Goal: Information Seeking & Learning: Learn about a topic

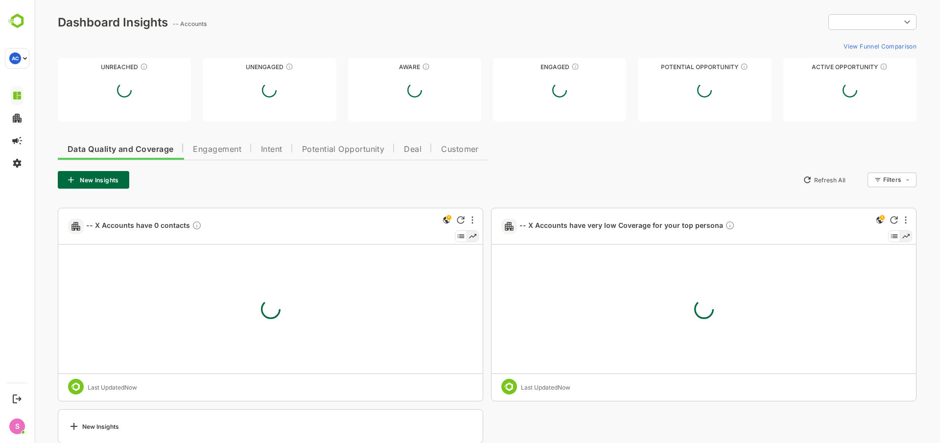
type input "**********"
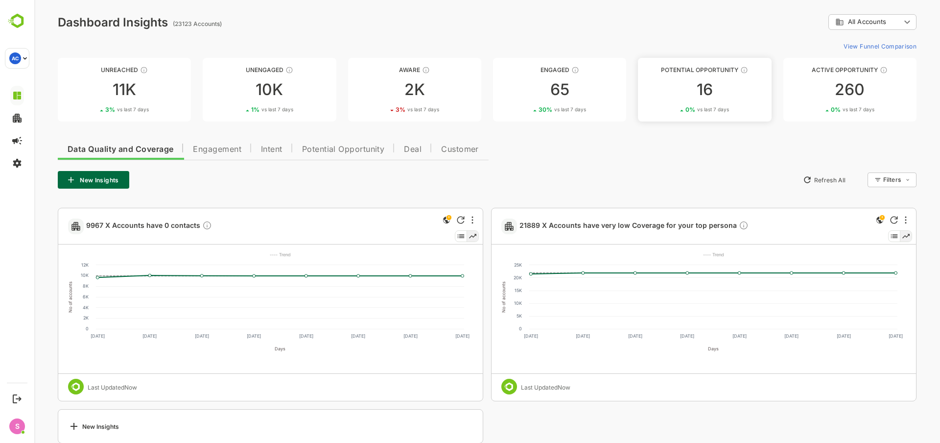
click at [705, 86] on div "16" at bounding box center [704, 90] width 133 height 16
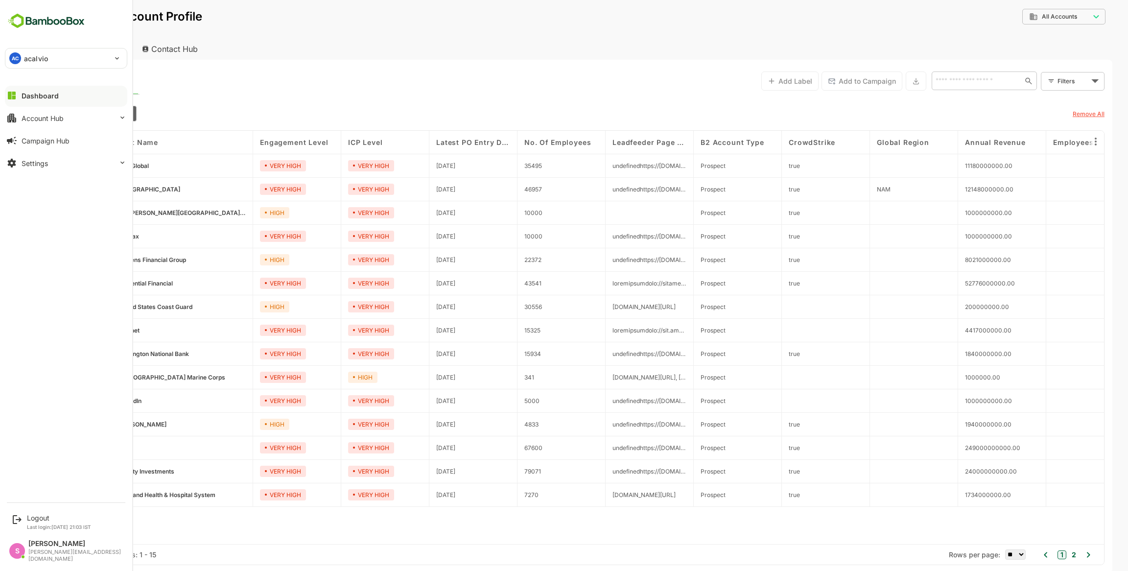
click at [23, 95] on div "Dashboard" at bounding box center [40, 96] width 37 height 8
click at [44, 94] on div "Dashboard" at bounding box center [40, 96] width 37 height 8
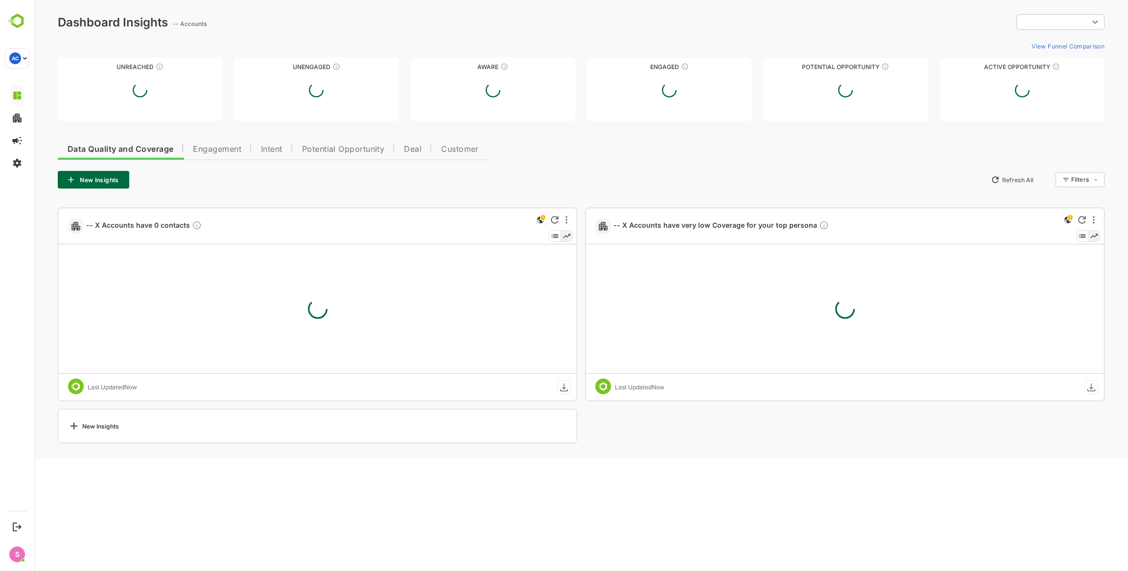
type input "**********"
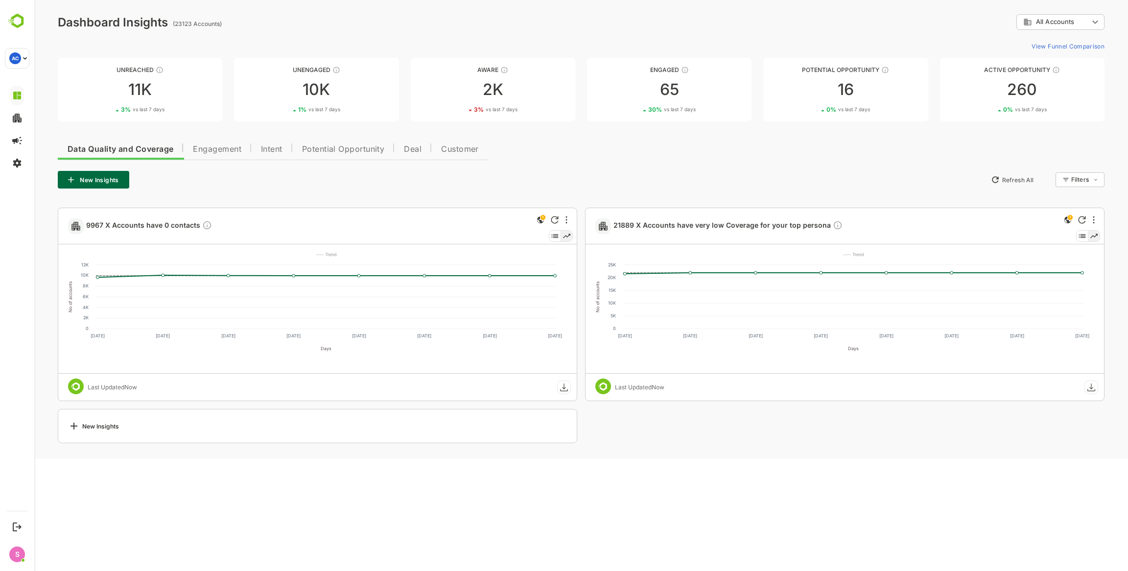
click at [263, 151] on span "Intent" at bounding box center [272, 149] width 22 height 8
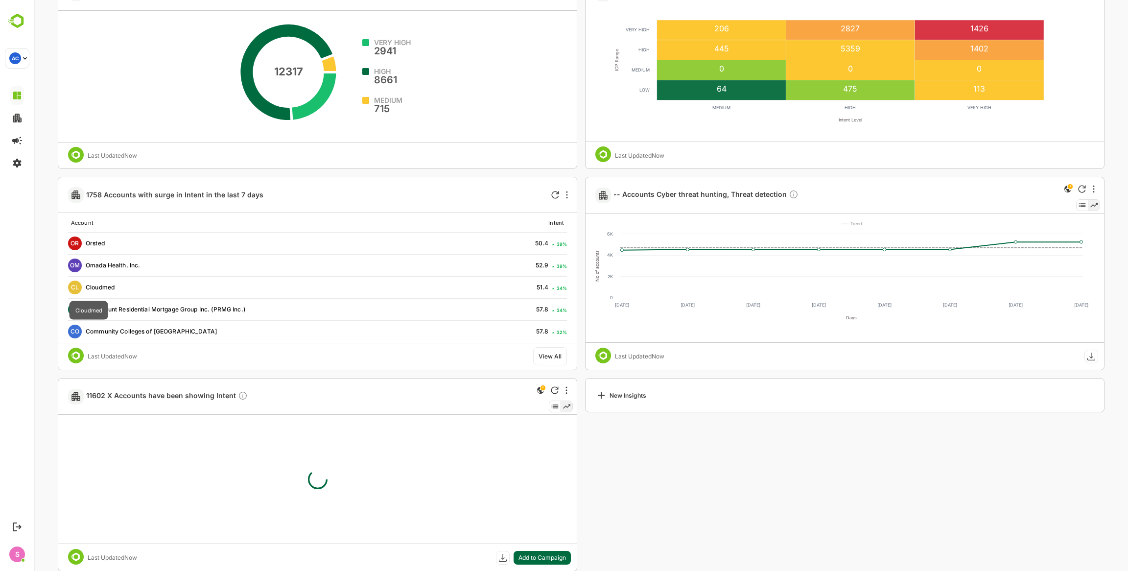
scroll to position [2454, 0]
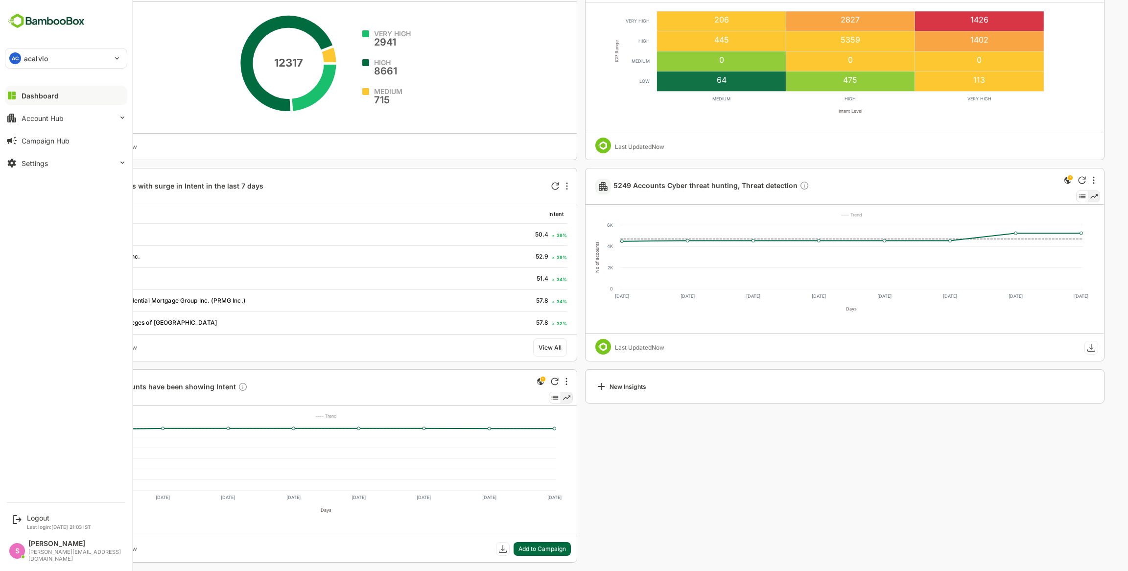
click at [49, 94] on div "Dashboard" at bounding box center [40, 96] width 37 height 8
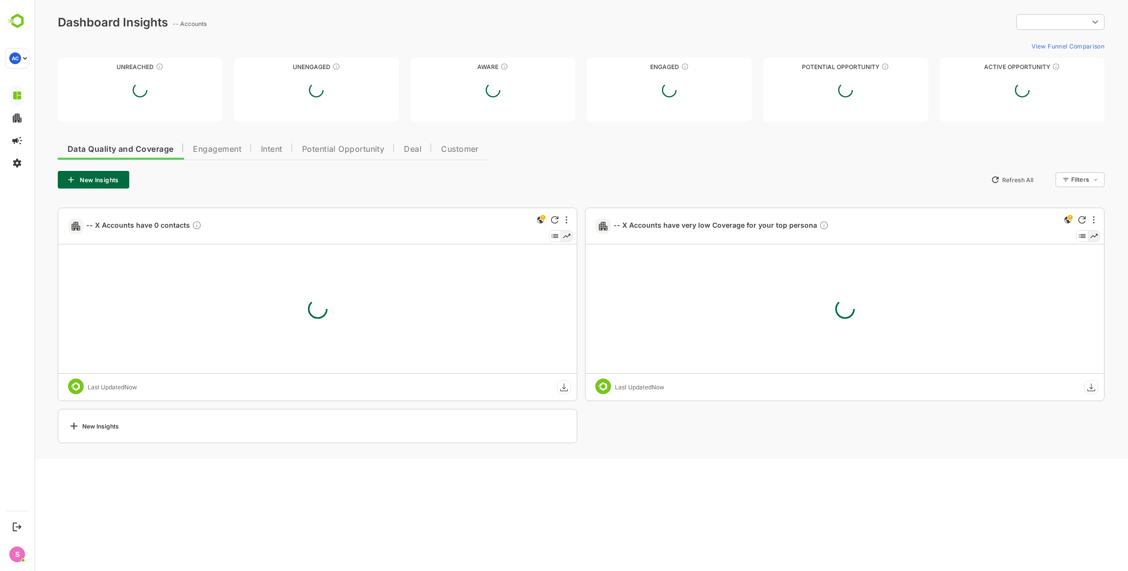
type input "**********"
click at [198, 20] on ag "(23123 Accounts)" at bounding box center [199, 23] width 52 height 7
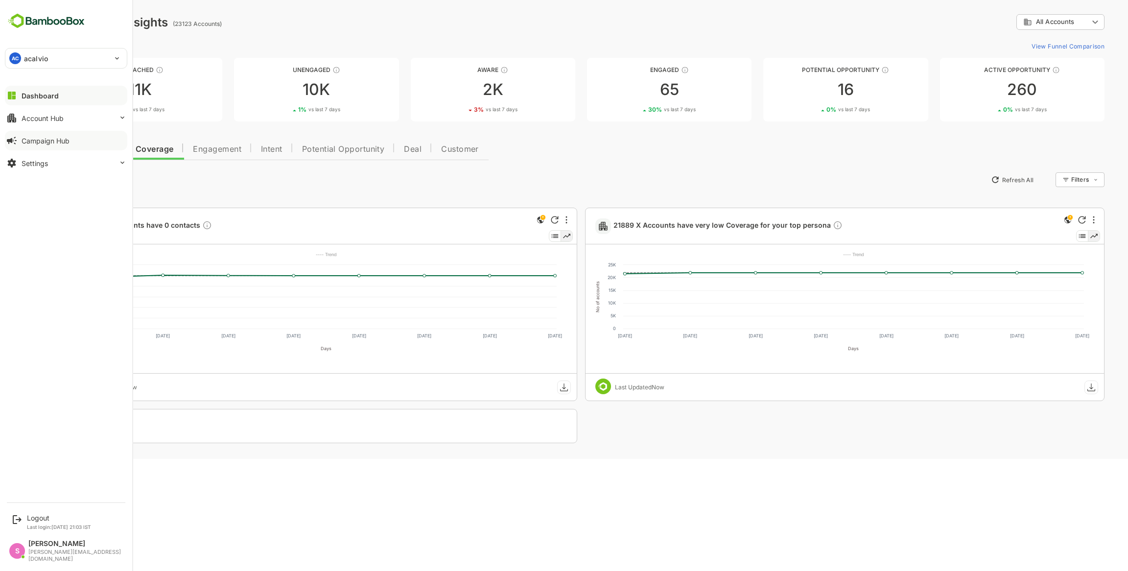
click at [75, 144] on button "Campaign Hub" at bounding box center [66, 141] width 122 height 20
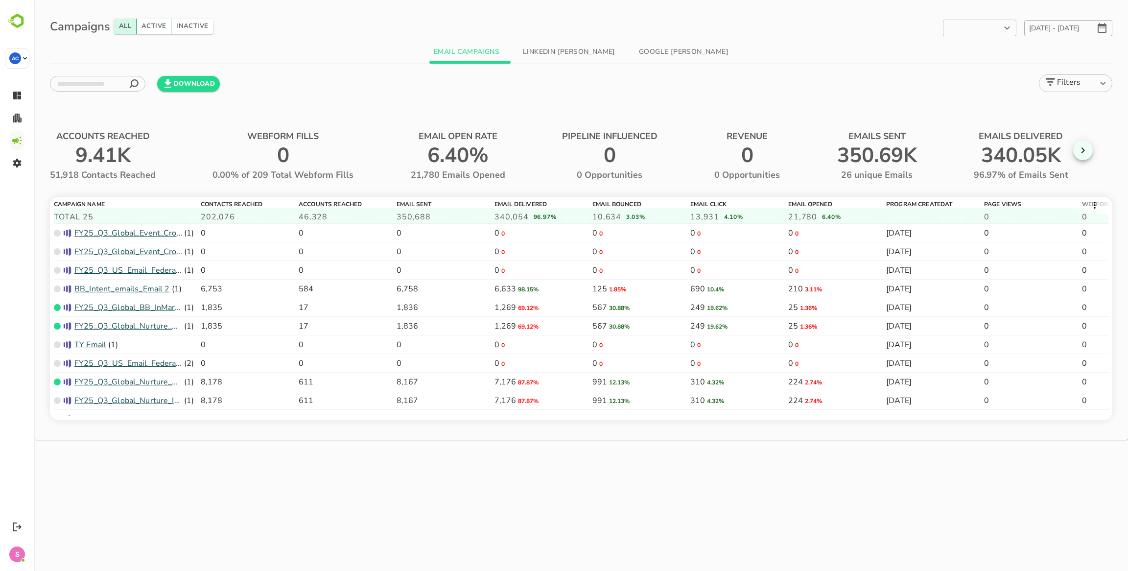
click at [159, 21] on button "Active" at bounding box center [154, 26] width 35 height 15
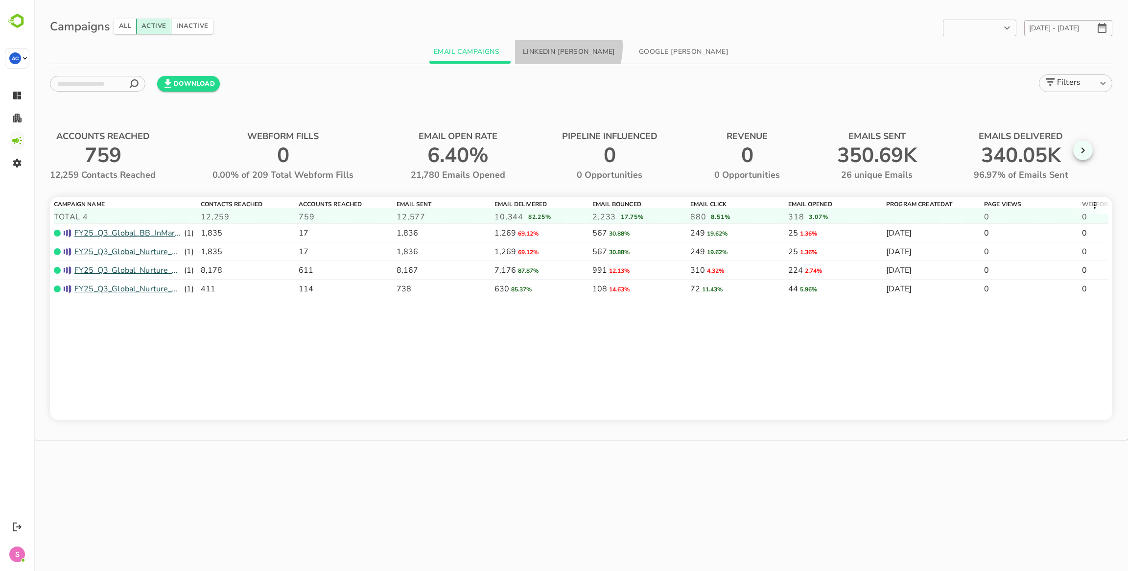
click at [553, 47] on button "LinkedIn [PERSON_NAME]" at bounding box center [569, 52] width 108 height 24
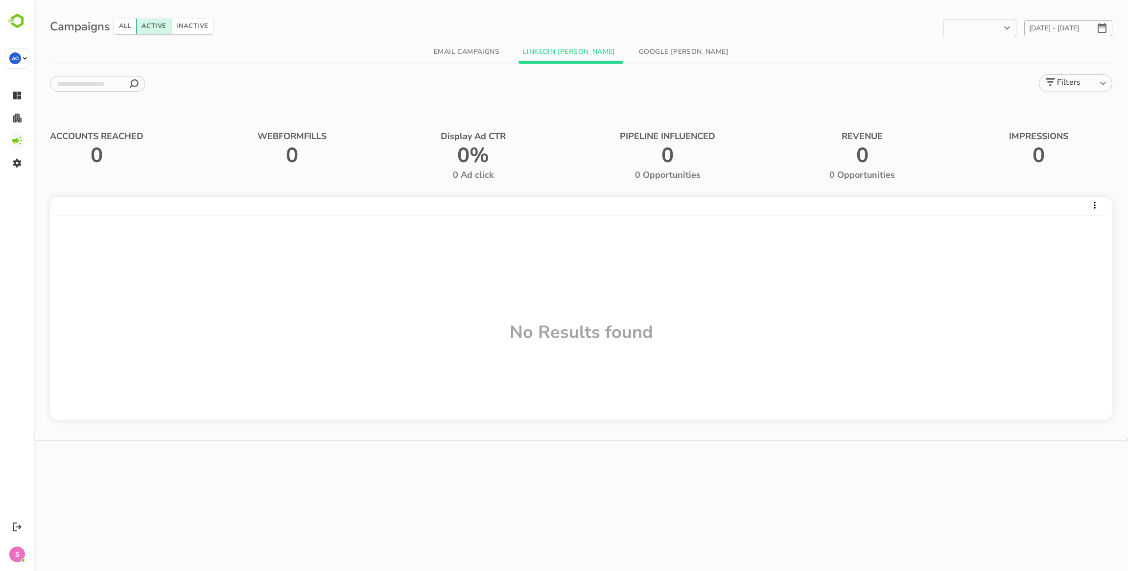
click at [668, 56] on button "Google [PERSON_NAME]" at bounding box center [683, 52] width 105 height 24
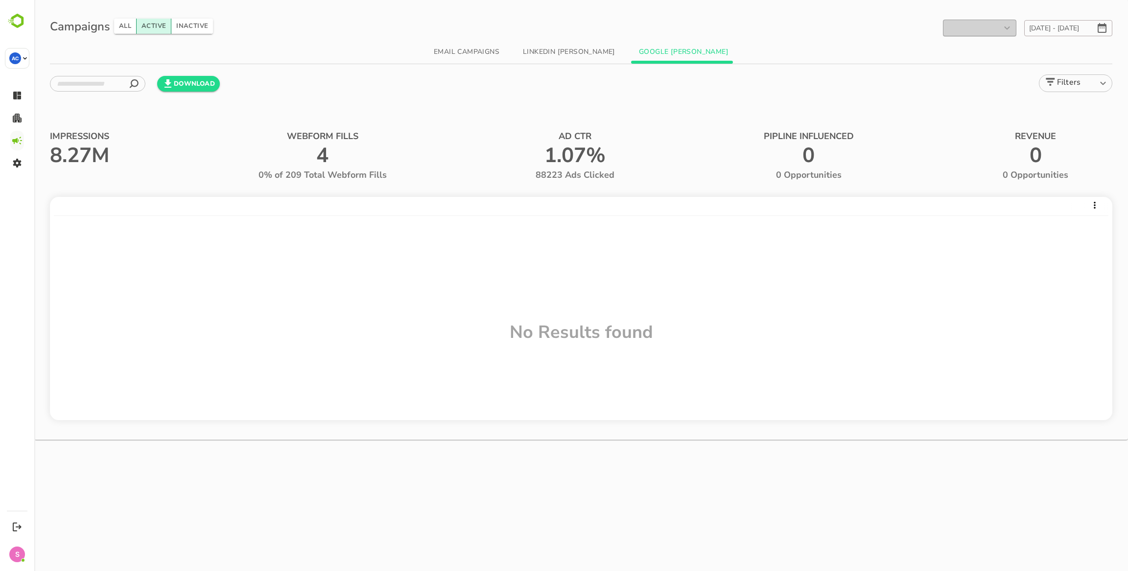
click at [473, 48] on button "Email Campaigns" at bounding box center [466, 52] width 81 height 24
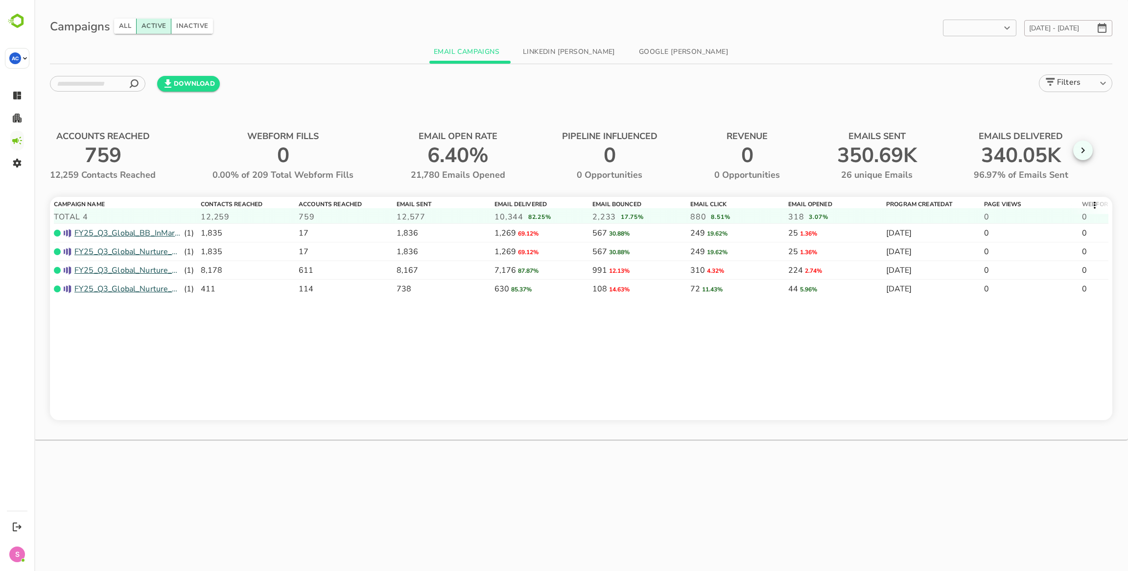
click at [119, 24] on button "All" at bounding box center [125, 26] width 23 height 15
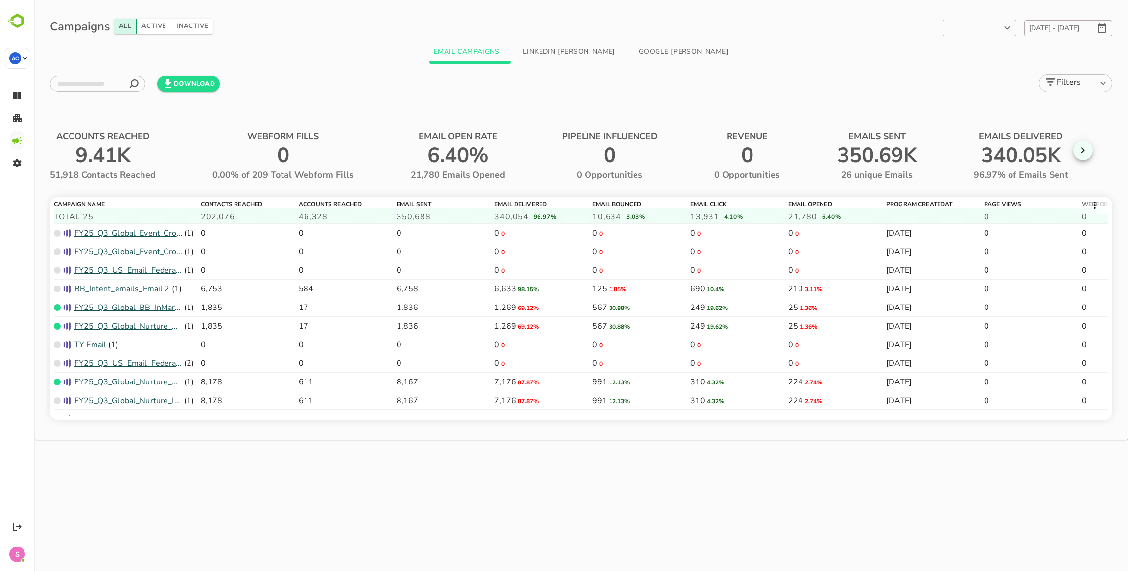
click at [221, 200] on div "COLUMN VISIBILITY Campaign Name Contacts Reached Accounts Reached Email Sent Em…" at bounding box center [581, 308] width 1062 height 223
click at [224, 203] on span "Contacts Reached" at bounding box center [262, 203] width 122 height 10
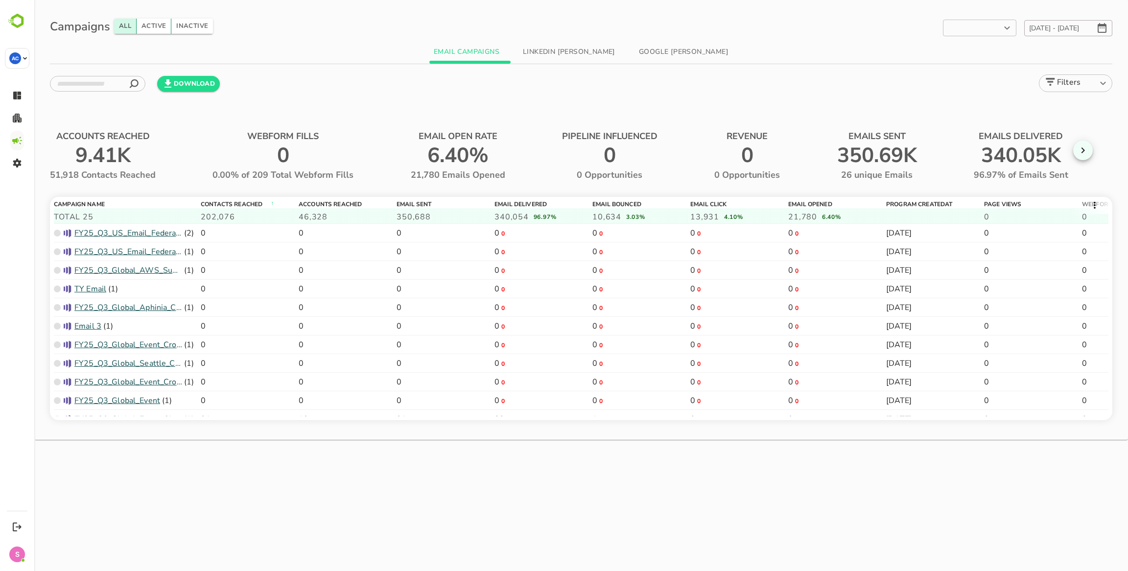
click at [234, 201] on span "Contacts Reached" at bounding box center [262, 203] width 122 height 10
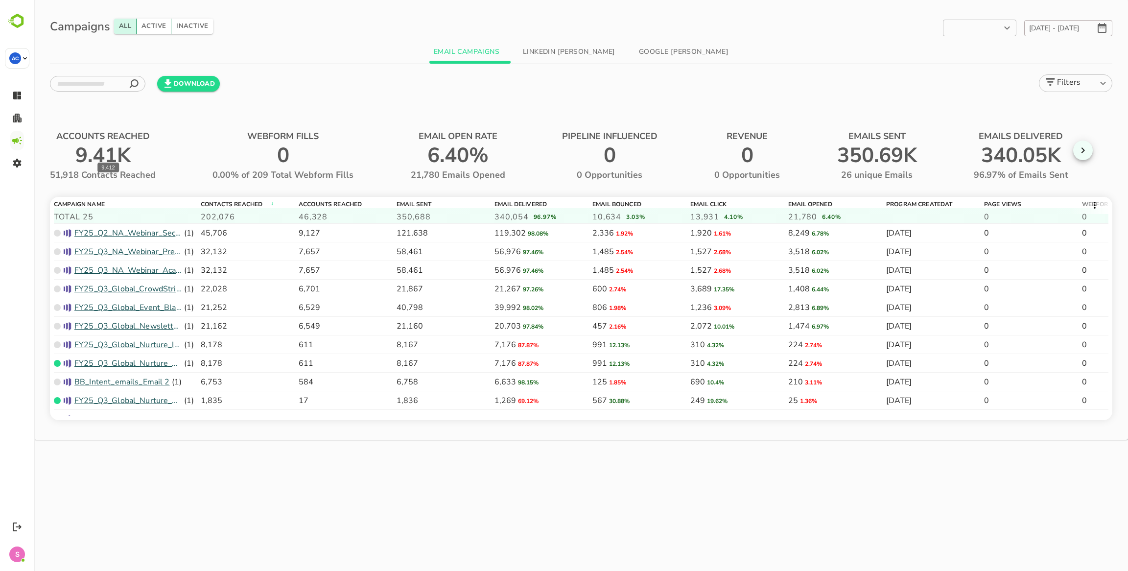
click at [108, 156] on span "9.41K" at bounding box center [113, 155] width 77 height 28
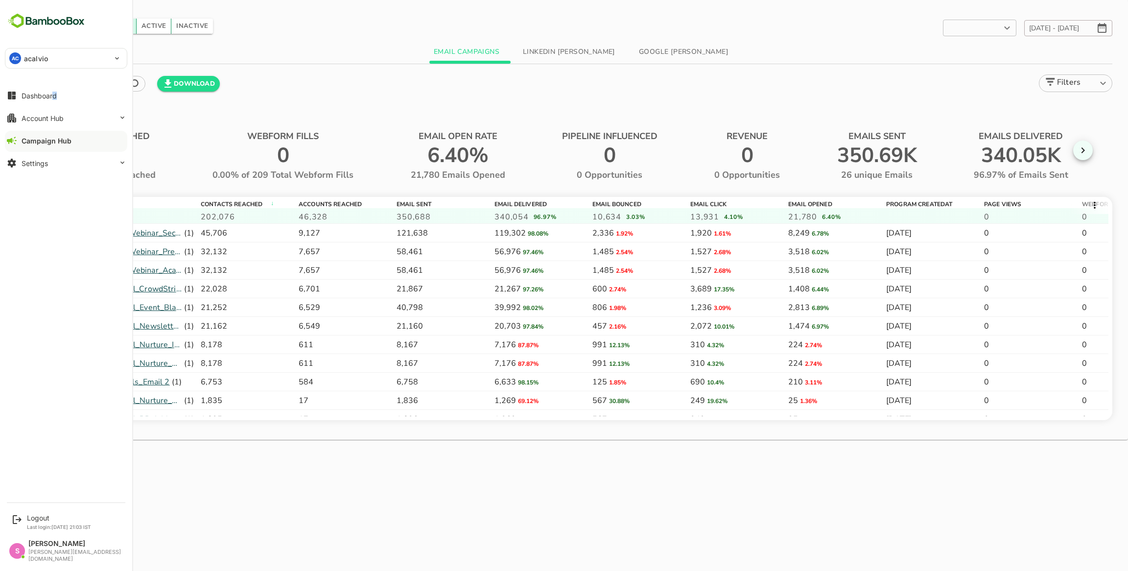
drag, startPoint x: 29, startPoint y: 94, endPoint x: 54, endPoint y: 79, distance: 29.6
click at [54, 78] on div "AC acalvio ******* Dashboard Account Hub Campaign Hub Settings" at bounding box center [66, 248] width 132 height 496
drag, startPoint x: 48, startPoint y: 139, endPoint x: 37, endPoint y: 140, distance: 11.3
click at [37, 140] on div "Campaign Hub" at bounding box center [47, 141] width 50 height 8
click at [35, 97] on div "Dashboard" at bounding box center [39, 96] width 35 height 8
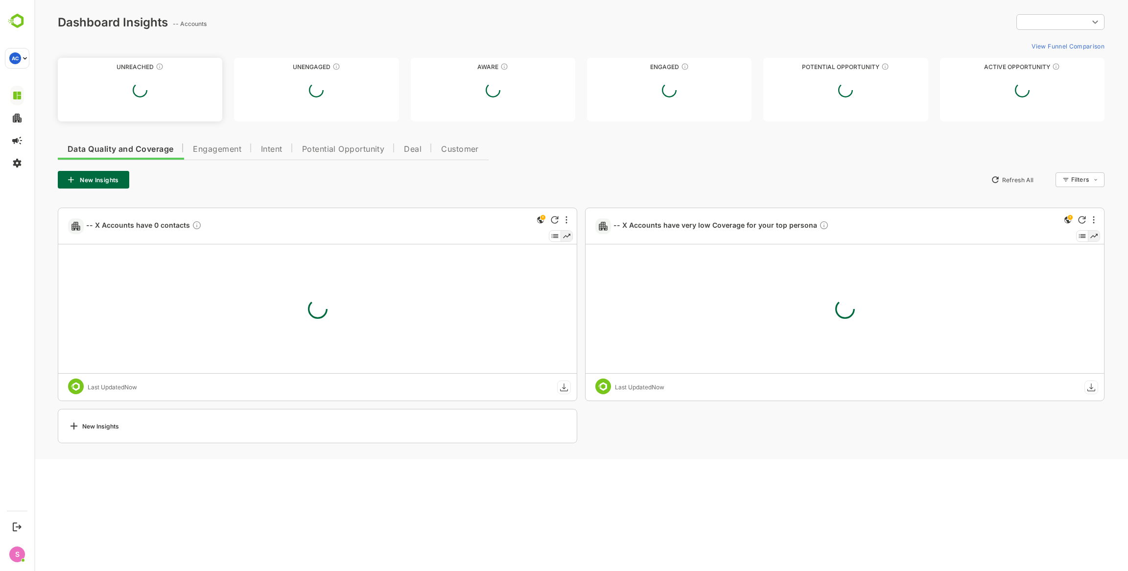
type input "**********"
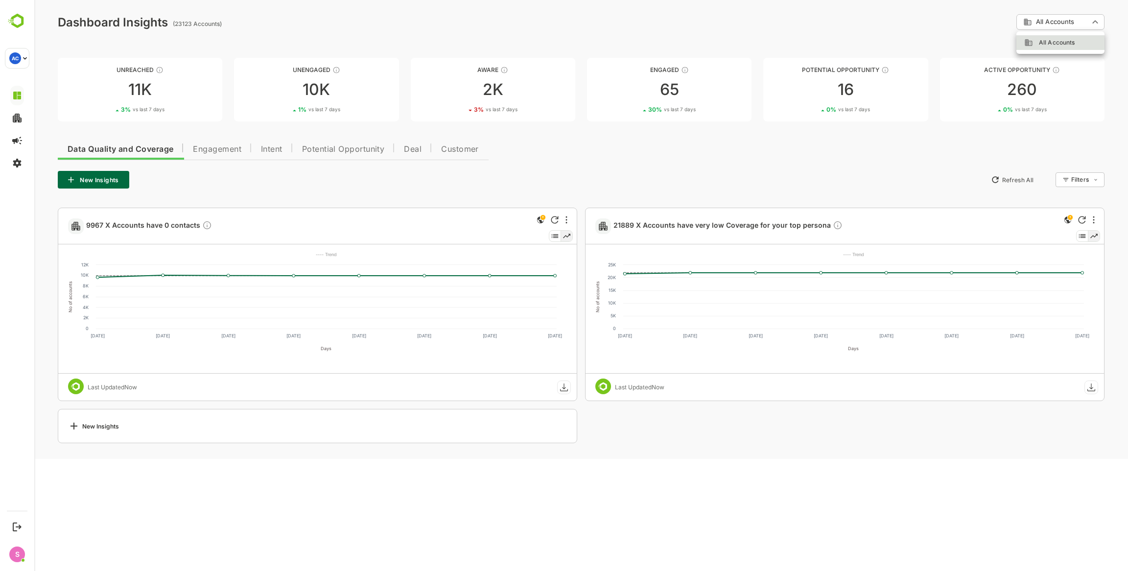
click at [1061, 22] on body "**********" at bounding box center [581, 229] width 1094 height 459
click at [1061, 22] on div at bounding box center [581, 285] width 1094 height 571
click at [222, 149] on span "Engagement" at bounding box center [217, 149] width 48 height 8
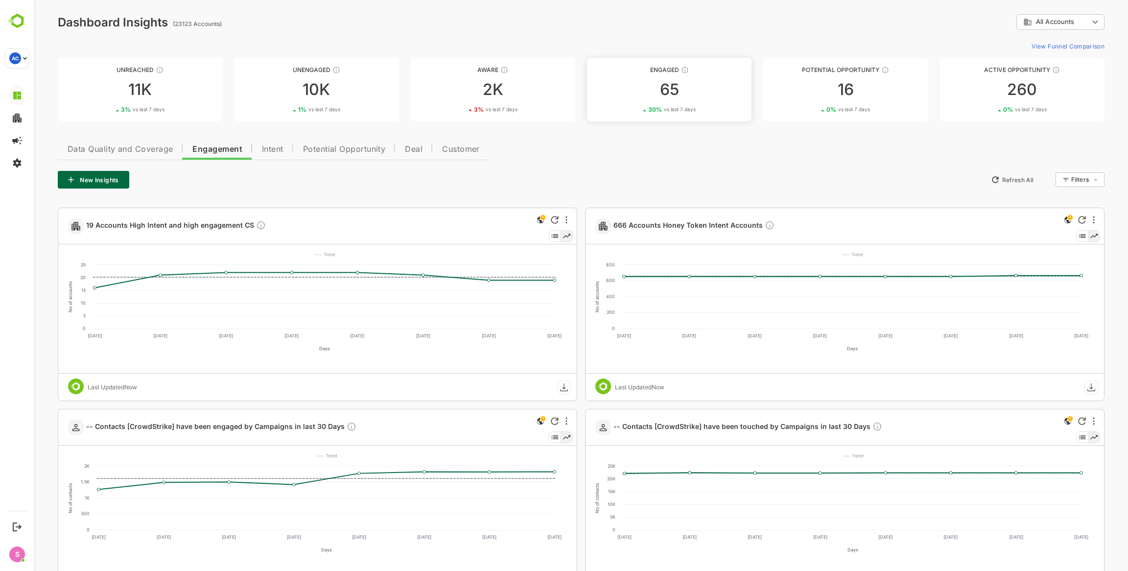
click at [671, 89] on div "65" at bounding box center [669, 90] width 165 height 16
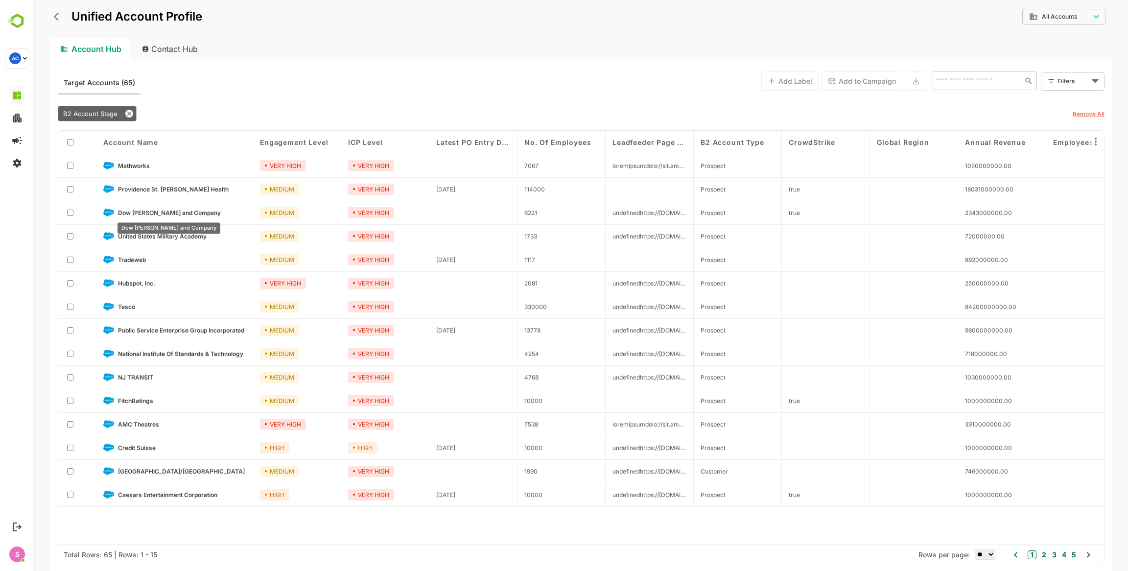
click at [174, 209] on span "Dow [PERSON_NAME] and Company" at bounding box center [169, 212] width 103 height 7
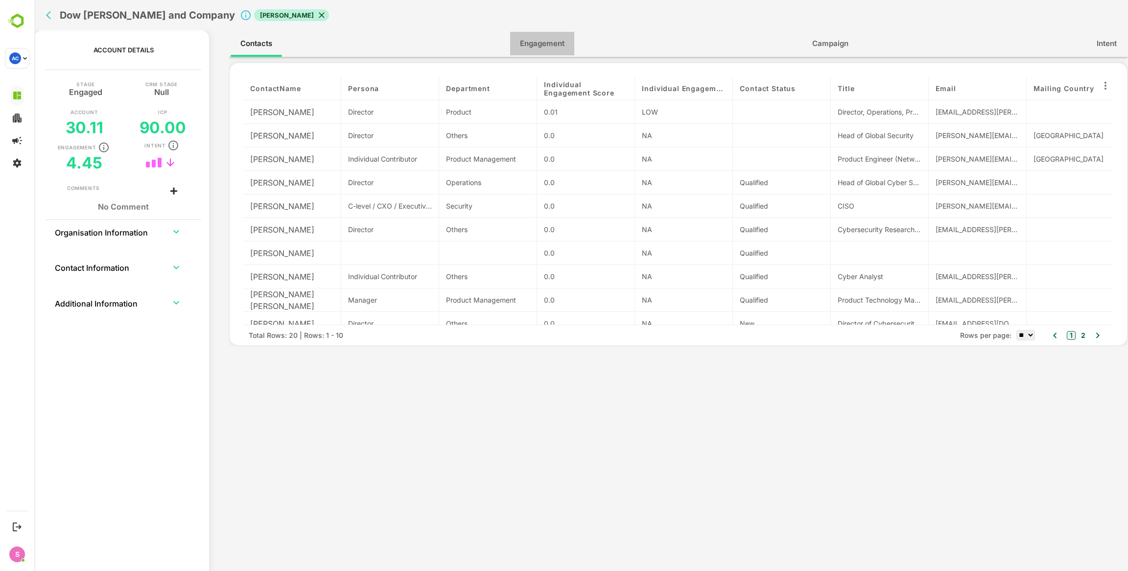
click at [563, 40] on span "Engagement" at bounding box center [542, 43] width 45 height 13
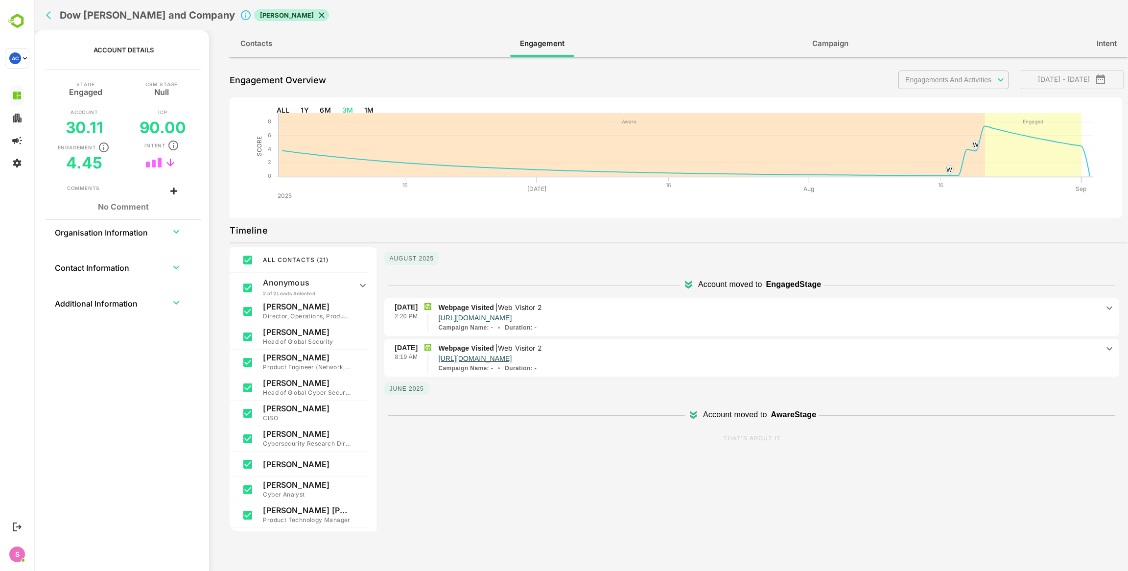
click at [692, 409] on icon at bounding box center [693, 415] width 12 height 12
click at [691, 413] on icon at bounding box center [693, 413] width 7 height 5
click at [690, 414] on icon at bounding box center [693, 415] width 12 height 12
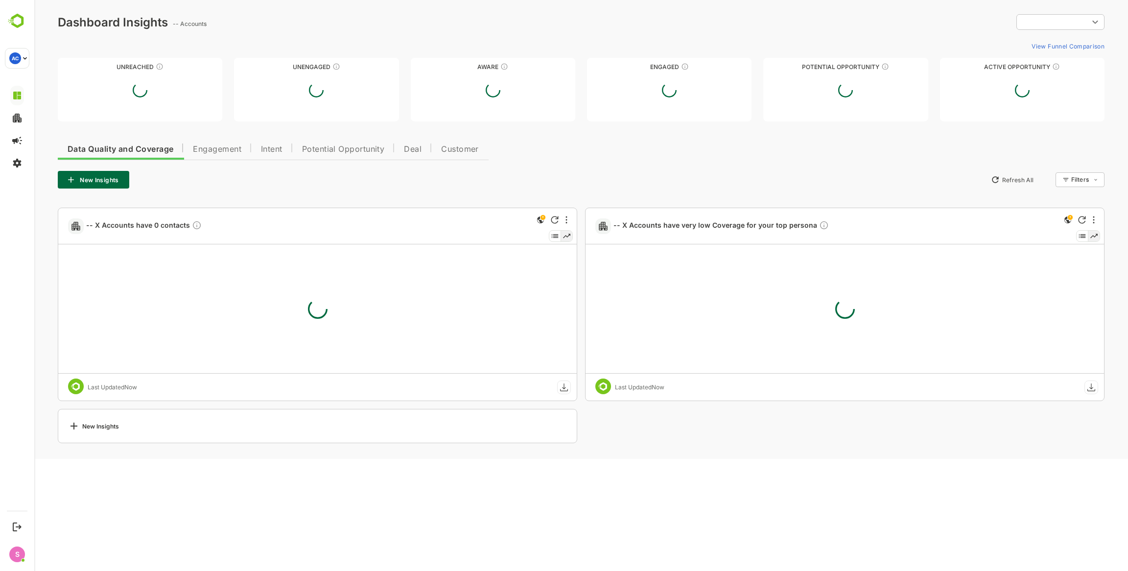
type input "**********"
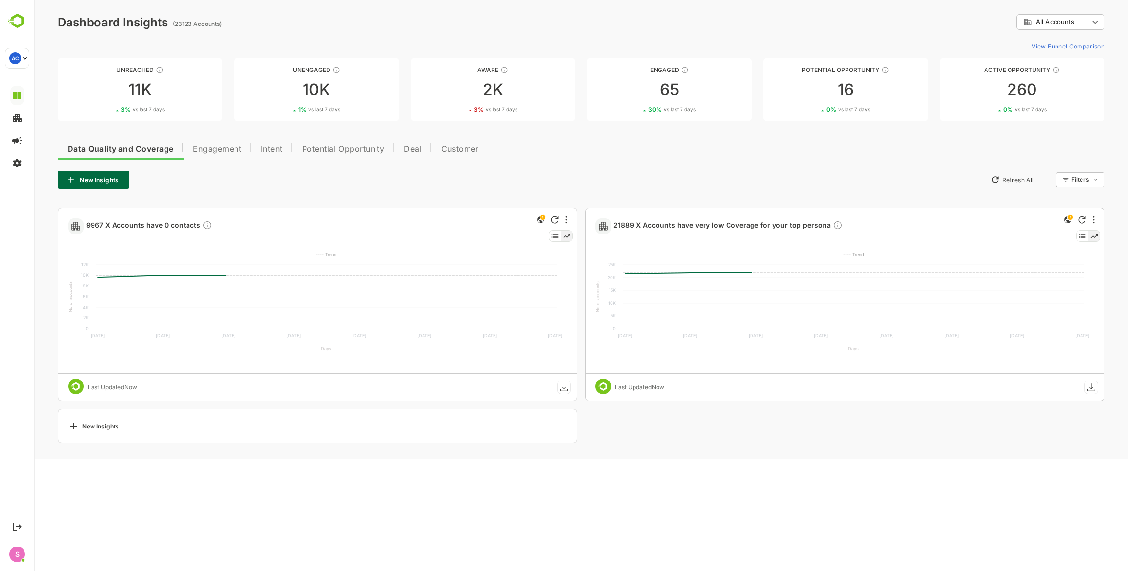
click at [220, 148] on span "Engagement" at bounding box center [217, 149] width 48 height 8
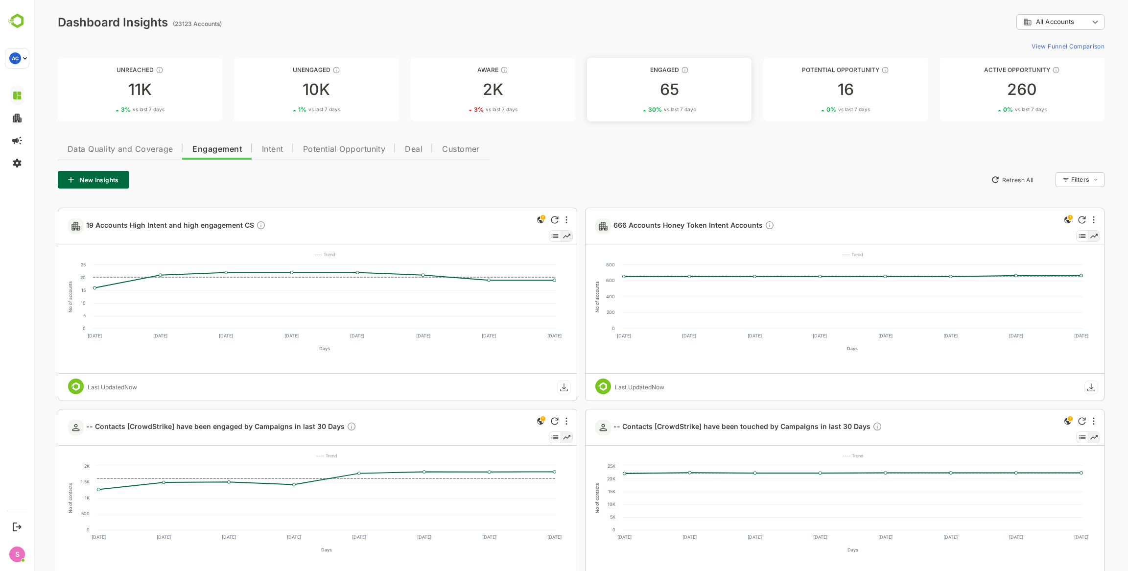
click at [673, 90] on div "65" at bounding box center [669, 90] width 165 height 16
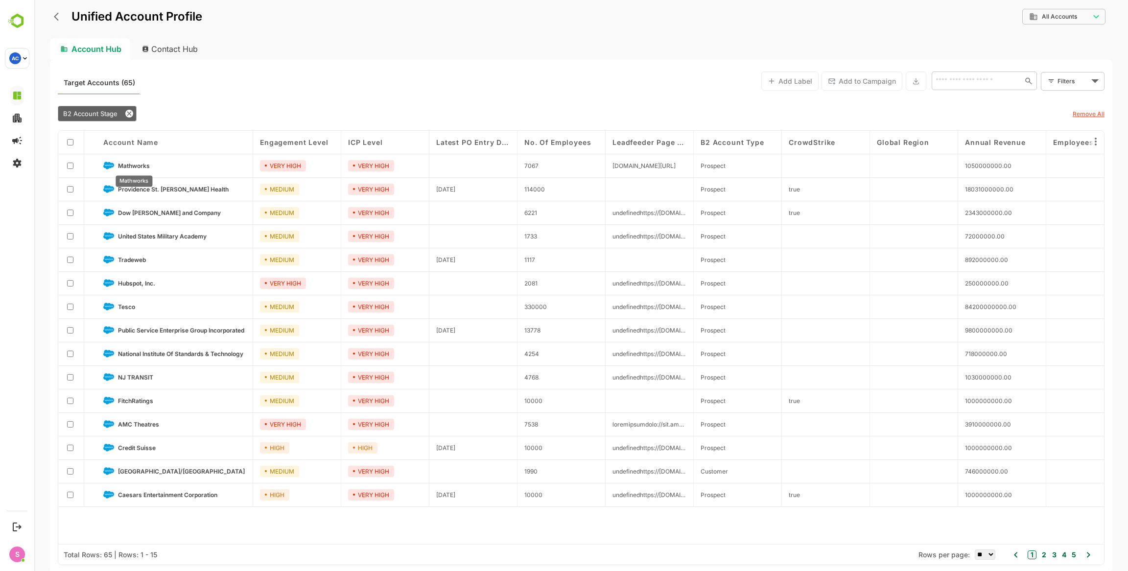
drag, startPoint x: 138, startPoint y: 163, endPoint x: 129, endPoint y: 167, distance: 10.1
click at [129, 167] on span "Mathworks" at bounding box center [134, 165] width 32 height 7
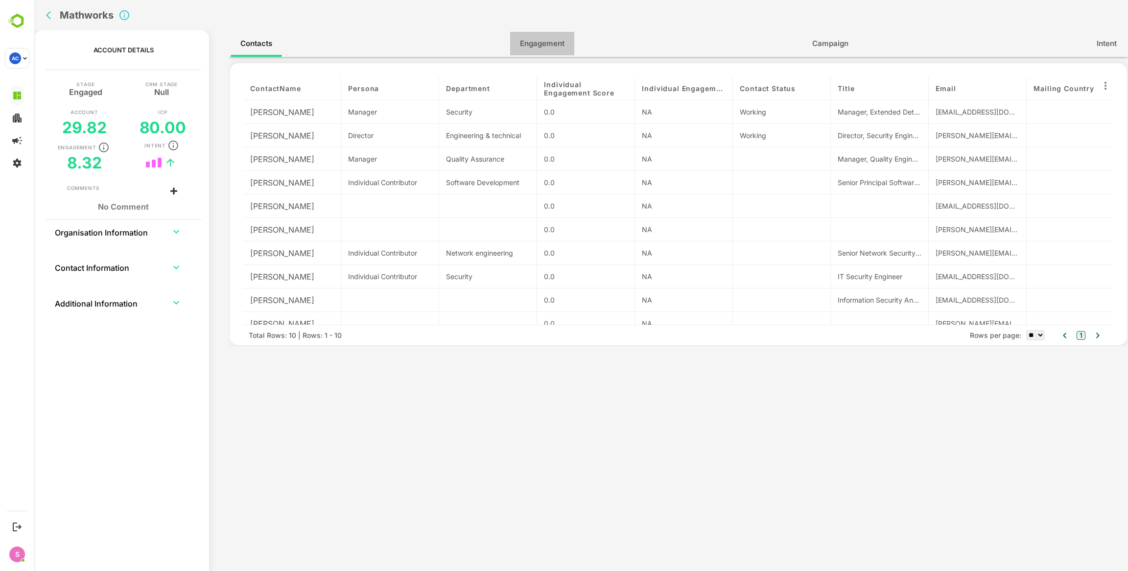
click at [553, 32] on button "Engagement" at bounding box center [542, 44] width 64 height 24
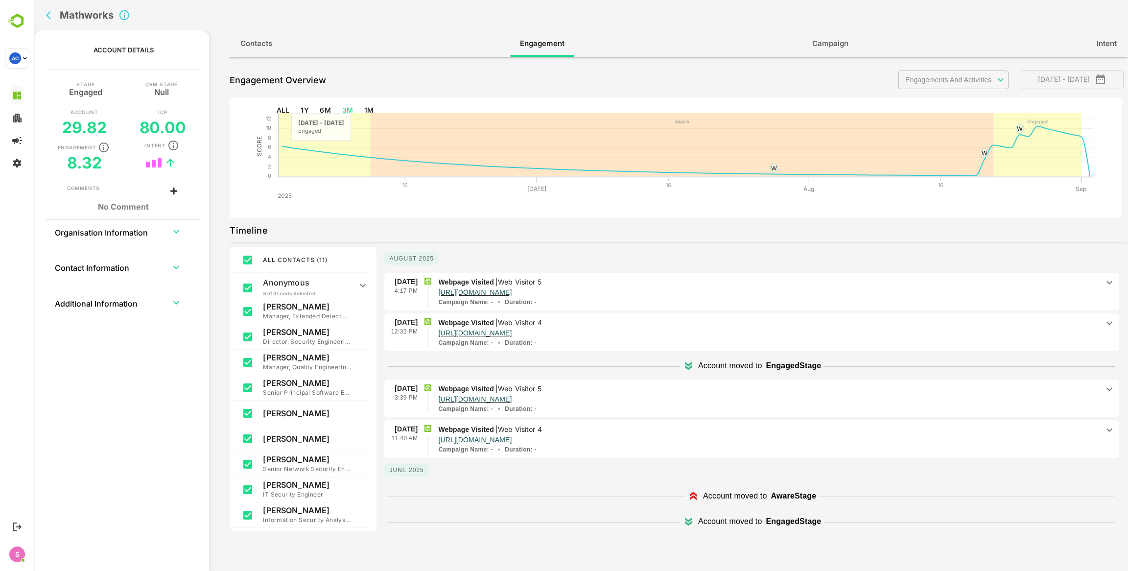
click at [687, 491] on icon at bounding box center [693, 496] width 12 height 12
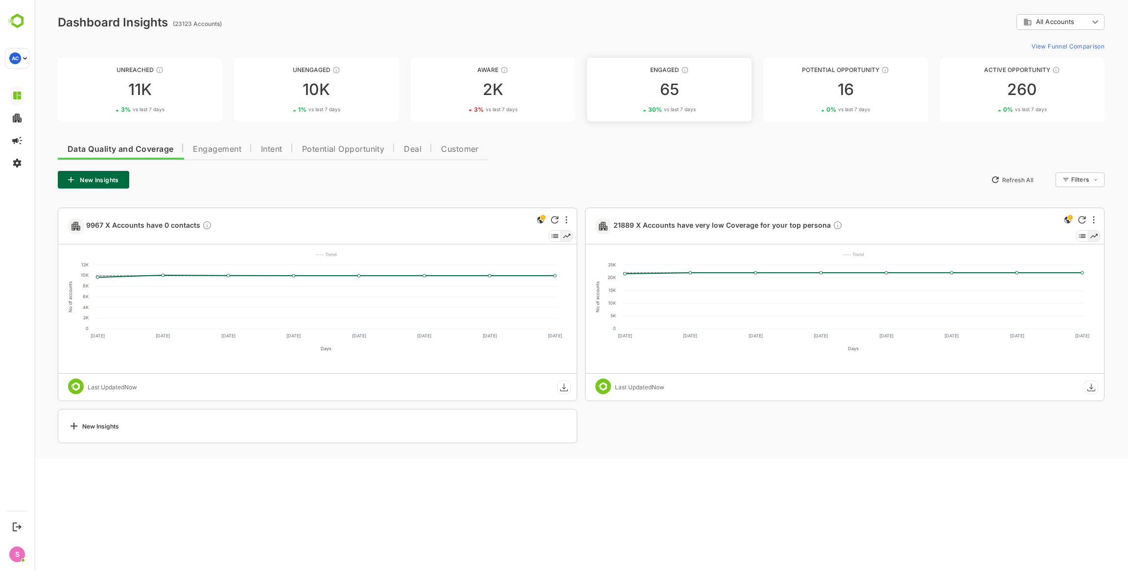
click at [652, 100] on link "Engaged 65 30 % vs last 7 days" at bounding box center [669, 90] width 165 height 64
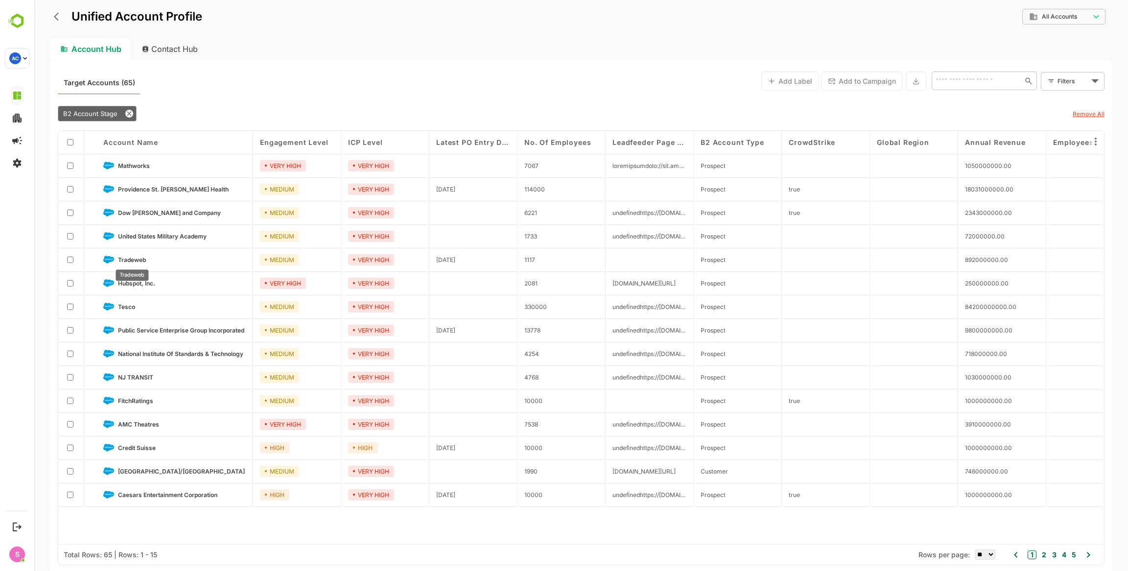
click at [133, 259] on span "Tradeweb" at bounding box center [132, 259] width 28 height 7
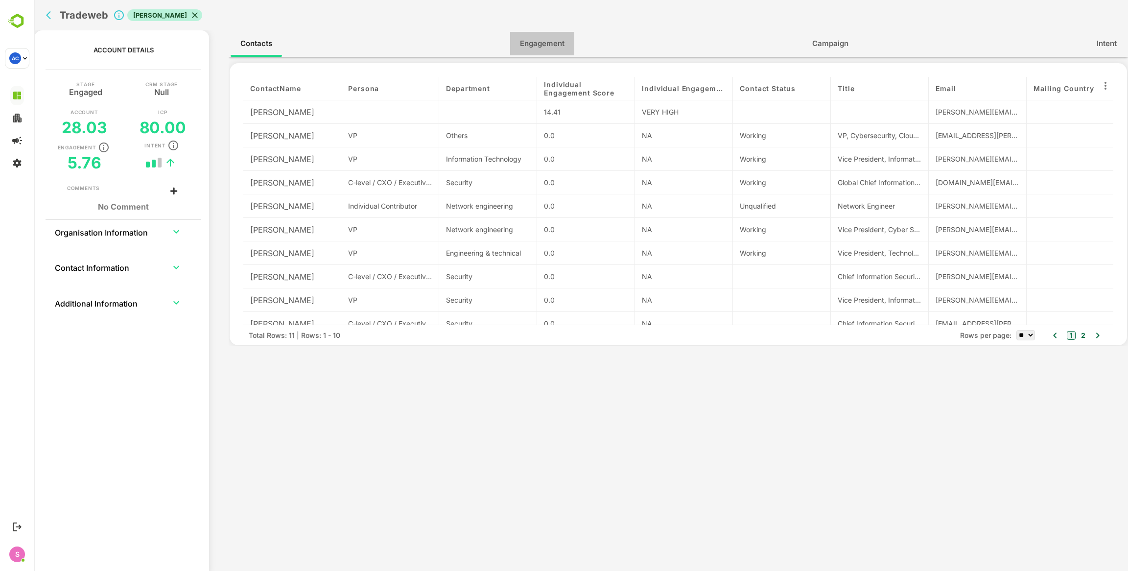
click at [545, 45] on span "Engagement" at bounding box center [542, 43] width 45 height 13
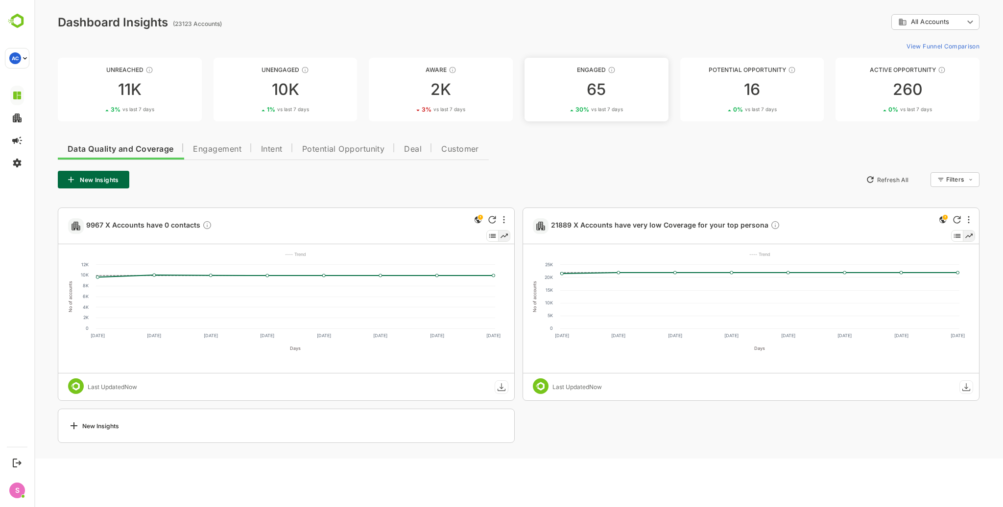
click at [581, 89] on div "65" at bounding box center [596, 90] width 144 height 16
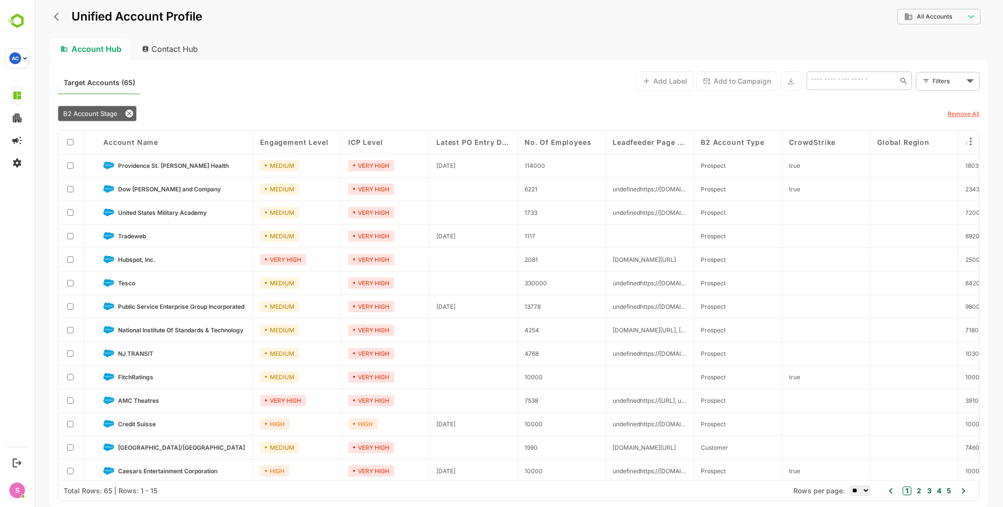
scroll to position [27, 0]
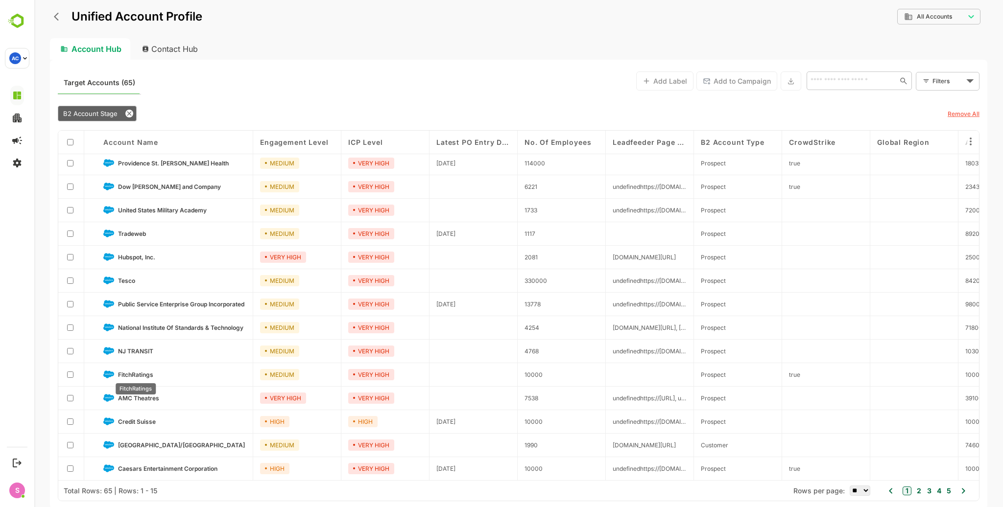
click at [135, 372] on span "FitchRatings" at bounding box center [135, 374] width 35 height 7
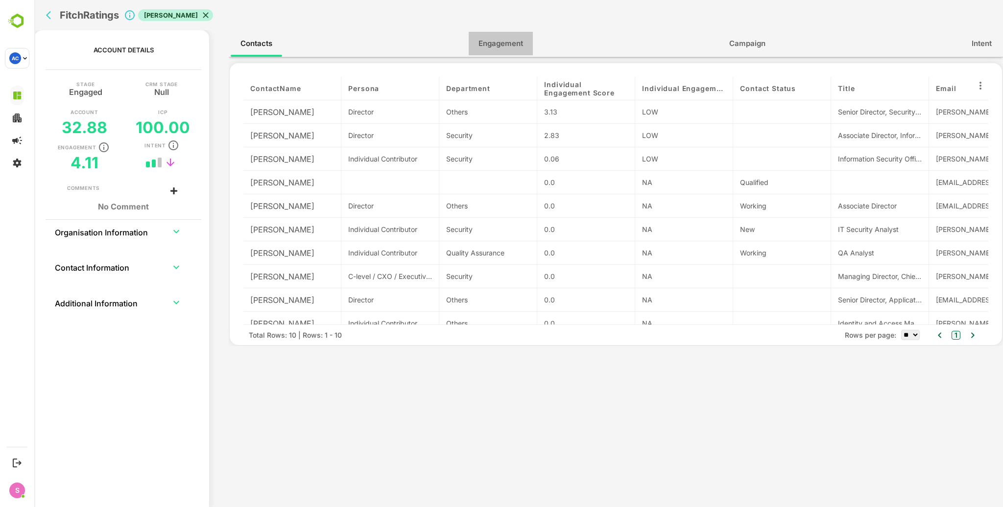
click at [505, 47] on span "Engagement" at bounding box center [500, 43] width 45 height 13
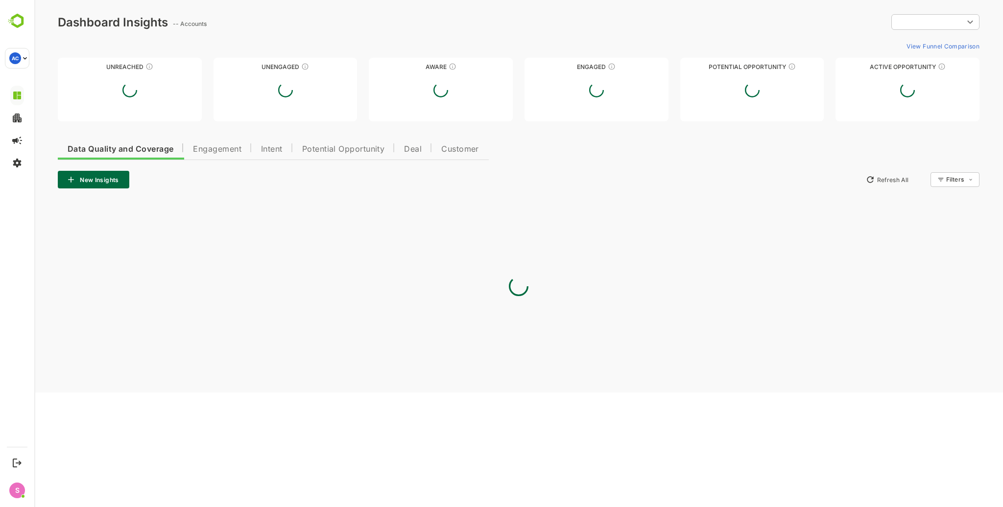
scroll to position [0, 0]
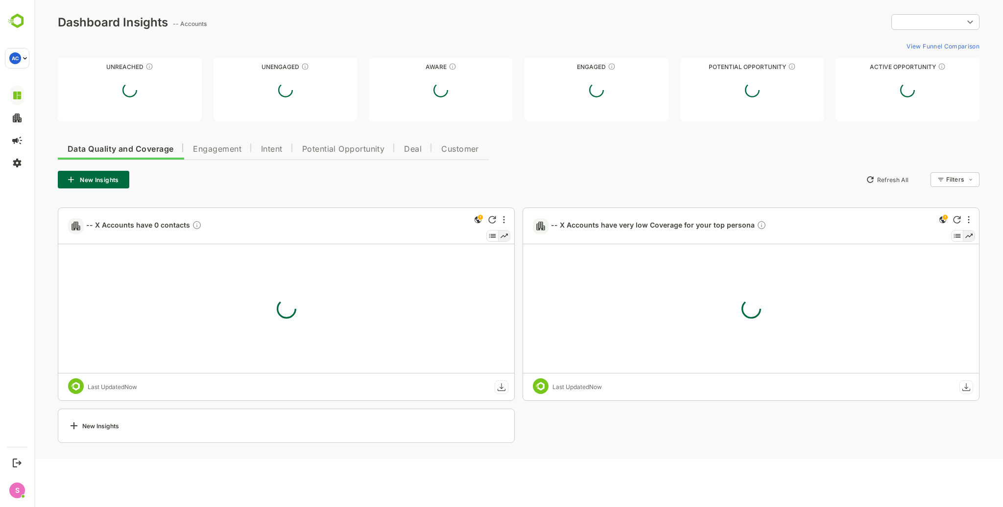
type input "**********"
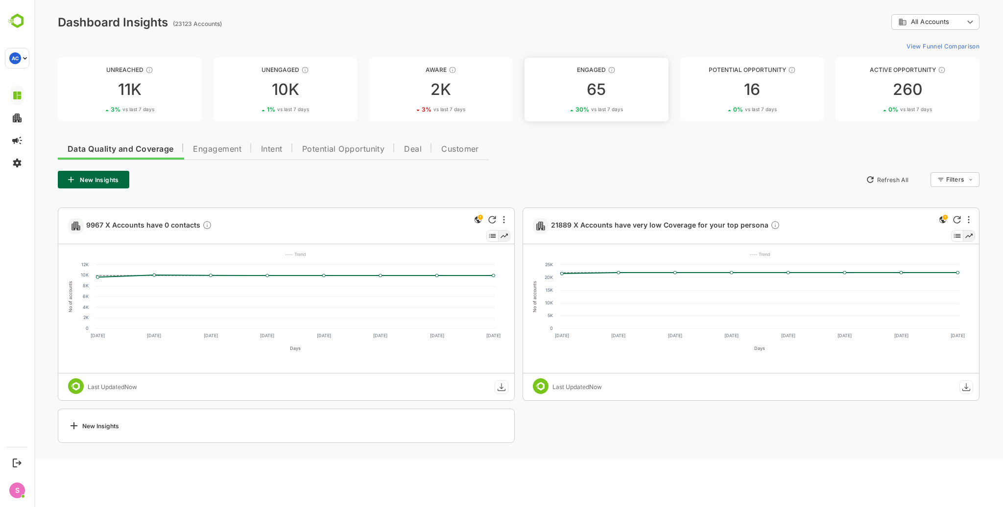
click at [589, 91] on div "65" at bounding box center [596, 90] width 144 height 16
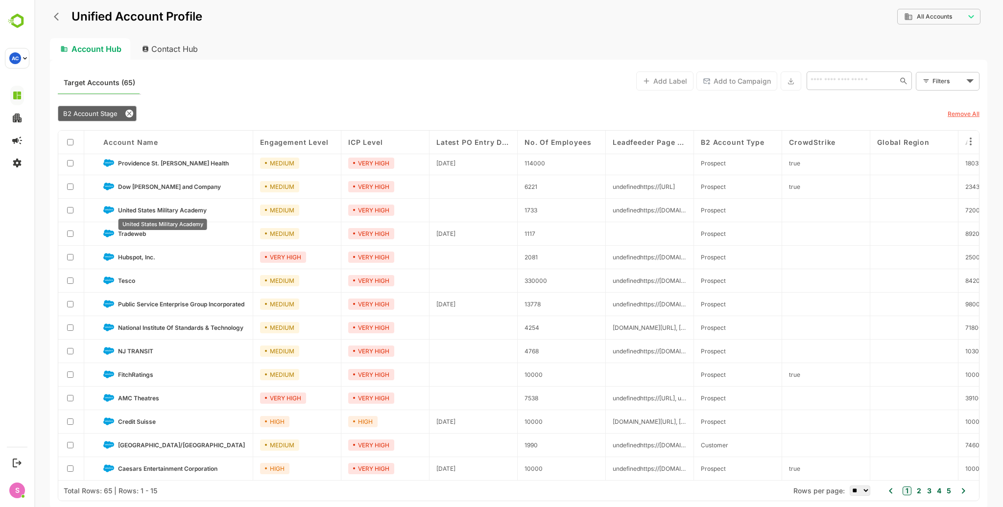
scroll to position [27, 0]
click at [143, 418] on span "Credit Suisse" at bounding box center [137, 421] width 38 height 7
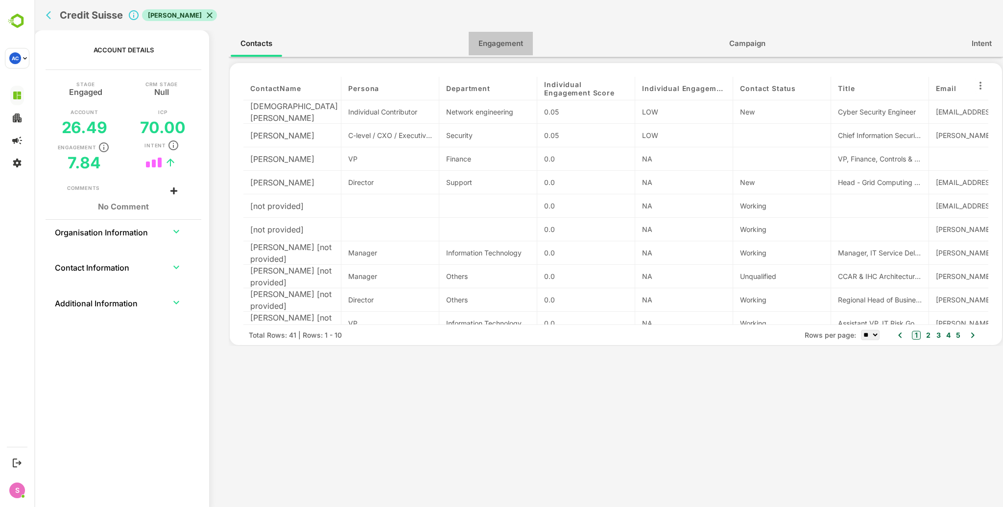
click at [504, 45] on span "Engagement" at bounding box center [500, 43] width 45 height 13
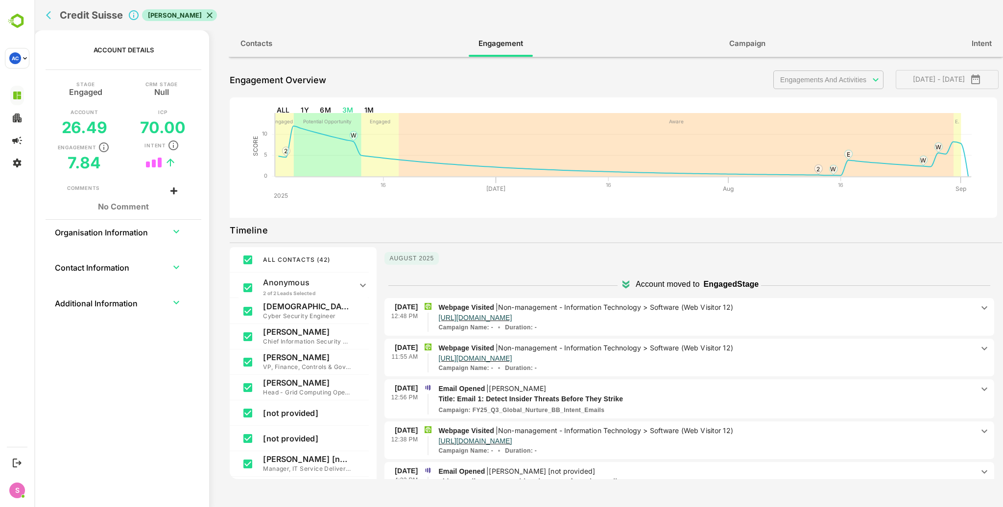
scroll to position [65, 0]
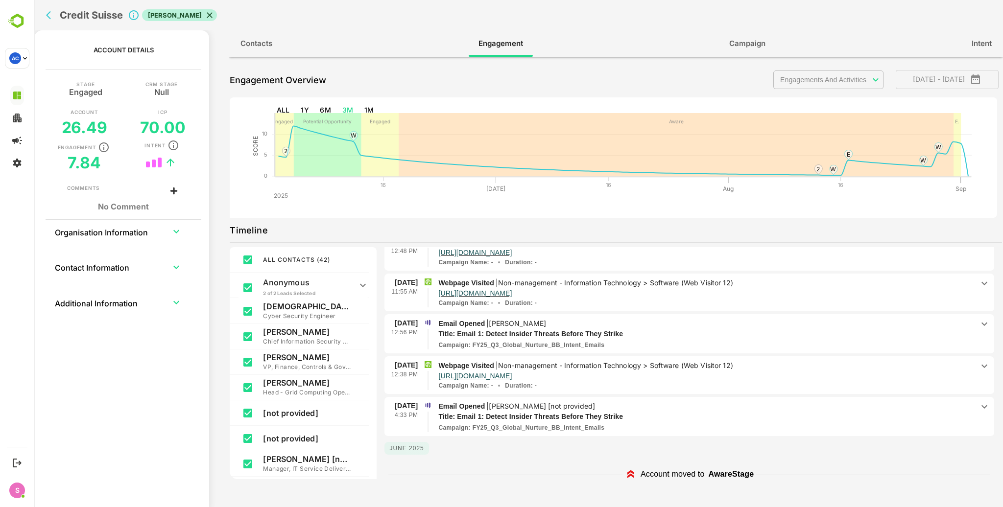
drag, startPoint x: 539, startPoint y: 323, endPoint x: 499, endPoint y: 321, distance: 39.7
click at [499, 321] on p "| Derrick Pertell" at bounding box center [516, 323] width 63 height 8
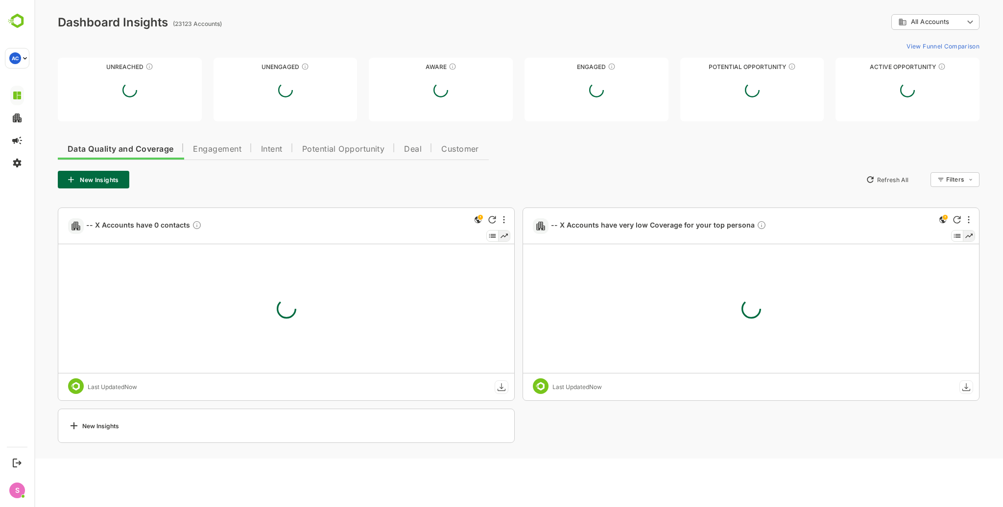
scroll to position [0, 0]
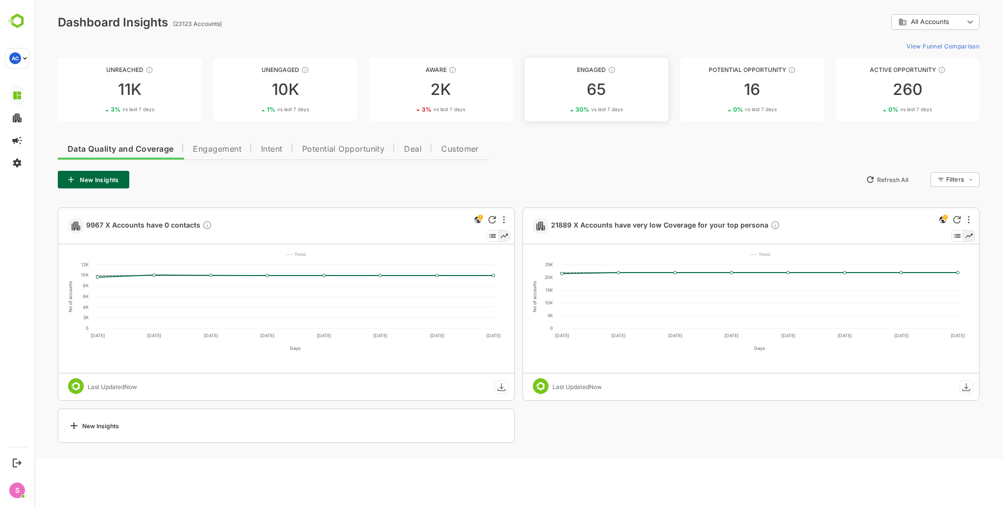
click at [589, 90] on div "65" at bounding box center [596, 90] width 144 height 16
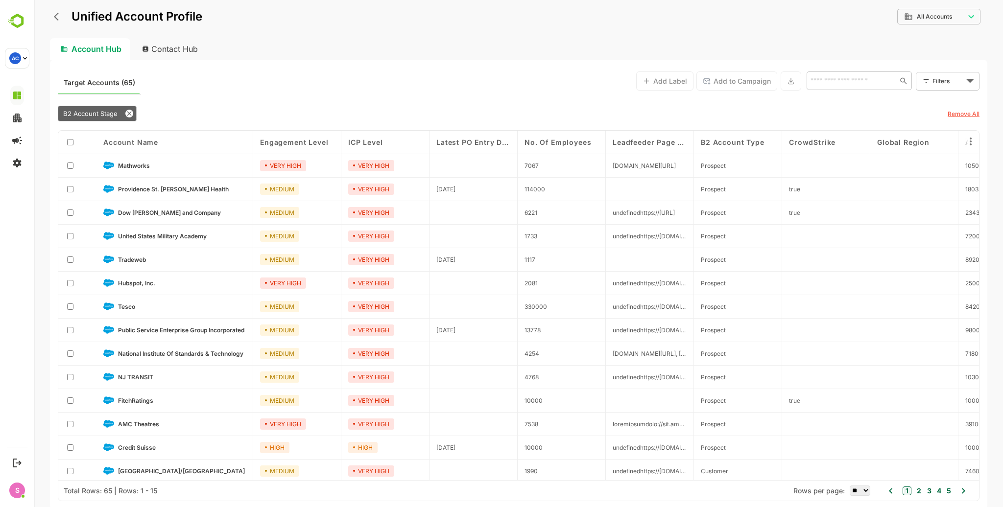
click at [161, 50] on div "Contact Hub" at bounding box center [170, 49] width 72 height 22
type input "**********"
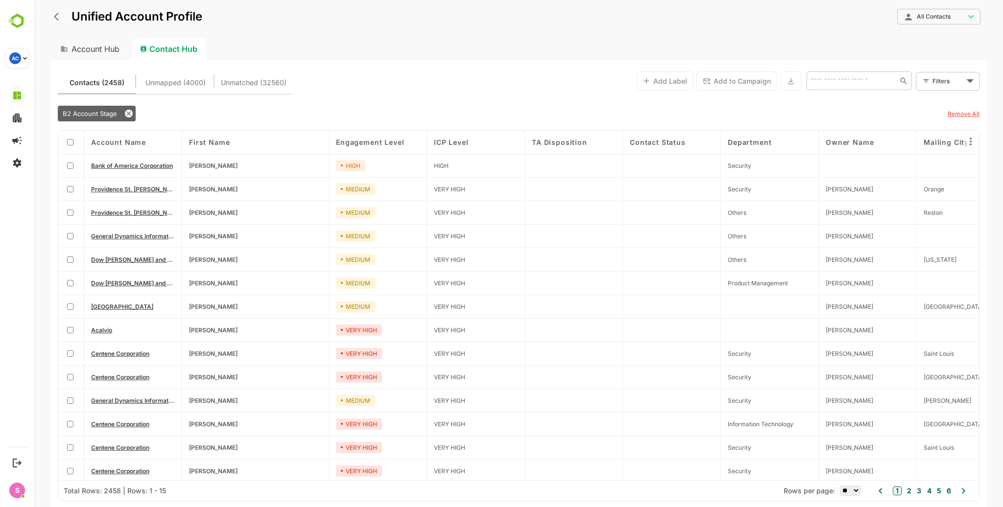
drag, startPoint x: 214, startPoint y: 481, endPoint x: 274, endPoint y: 487, distance: 60.6
click at [274, 487] on div "Total Rows: 2458 | Rows: 1 - 15 Rows per page: ** ** ** *** *** **** 1 2 3 4 5 6" at bounding box center [518, 490] width 920 height 21
drag, startPoint x: 229, startPoint y: 478, endPoint x: 244, endPoint y: 479, distance: 15.2
click at [230, 478] on div "Account Name First Name Engagement Level ICP Level TA Disposition Contact Statu…" at bounding box center [518, 306] width 920 height 350
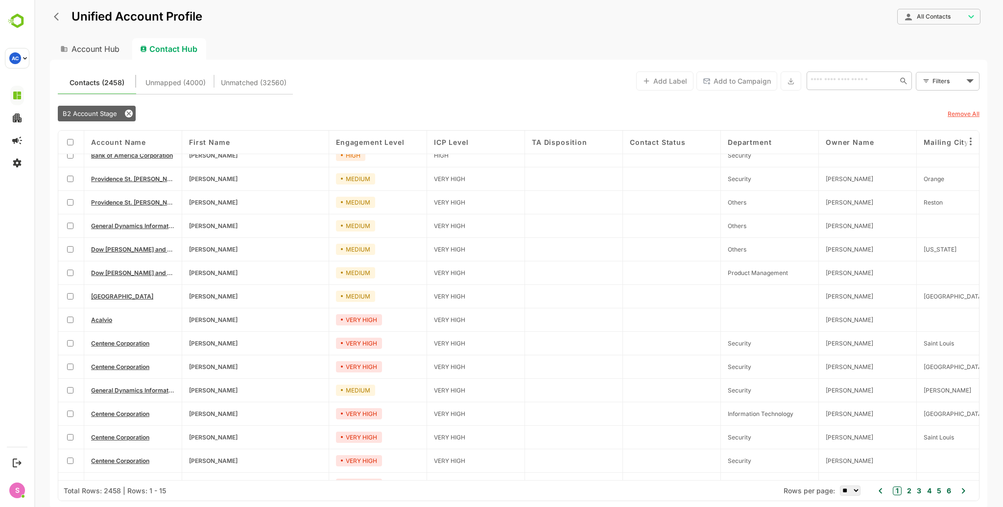
click at [280, 481] on div "Total Rows: 2458 | Rows: 1 - 15 Rows per page: ** ** ** *** *** **** 1 2 3 4 5 6" at bounding box center [518, 490] width 920 height 21
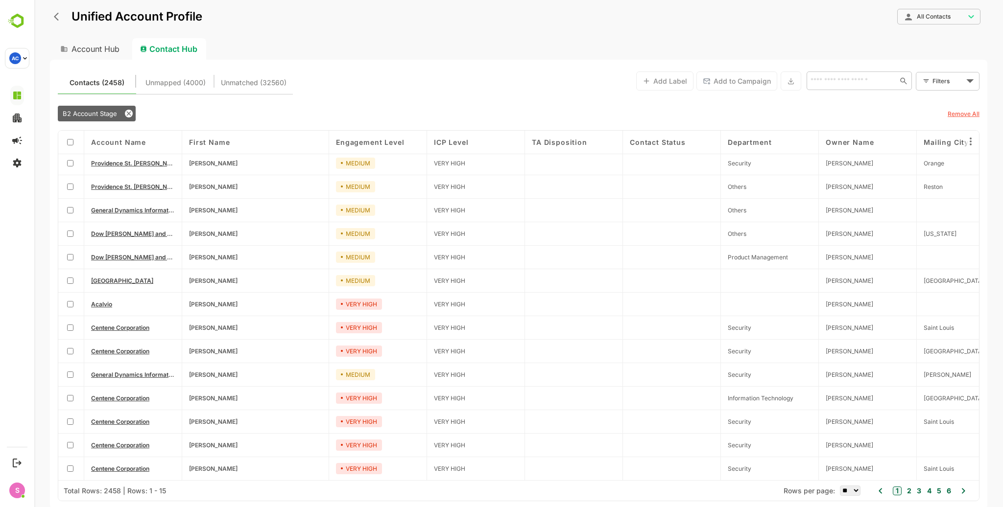
drag, startPoint x: 234, startPoint y: 480, endPoint x: 307, endPoint y: 485, distance: 73.1
click at [307, 485] on div "Total Rows: 2458 | Rows: 1 - 15 Rows per page: ** ** ** *** *** **** 1 2 3 4 5 6" at bounding box center [518, 490] width 920 height 21
click at [953, 84] on body "**********" at bounding box center [518, 253] width 968 height 507
click at [943, 98] on span "New Filter" at bounding box center [949, 103] width 29 height 12
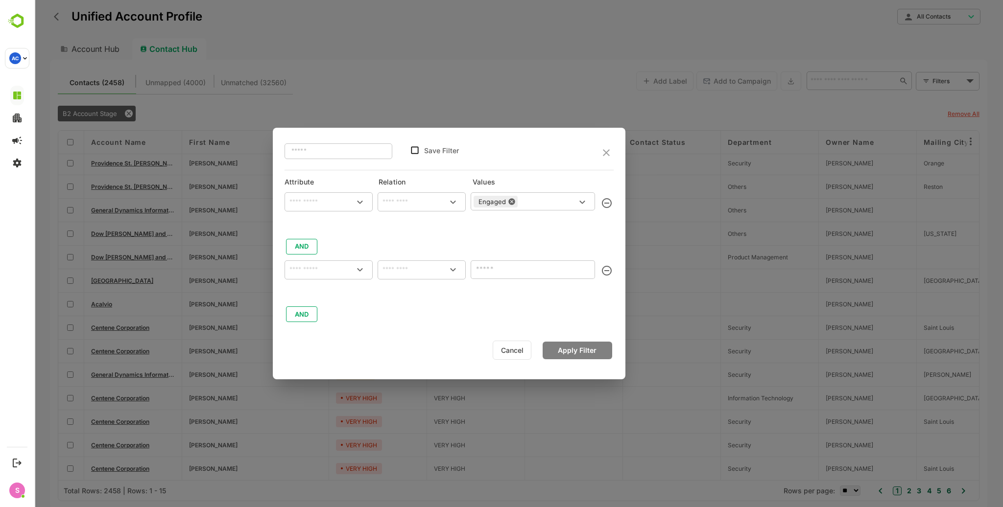
type input "**********"
type input "********"
type input "**********"
click at [606, 151] on icon "close" at bounding box center [606, 153] width 12 height 12
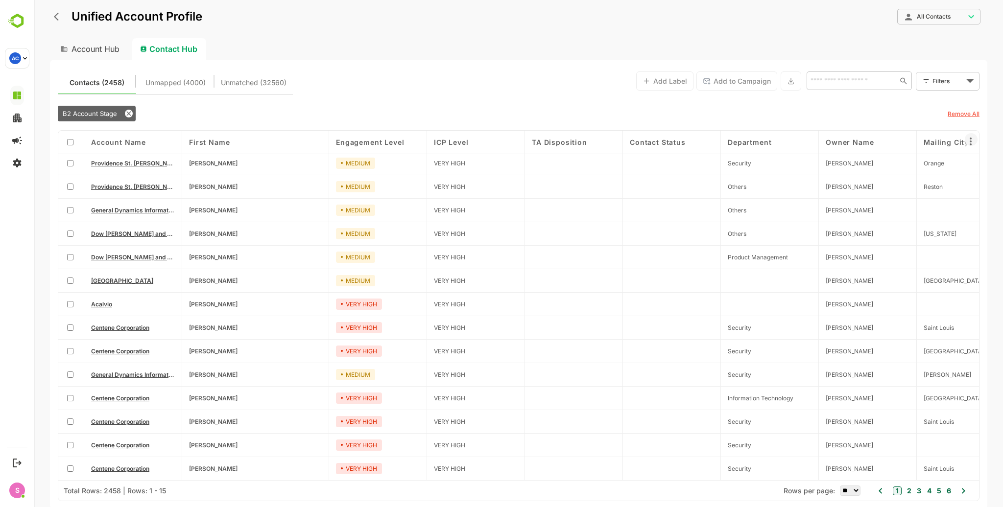
click at [974, 141] on icon at bounding box center [971, 142] width 12 height 12
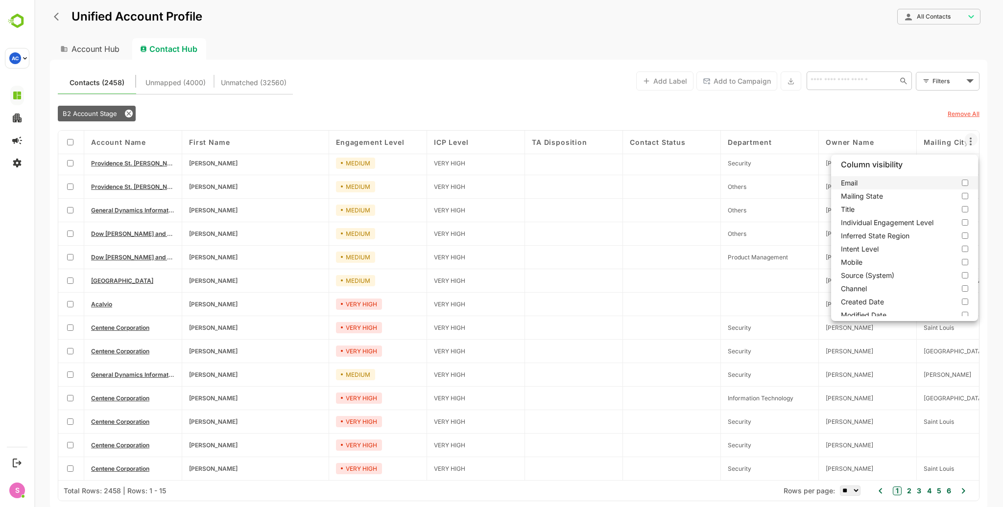
scroll to position [130, 0]
click at [807, 112] on div at bounding box center [518, 253] width 968 height 507
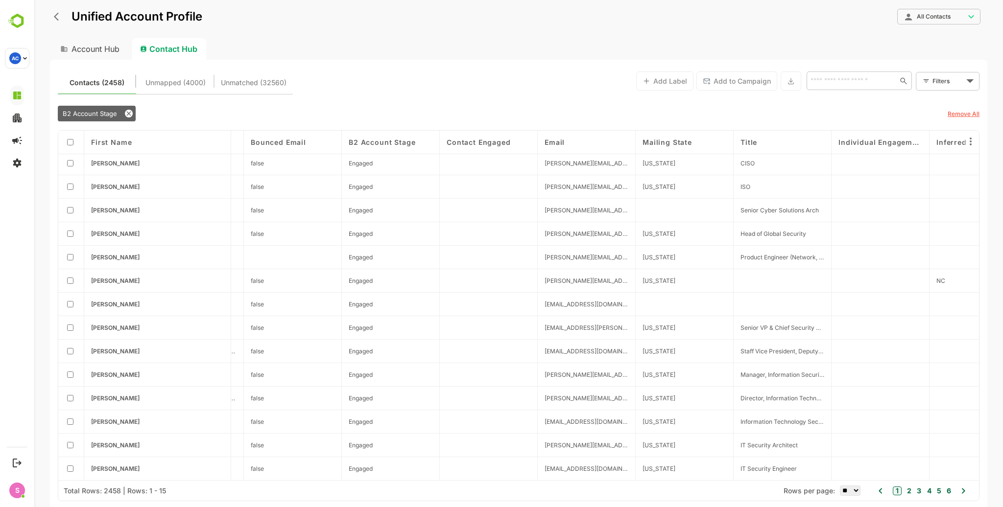
scroll to position [27, 966]
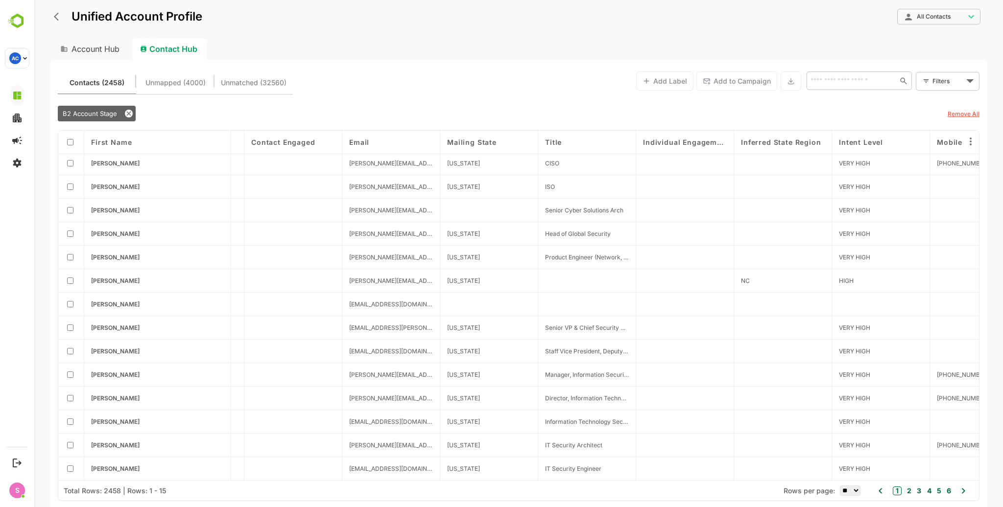
click at [560, 144] on span "Title" at bounding box center [553, 142] width 17 height 8
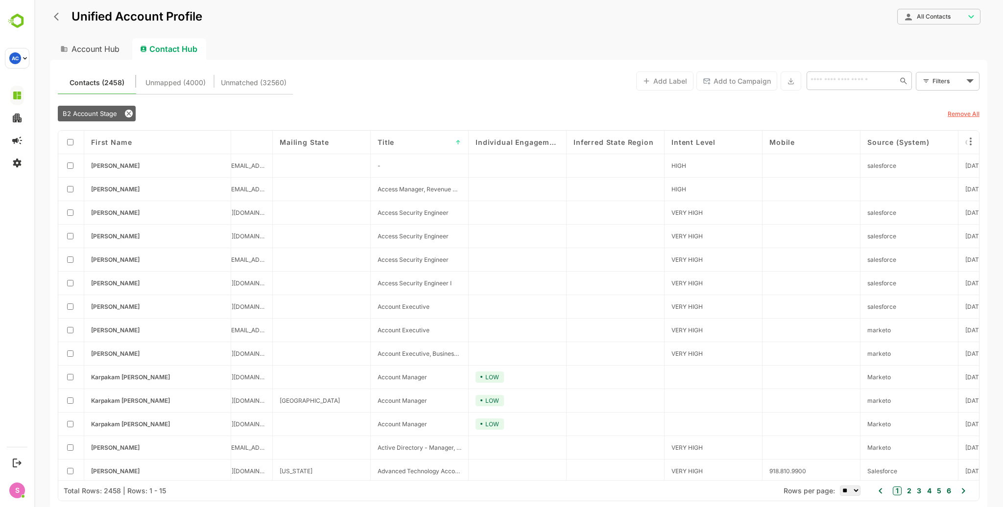
scroll to position [0, 1129]
drag, startPoint x: 418, startPoint y: 143, endPoint x: 102, endPoint y: 142, distance: 315.8
click at [102, 142] on div "Account Name First Name Engagement Level ICP Level TA Disposition Contact Statu…" at bounding box center [518, 306] width 920 height 350
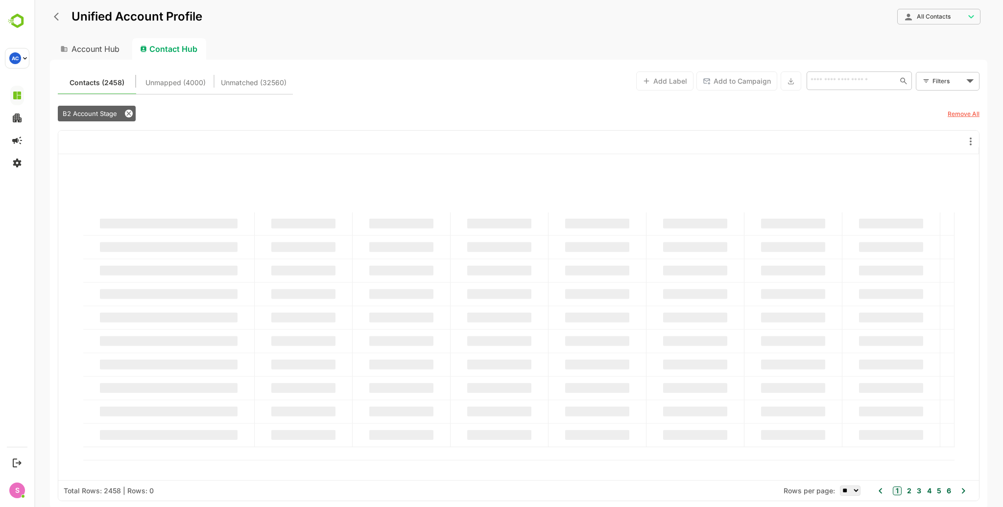
scroll to position [0, 0]
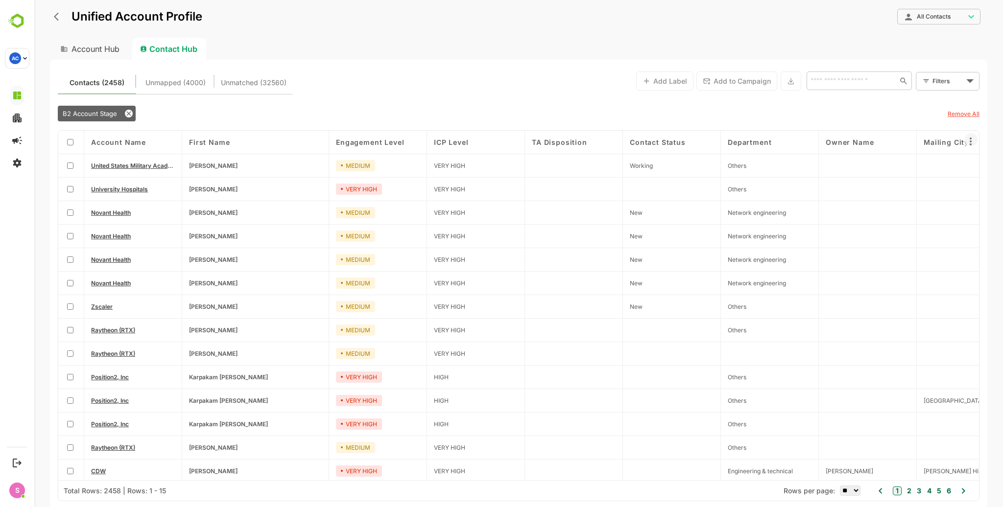
click at [971, 136] on icon at bounding box center [971, 142] width 12 height 12
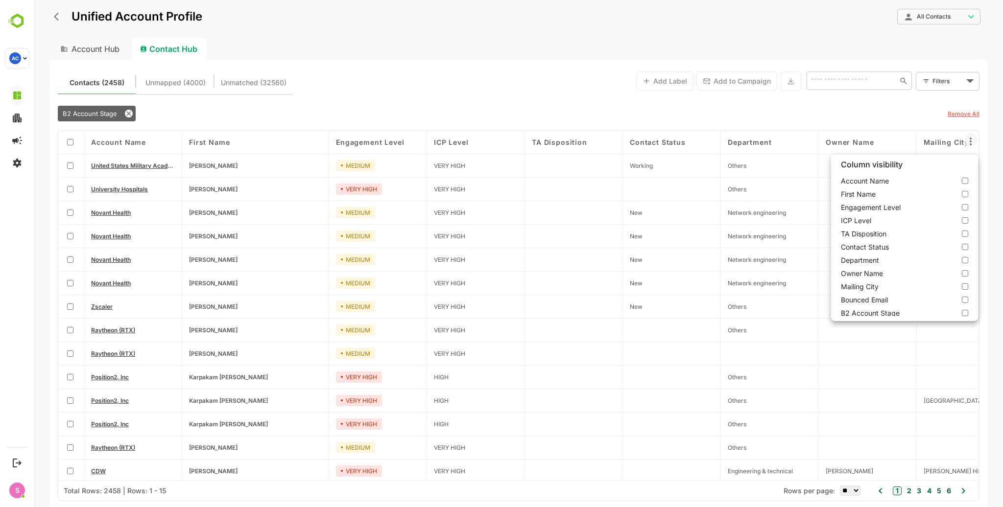
click at [902, 110] on div at bounding box center [518, 253] width 968 height 507
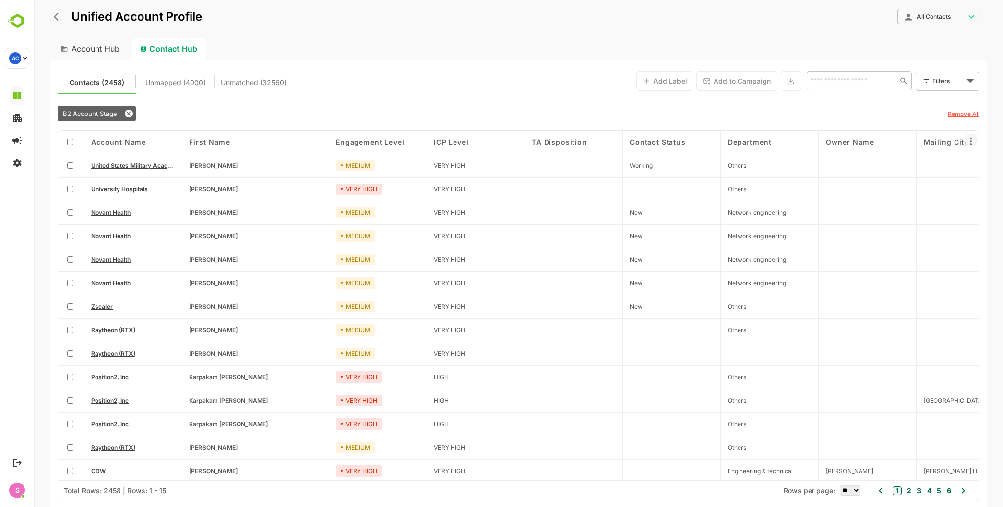
click at [968, 142] on icon at bounding box center [971, 142] width 12 height 12
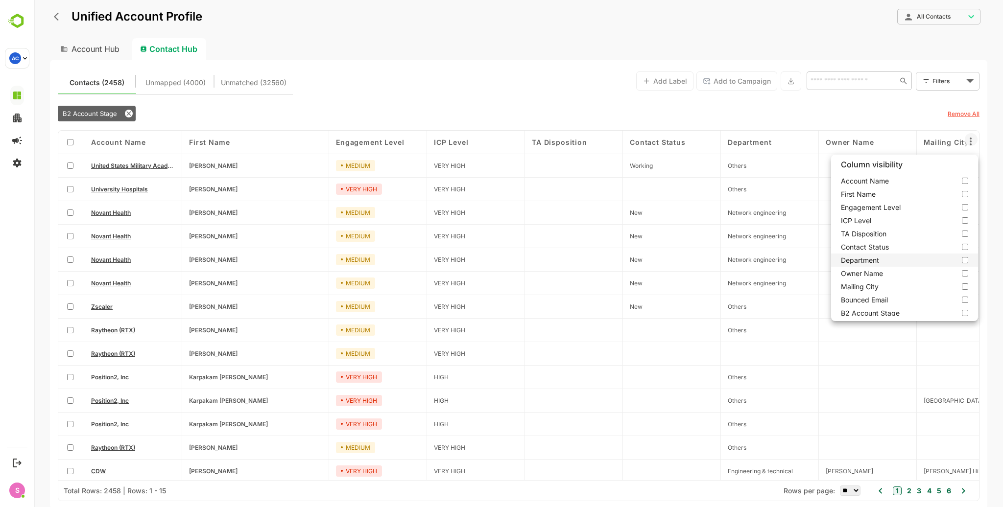
click at [962, 259] on label "Department" at bounding box center [904, 260] width 147 height 13
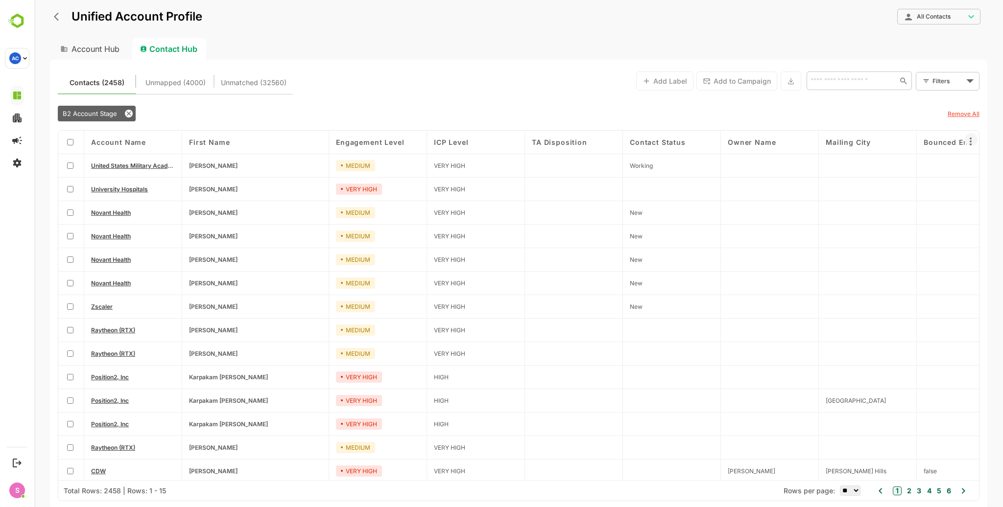
click at [970, 141] on icon at bounding box center [970, 142] width 2 height 8
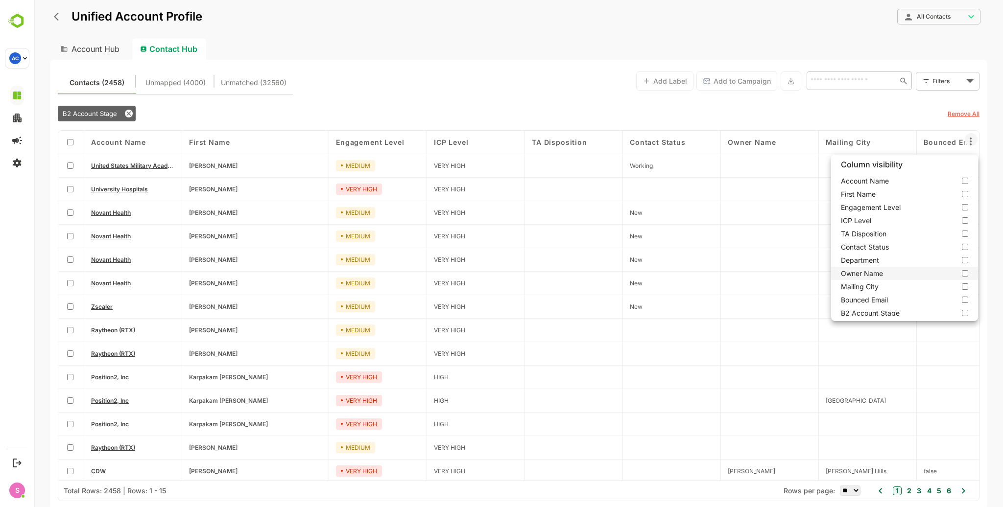
click at [962, 272] on label "Owner Name" at bounding box center [904, 273] width 147 height 13
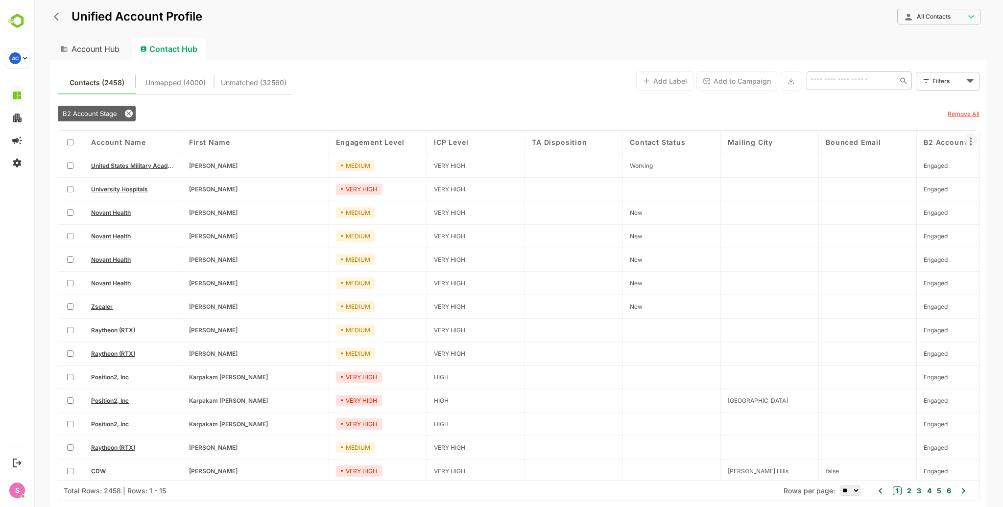
click at [972, 143] on icon at bounding box center [971, 142] width 12 height 12
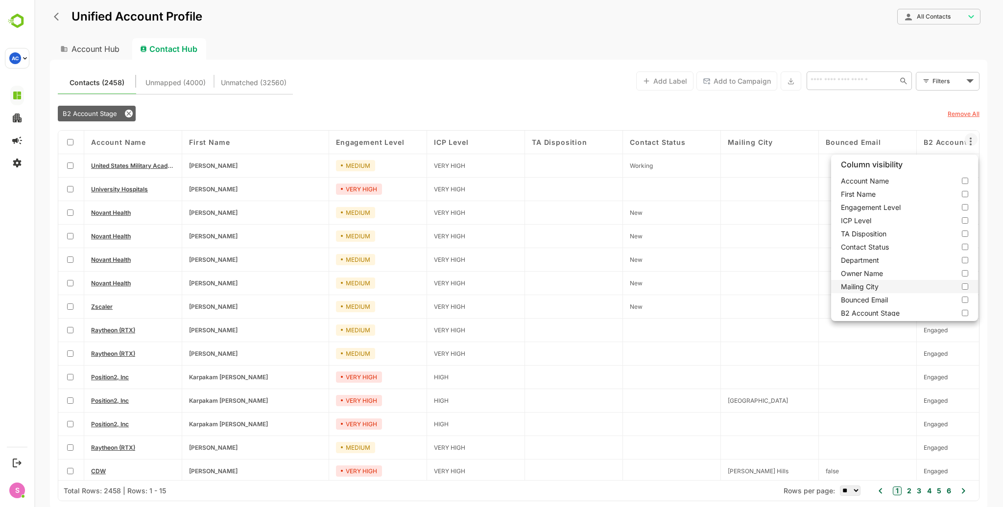
click at [964, 286] on label "Mailing City" at bounding box center [904, 286] width 147 height 13
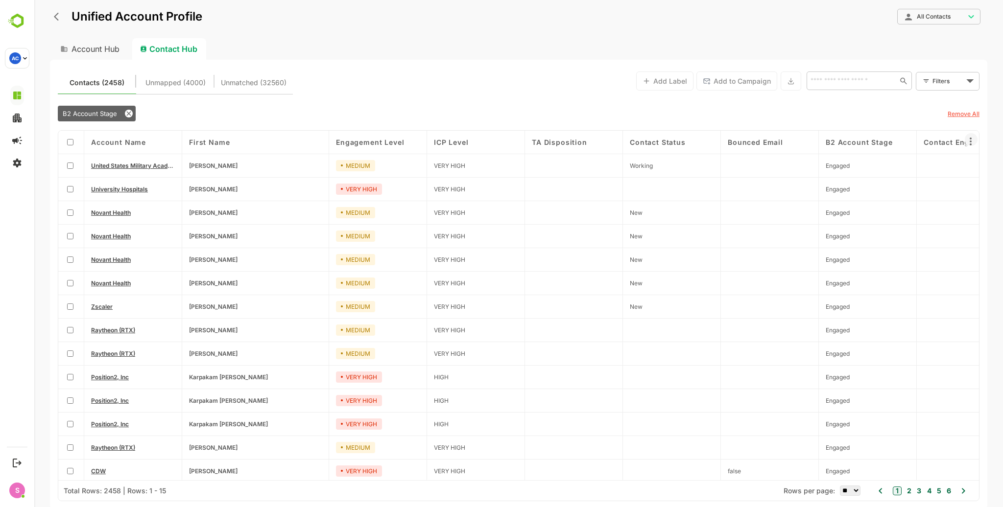
click at [969, 141] on icon at bounding box center [970, 142] width 2 height 8
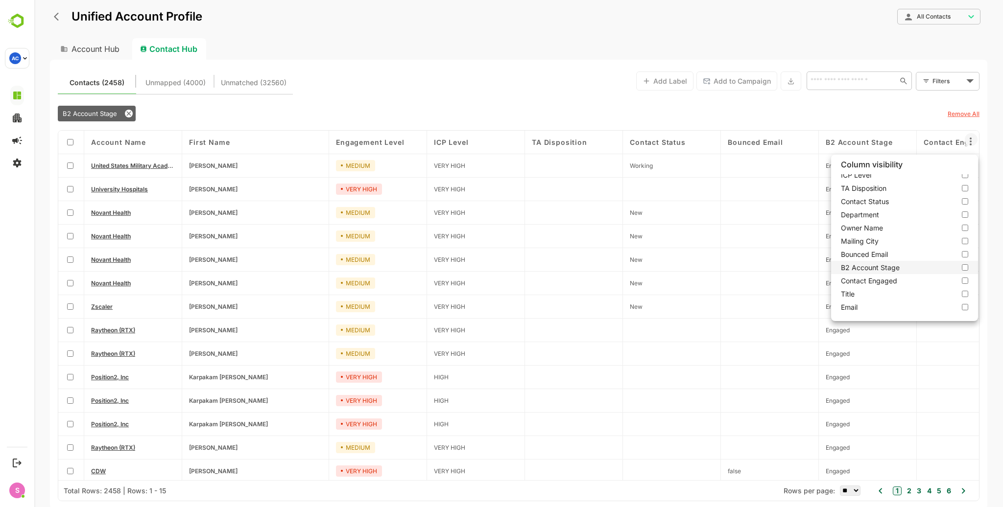
scroll to position [65, 0]
click at [841, 106] on div at bounding box center [518, 253] width 968 height 507
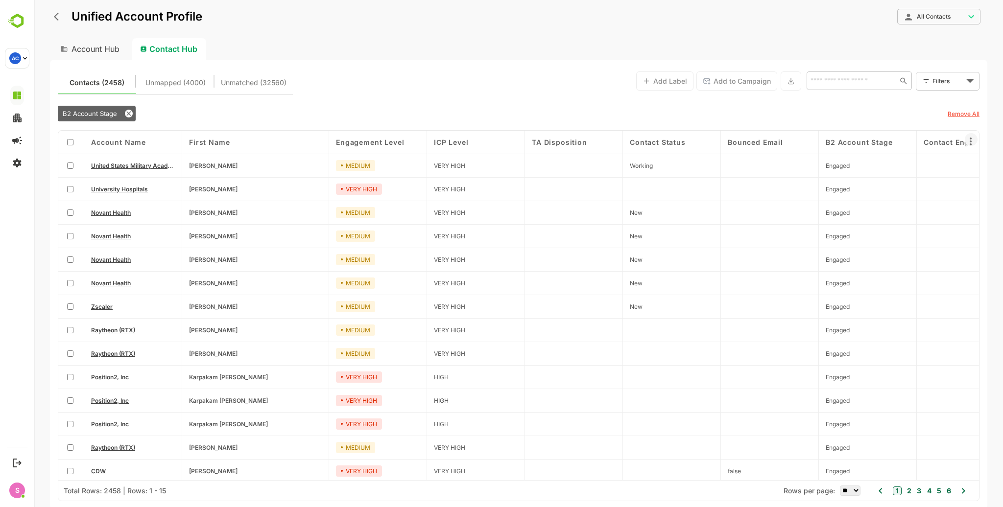
click at [970, 141] on icon at bounding box center [970, 142] width 2 height 8
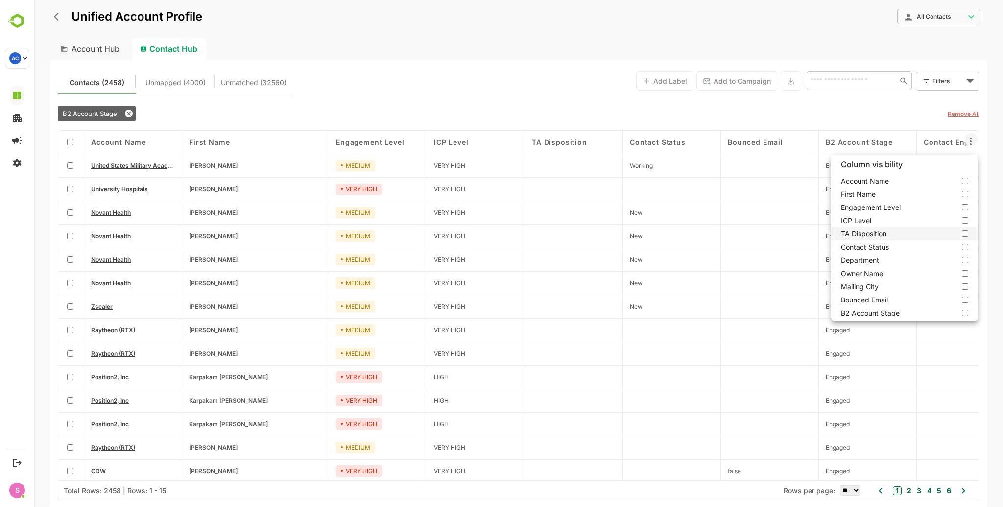
click at [959, 234] on label "TA Disposition" at bounding box center [904, 233] width 147 height 13
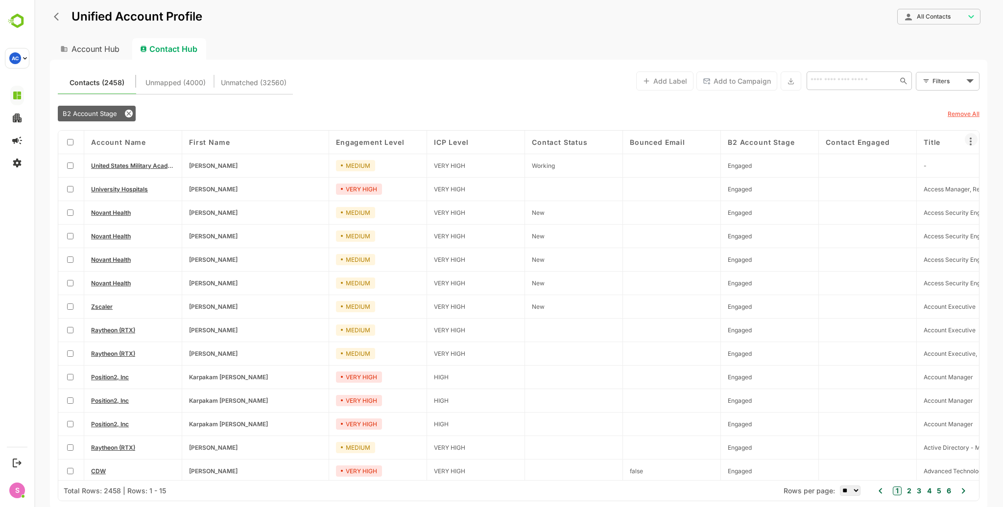
click at [970, 142] on icon at bounding box center [971, 142] width 12 height 12
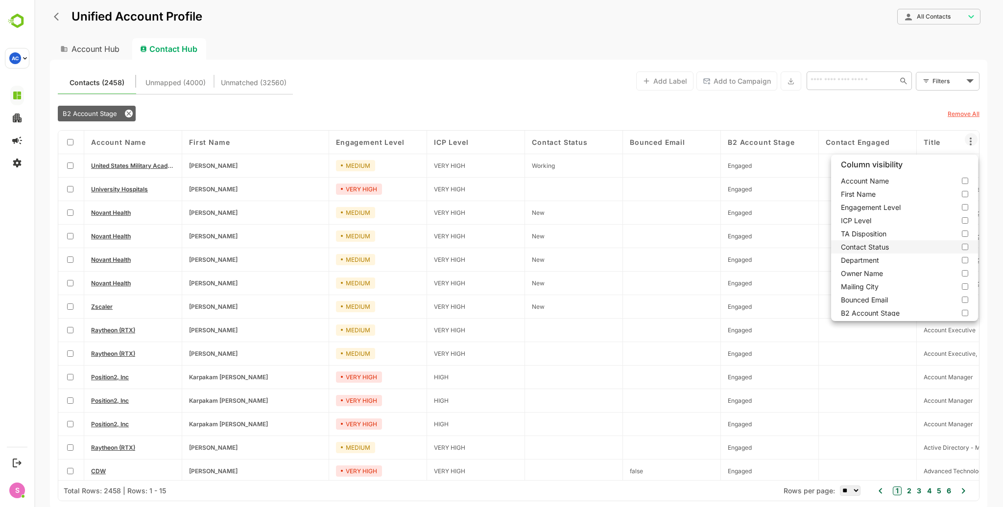
click at [962, 249] on label "Contact Status" at bounding box center [904, 246] width 147 height 13
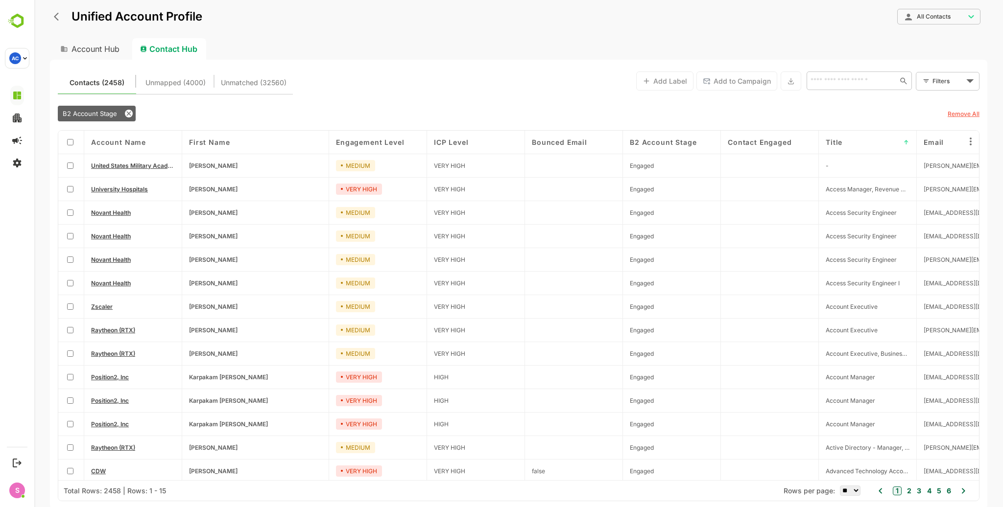
scroll to position [27, 0]
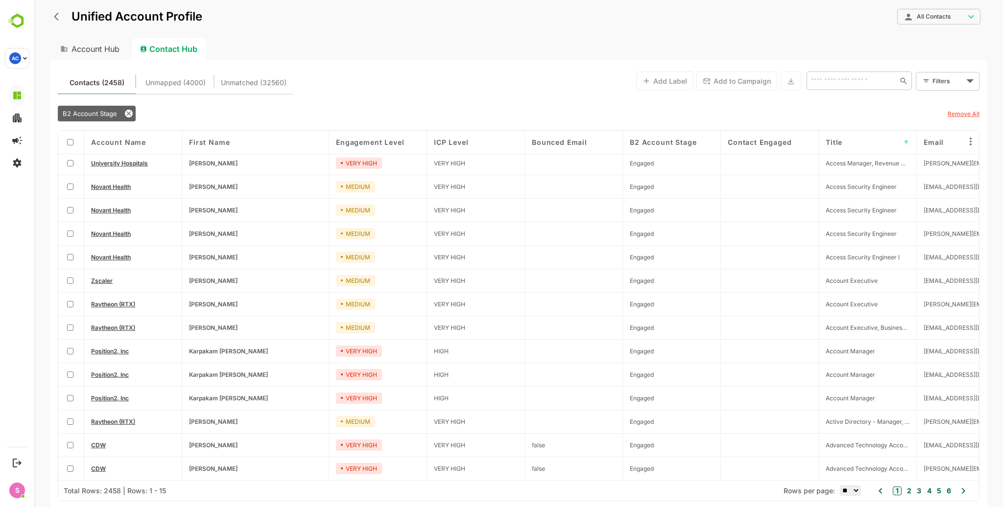
click at [127, 143] on span "Account Name" at bounding box center [118, 142] width 55 height 8
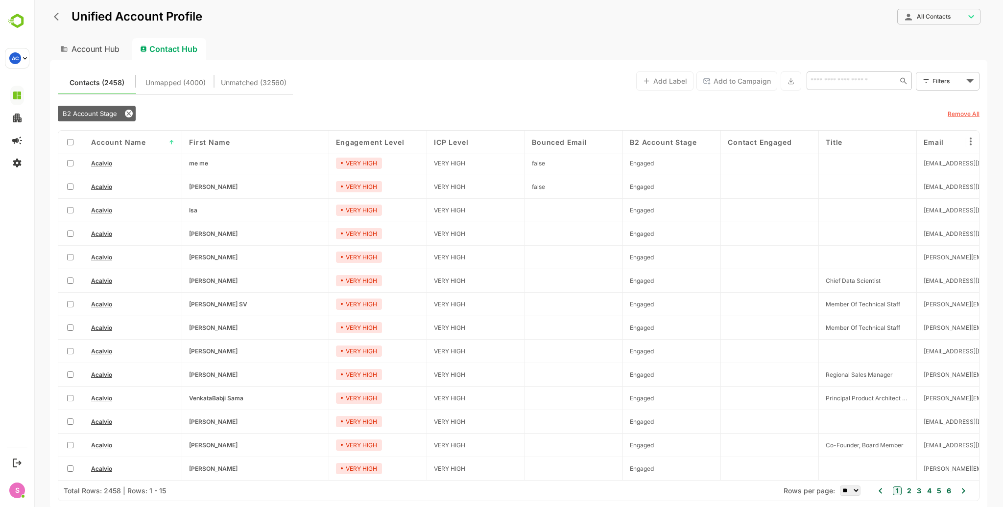
click at [87, 54] on div "Account Hub" at bounding box center [89, 49] width 78 height 22
type input "**********"
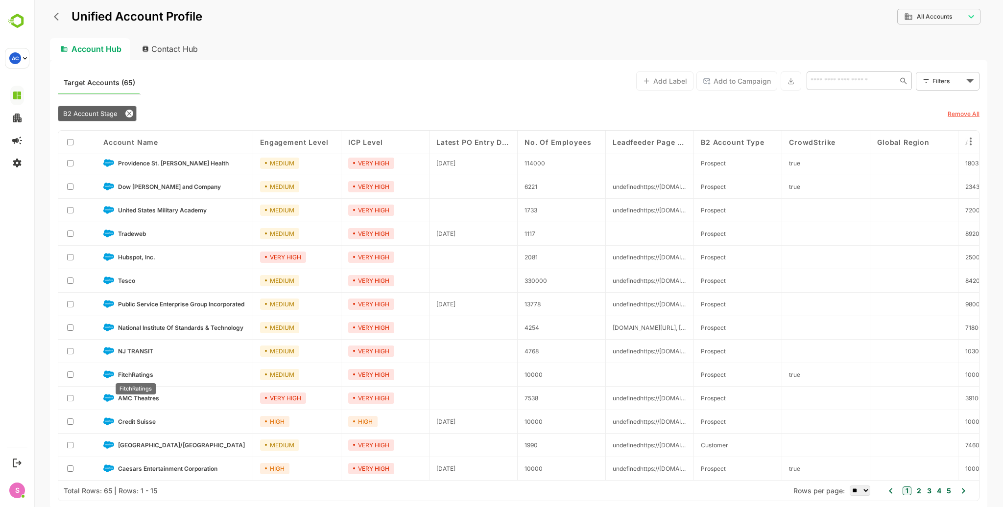
click at [139, 371] on span "FitchRatings" at bounding box center [135, 374] width 35 height 7
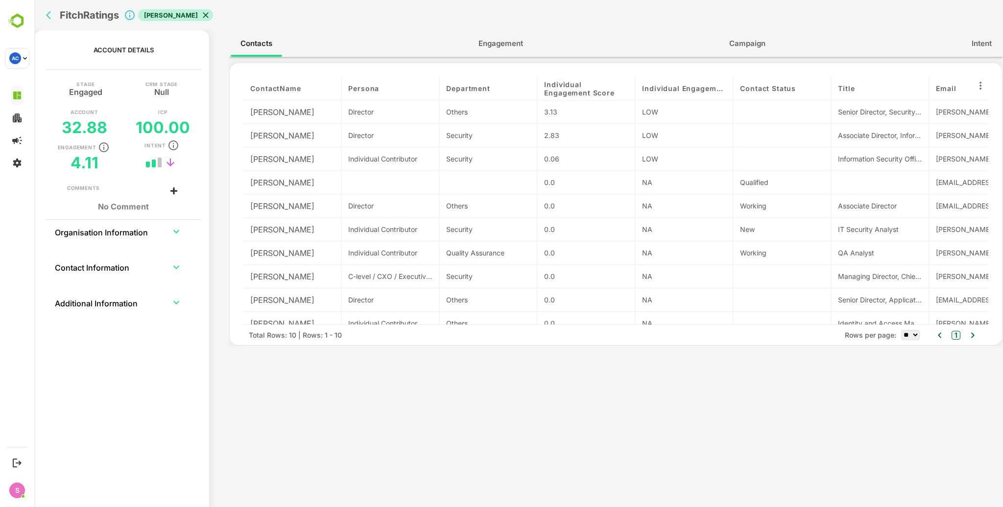
click at [495, 41] on span "Engagement" at bounding box center [500, 43] width 45 height 13
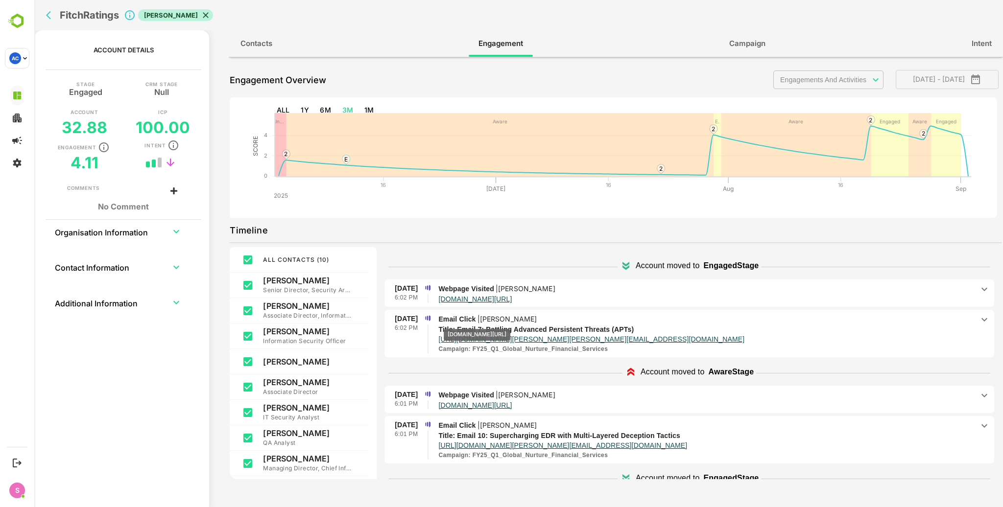
scroll to position [0, 0]
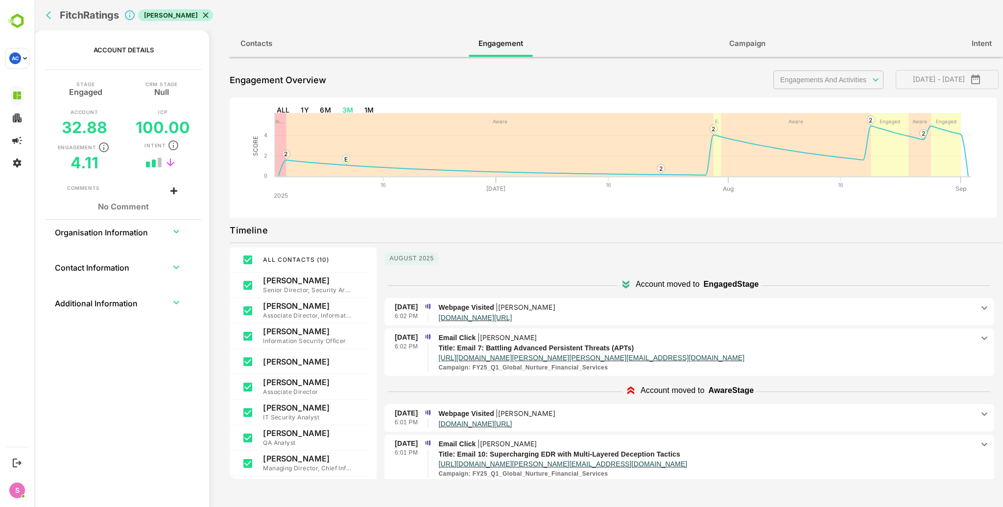
click at [49, 18] on icon "back" at bounding box center [51, 15] width 10 height 10
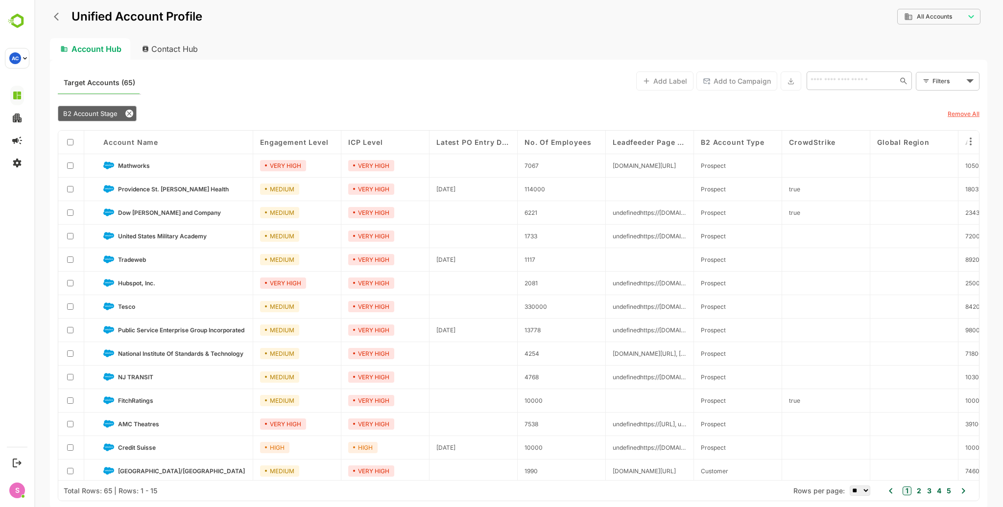
click at [946, 86] on body "**********" at bounding box center [518, 253] width 968 height 507
click at [939, 100] on span "New Filter" at bounding box center [949, 103] width 29 height 12
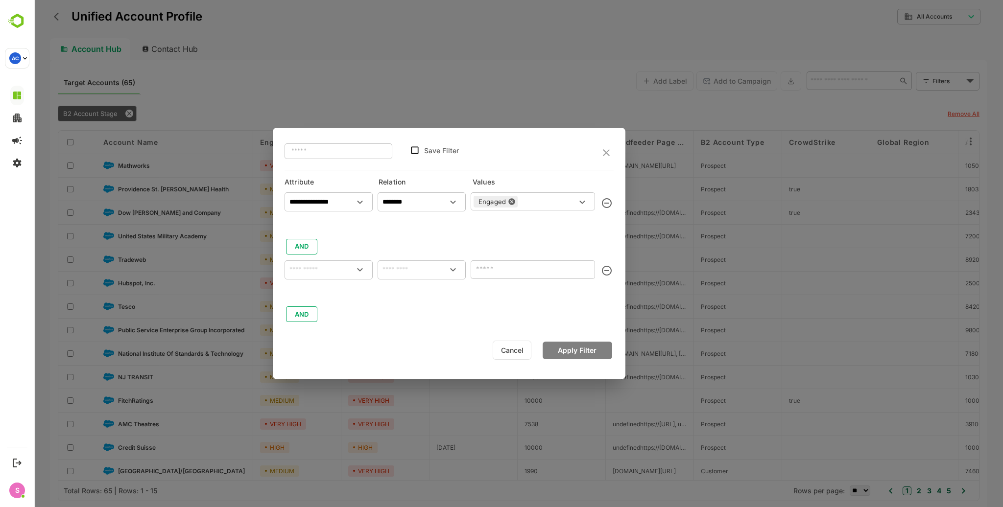
click at [497, 271] on input "text" at bounding box center [533, 269] width 124 height 19
click at [358, 271] on icon "Open" at bounding box center [360, 270] width 12 height 12
type input "***"
click at [330, 313] on p "Campaign Name" at bounding box center [321, 313] width 47 height 9
type input "**********"
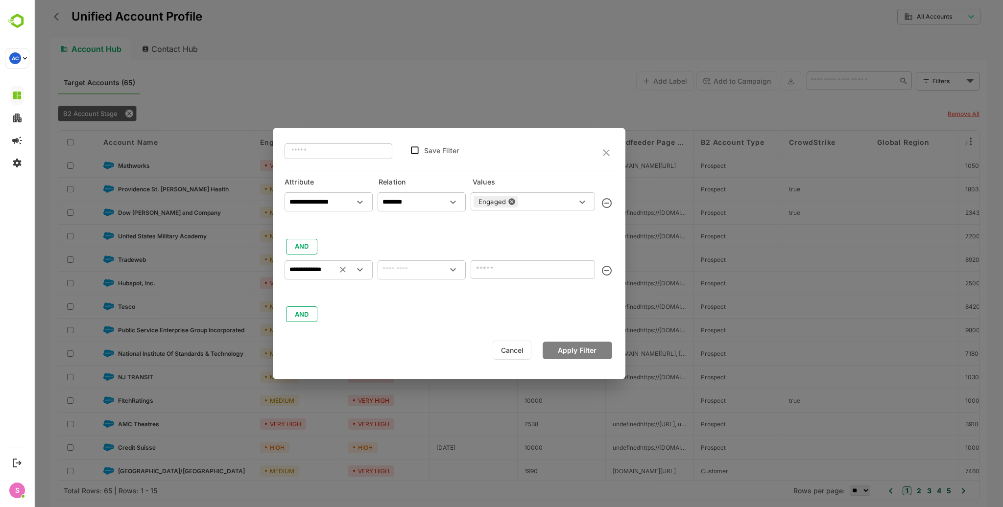
type input "**********"
click at [410, 273] on input "text" at bounding box center [421, 270] width 84 height 12
click at [403, 290] on li "includes" at bounding box center [421, 292] width 84 height 18
type input "********"
click at [490, 269] on input "text" at bounding box center [524, 269] width 102 height 12
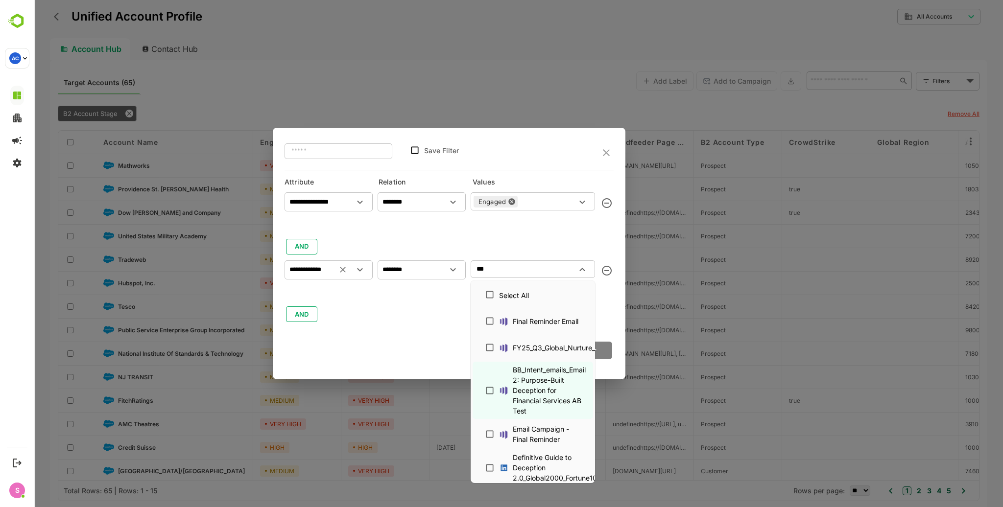
click at [342, 258] on div "**********" at bounding box center [328, 265] width 88 height 18
type input "***"
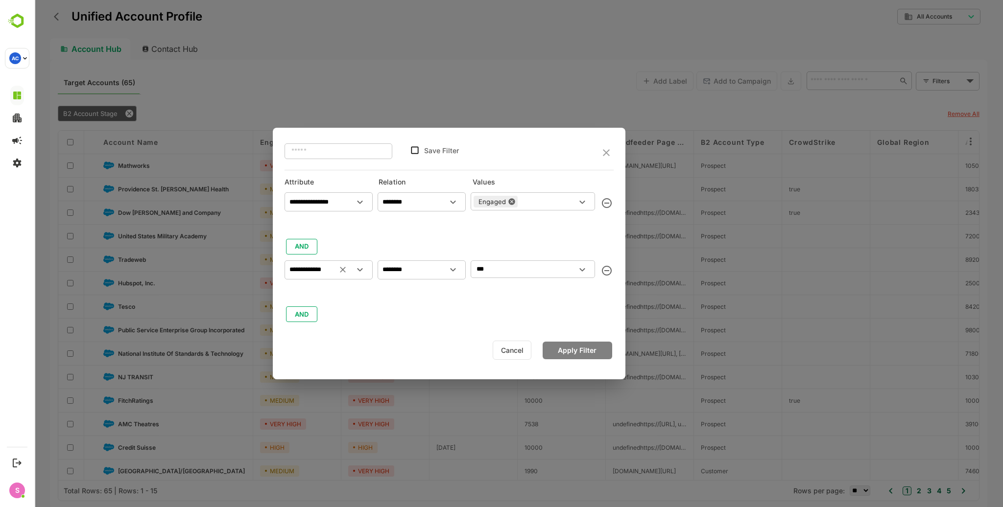
click at [605, 149] on icon "close" at bounding box center [606, 153] width 12 height 12
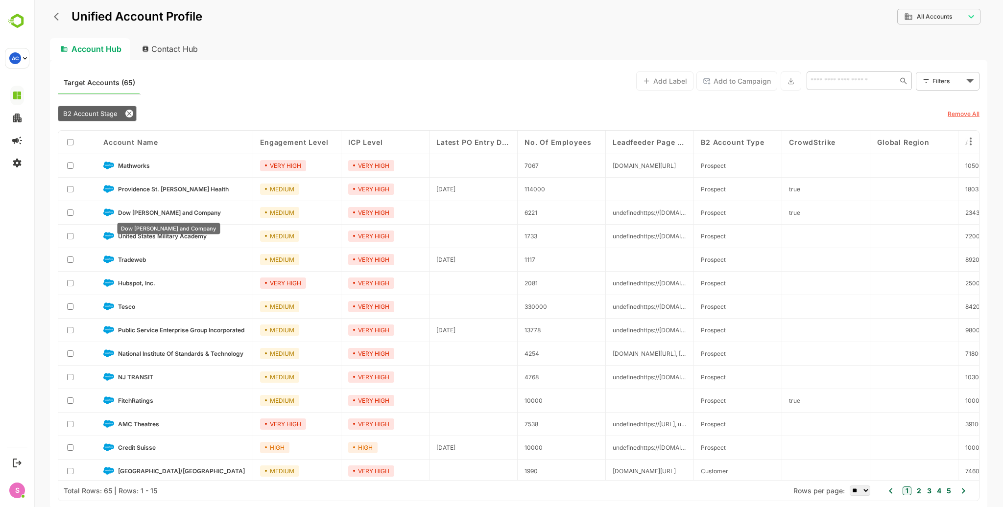
click at [152, 214] on span "Dow [PERSON_NAME] and Company" at bounding box center [169, 212] width 103 height 7
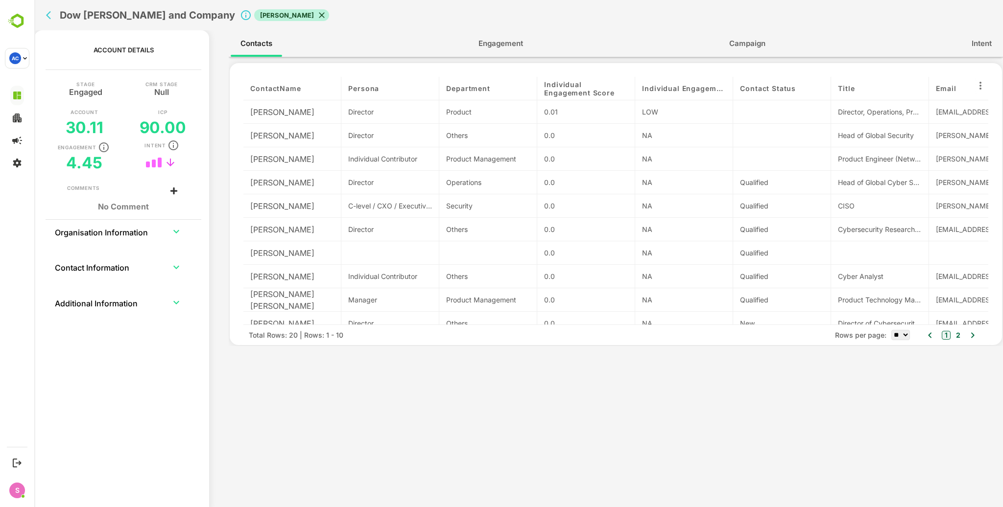
click at [254, 14] on span "[PERSON_NAME]" at bounding box center [287, 15] width 66 height 9
click at [981, 88] on icon at bounding box center [980, 86] width 12 height 12
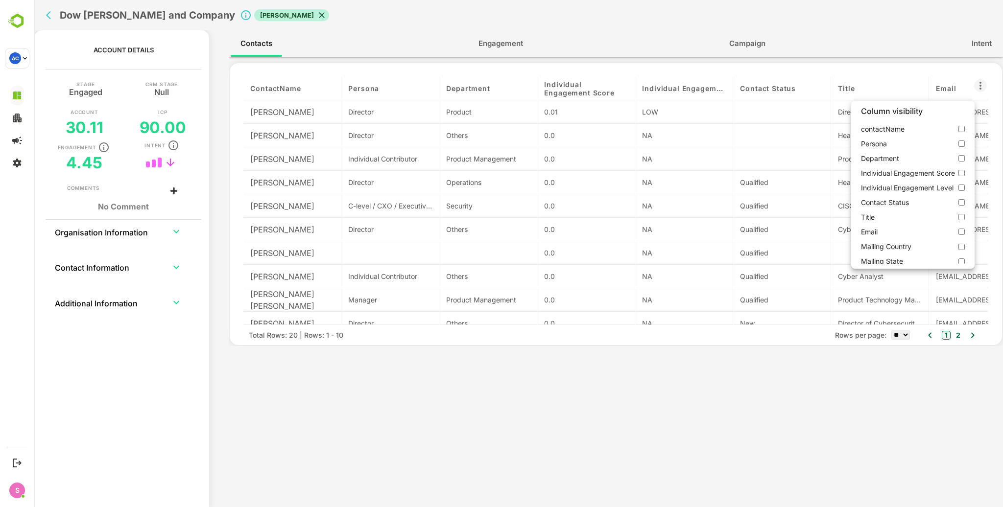
click at [50, 13] on div at bounding box center [518, 253] width 968 height 507
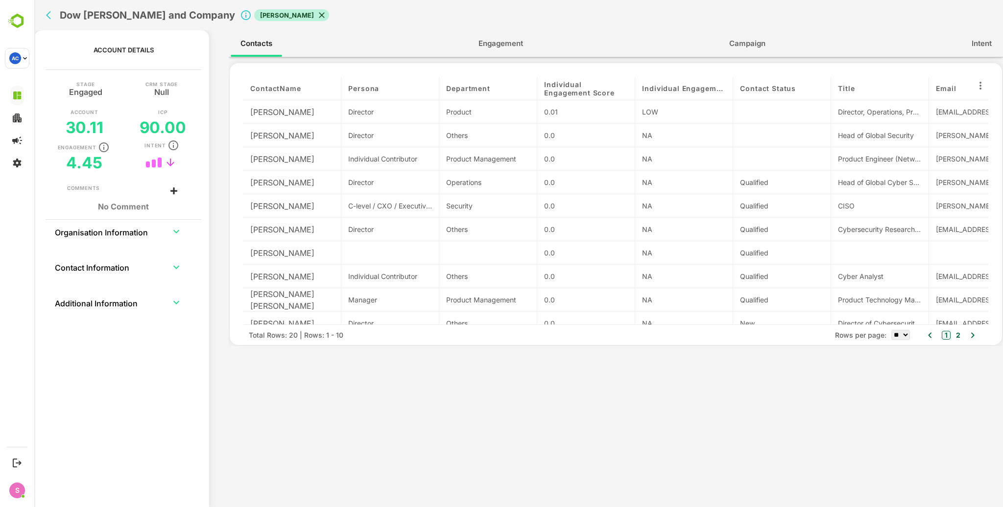
click at [50, 16] on icon "back" at bounding box center [51, 15] width 10 height 10
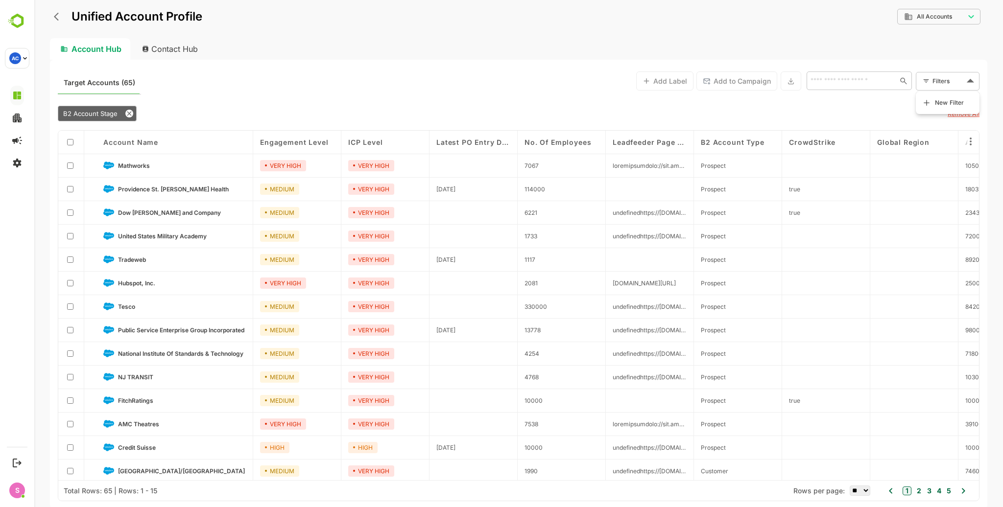
click at [956, 75] on body "**********" at bounding box center [518, 253] width 968 height 507
click at [947, 93] on div "New Filter" at bounding box center [518, 253] width 968 height 507
click at [950, 97] on span "New Filter" at bounding box center [949, 103] width 29 height 12
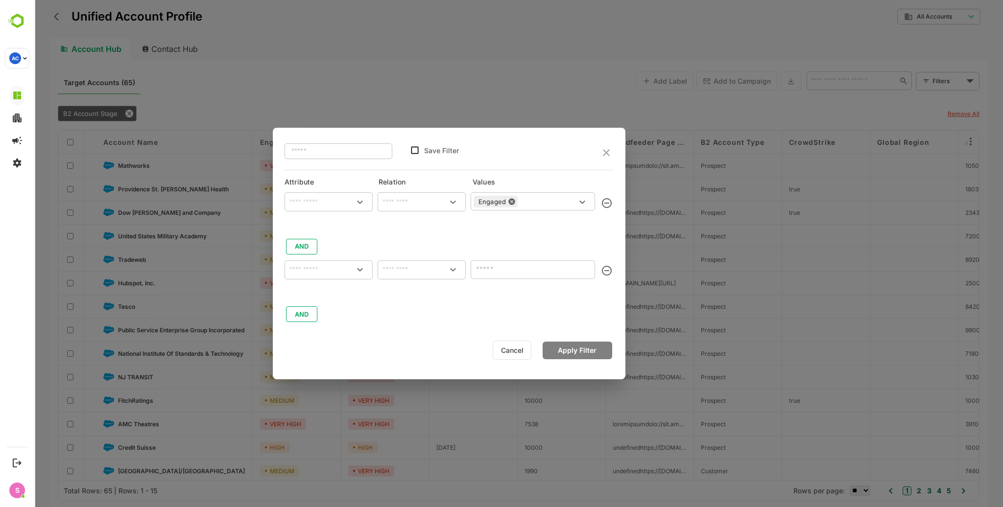
type input "**********"
type input "********"
type input "**********"
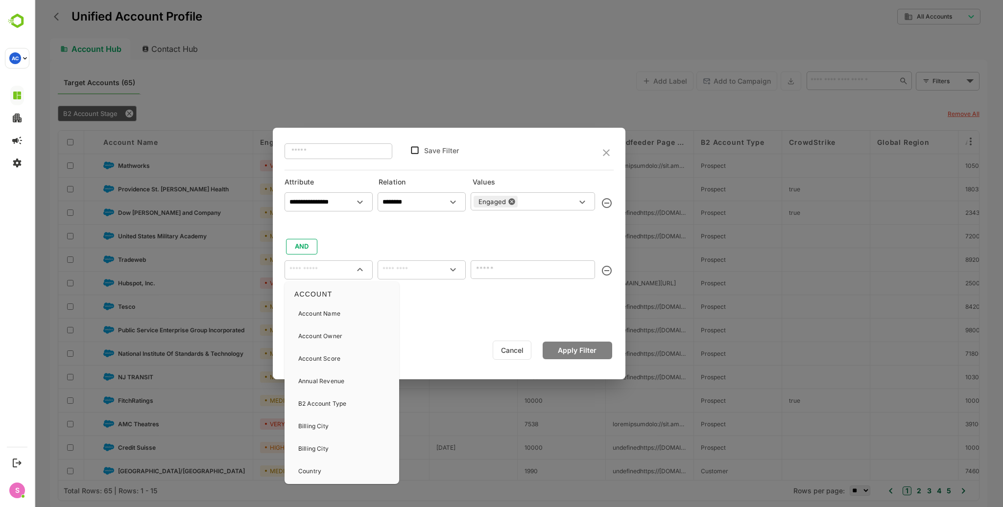
click at [337, 275] on input "text" at bounding box center [328, 270] width 84 height 12
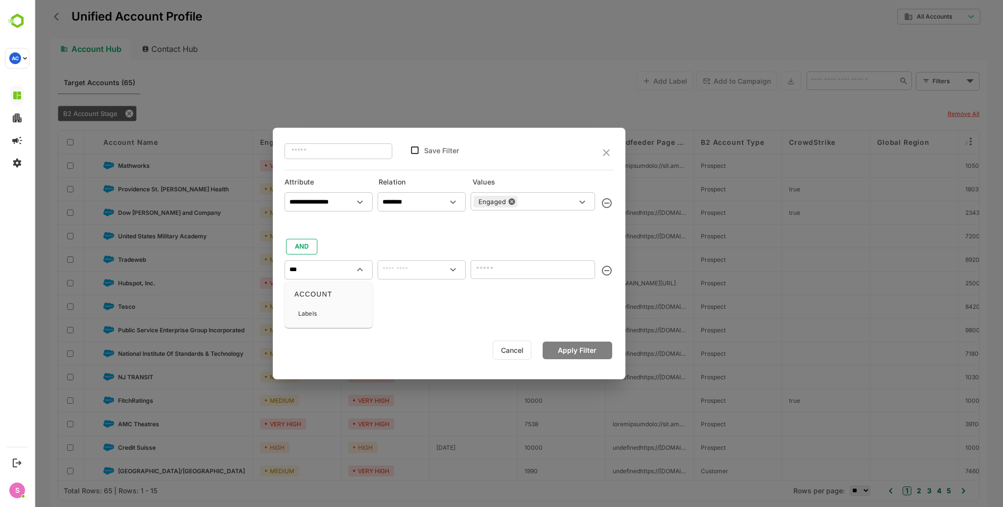
click at [318, 313] on div "Labels" at bounding box center [328, 314] width 80 height 21
type input "******"
click at [507, 268] on input "text" at bounding box center [533, 269] width 124 height 19
type input "*******"
click at [423, 274] on input "text" at bounding box center [421, 270] width 84 height 12
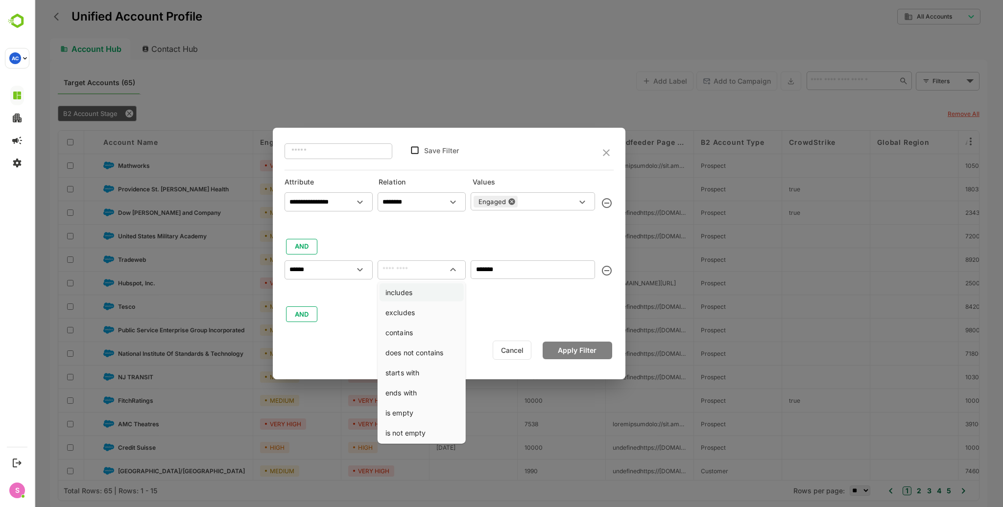
click at [411, 298] on li "includes" at bounding box center [421, 292] width 84 height 18
type input "********"
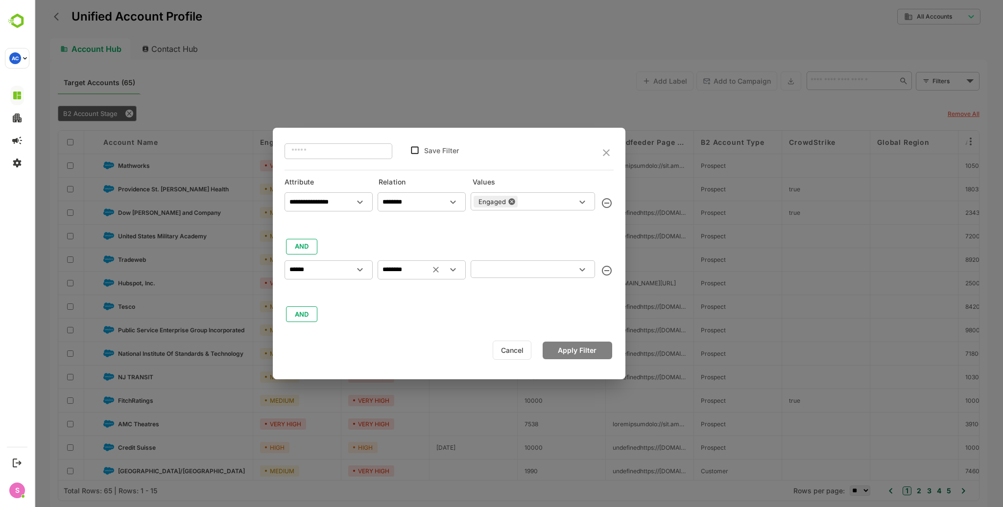
click at [494, 269] on input "text" at bounding box center [524, 269] width 102 height 12
click at [604, 351] on button "Apply Filter" at bounding box center [577, 351] width 70 height 18
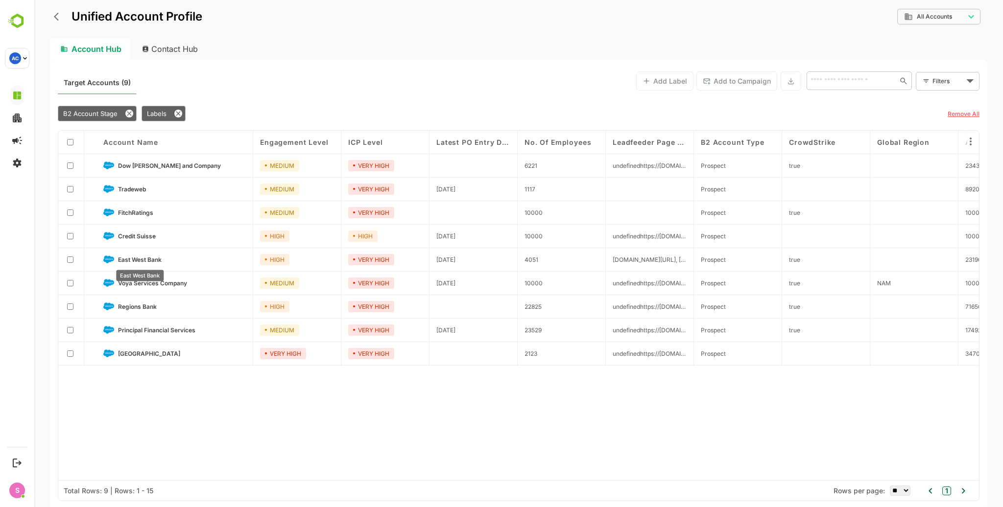
click at [139, 259] on span "East West Bank" at bounding box center [140, 259] width 44 height 7
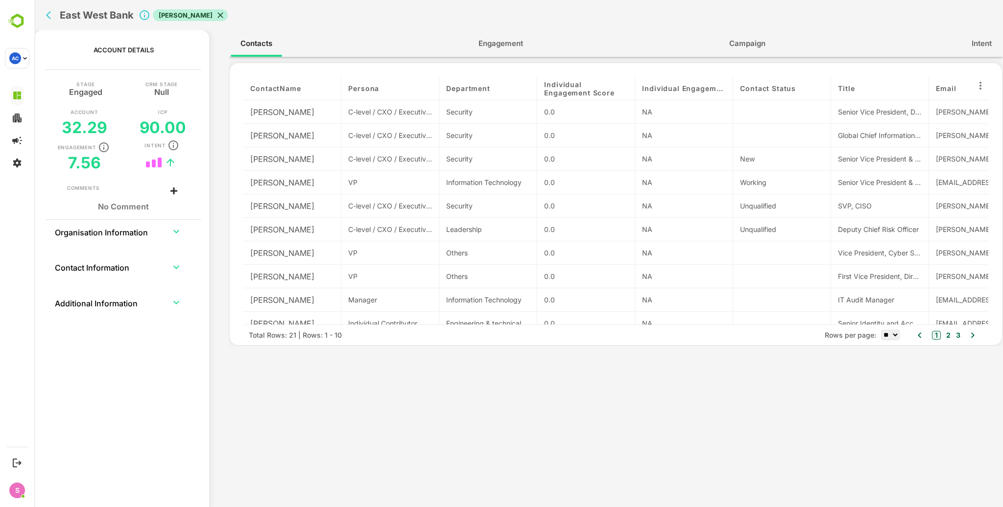
click at [511, 47] on span "Engagement" at bounding box center [500, 43] width 45 height 13
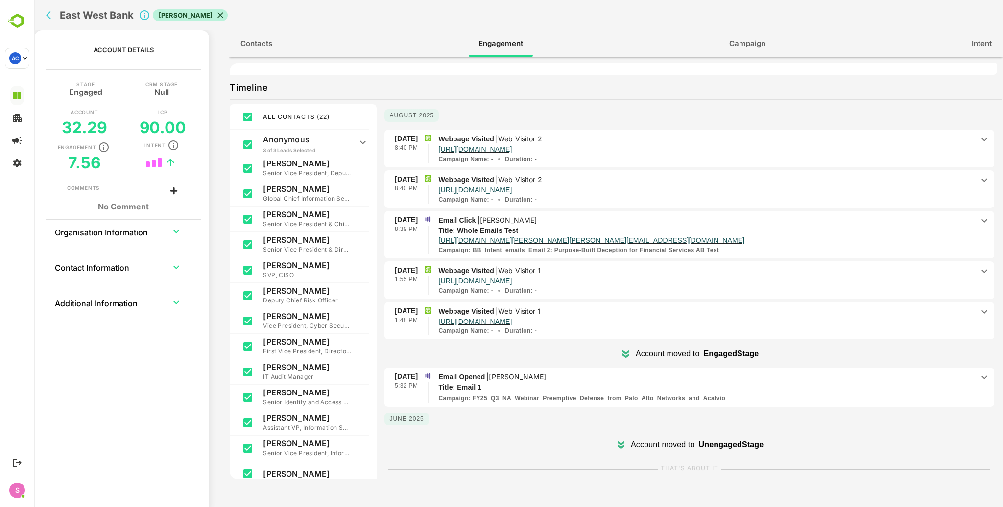
scroll to position [160, 0]
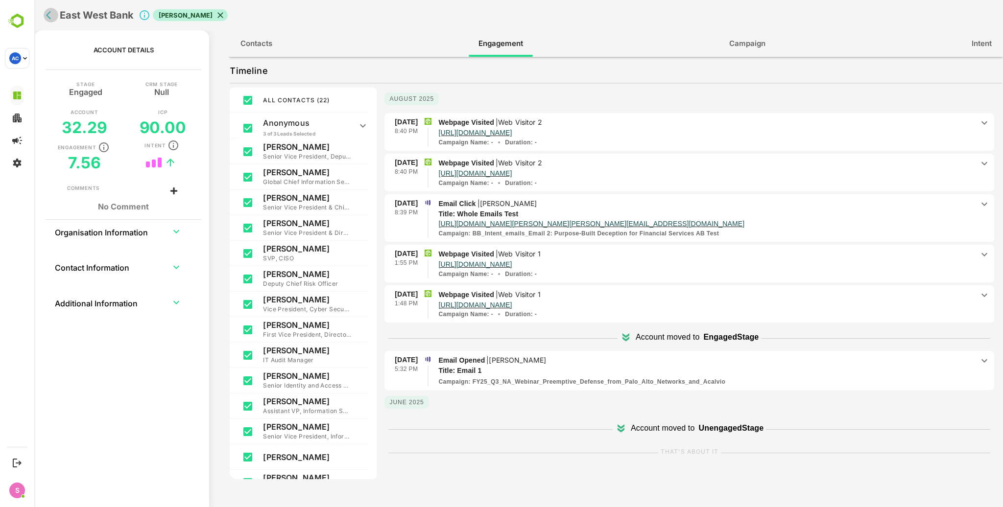
click at [51, 16] on icon "back" at bounding box center [51, 15] width 10 height 10
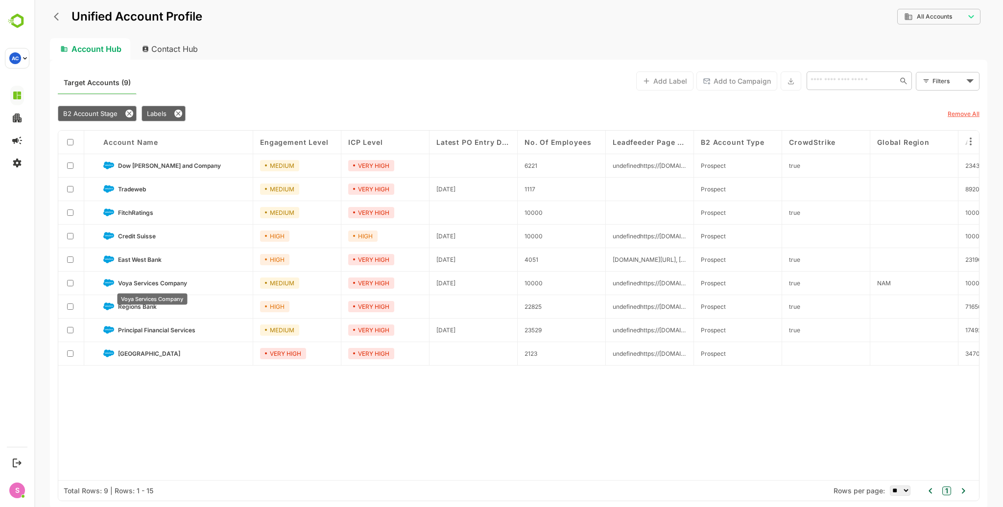
click at [139, 283] on span "Voya Services Company" at bounding box center [152, 283] width 69 height 7
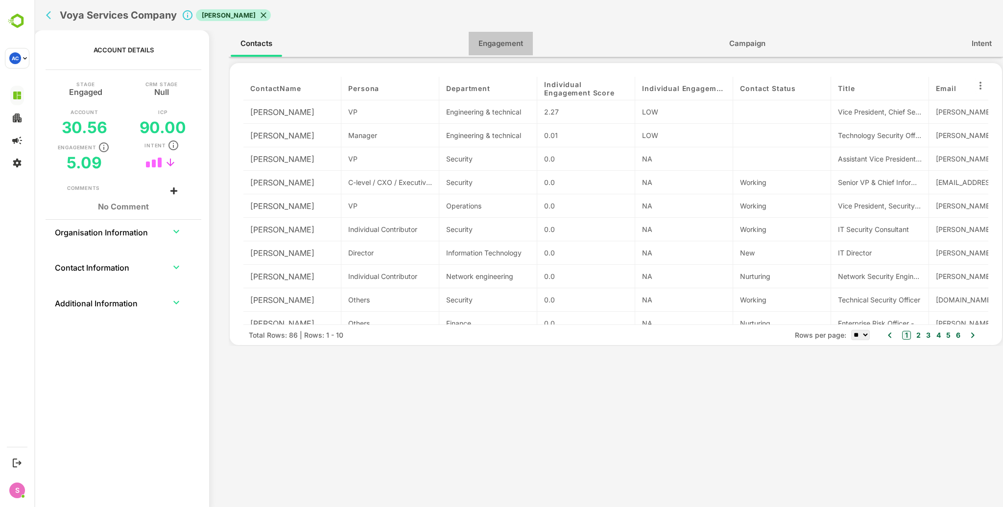
click at [511, 46] on span "Engagement" at bounding box center [500, 43] width 45 height 13
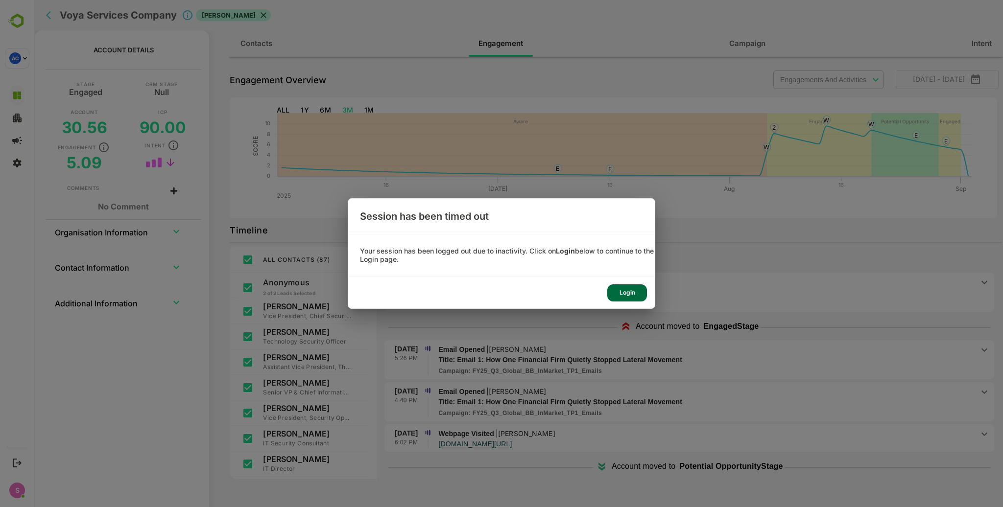
click at [639, 294] on div "Login" at bounding box center [627, 292] width 40 height 17
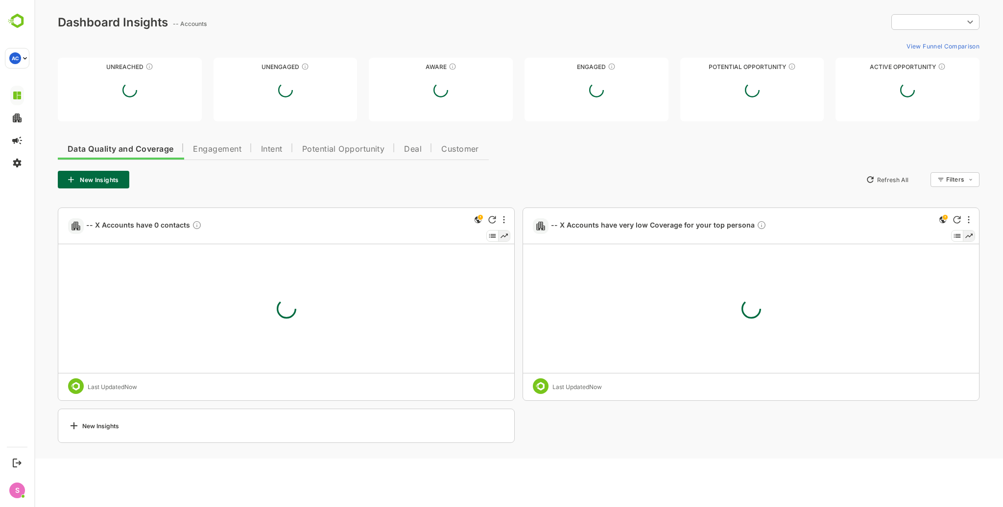
type input "**********"
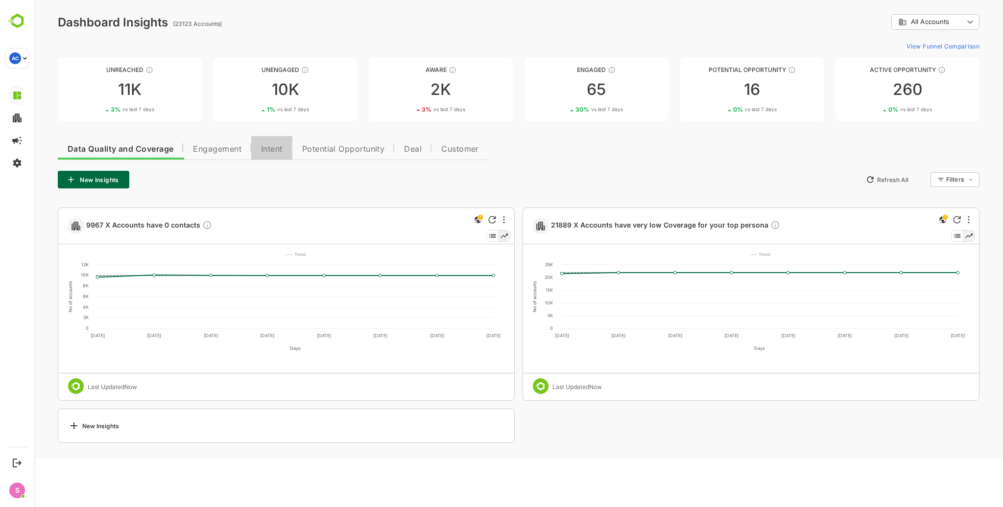
click at [278, 149] on span "Intent" at bounding box center [272, 149] width 22 height 8
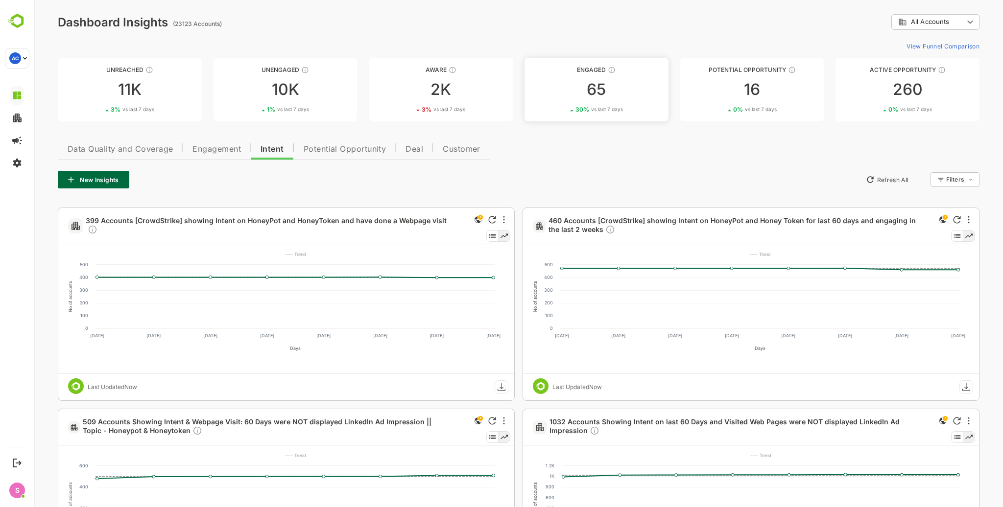
click at [609, 94] on div "65" at bounding box center [596, 90] width 144 height 16
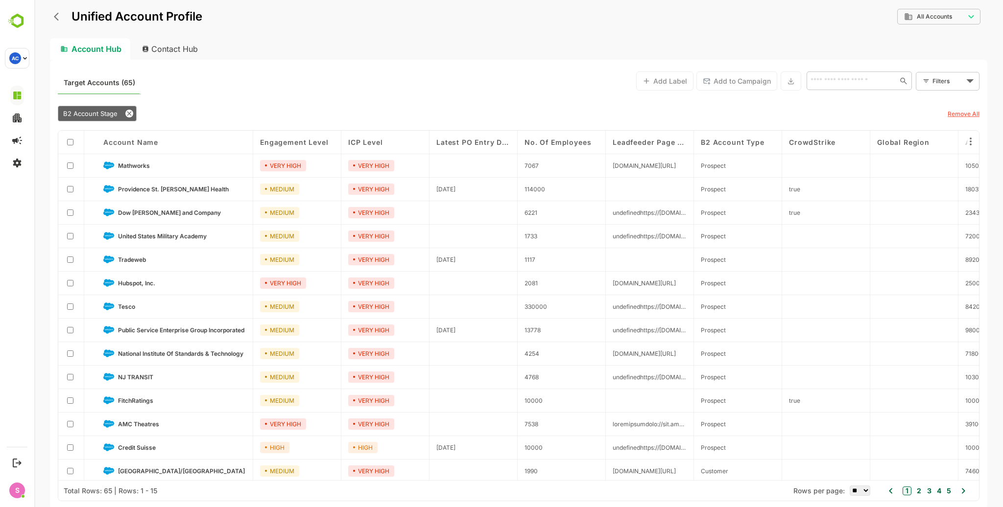
click at [938, 78] on body "**********" at bounding box center [518, 253] width 968 height 507
click at [119, 141] on div at bounding box center [518, 253] width 968 height 507
click at [119, 142] on span "Account Name" at bounding box center [130, 142] width 55 height 8
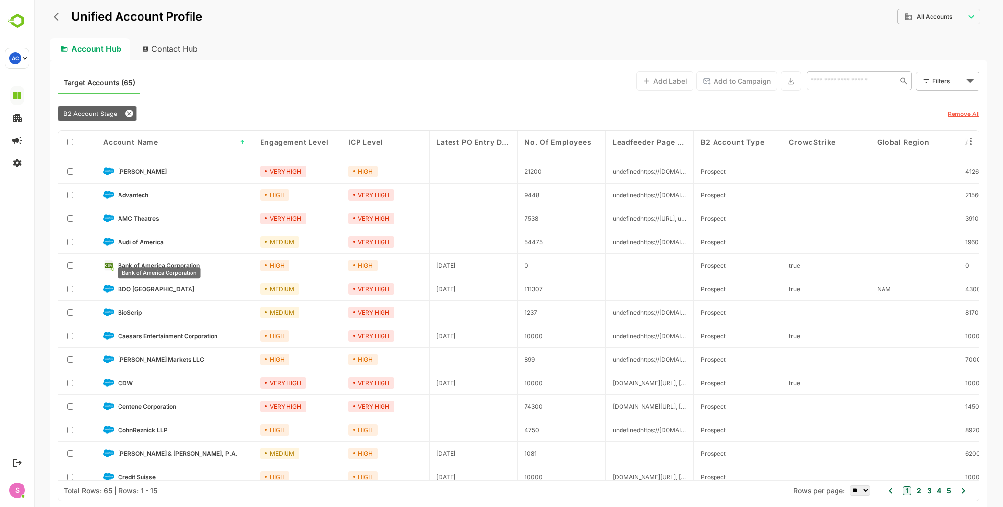
scroll to position [27, 0]
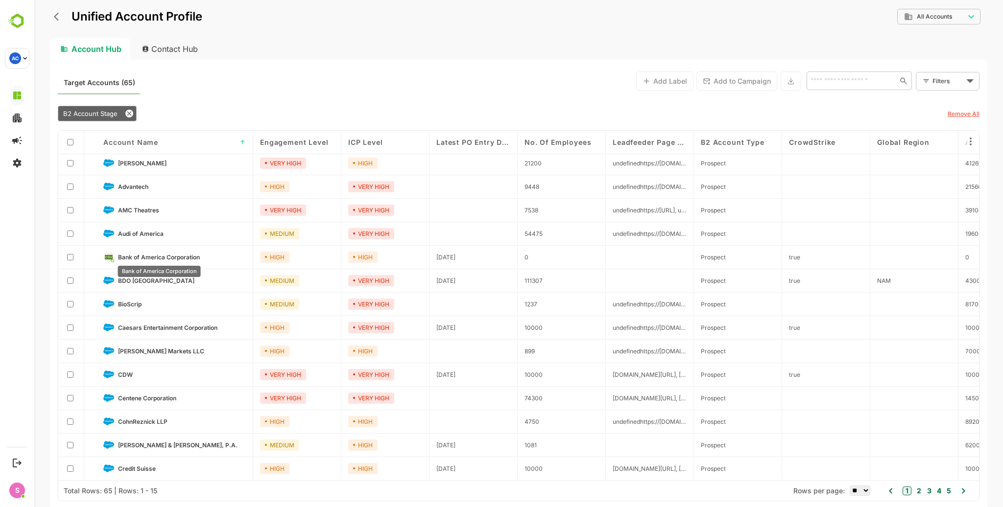
click at [166, 254] on span "Bank of America Corporation" at bounding box center [159, 257] width 82 height 7
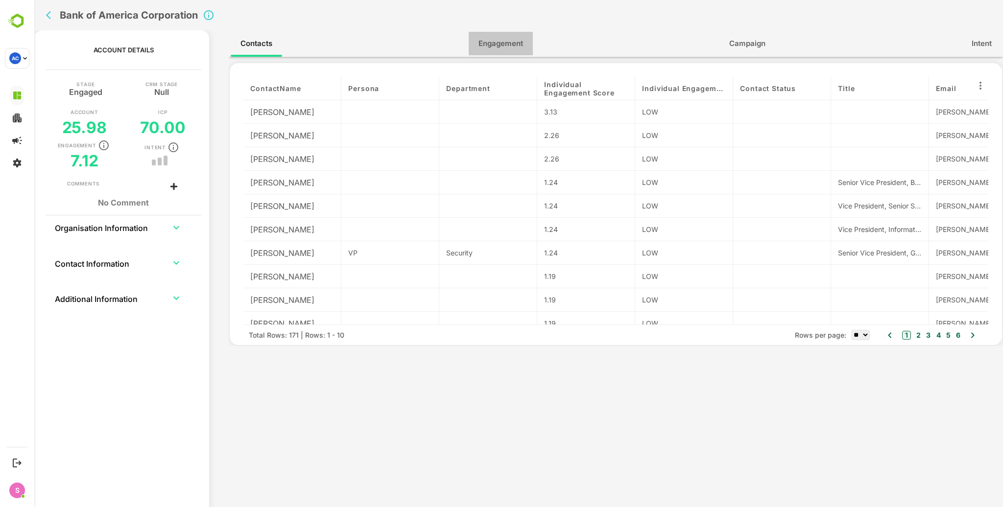
click at [500, 39] on span "Engagement" at bounding box center [500, 43] width 45 height 13
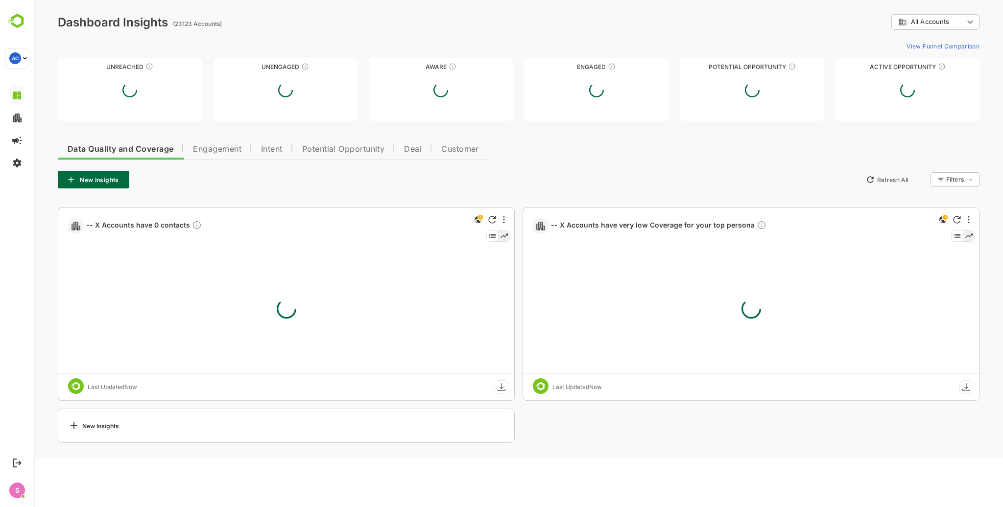
scroll to position [0, 0]
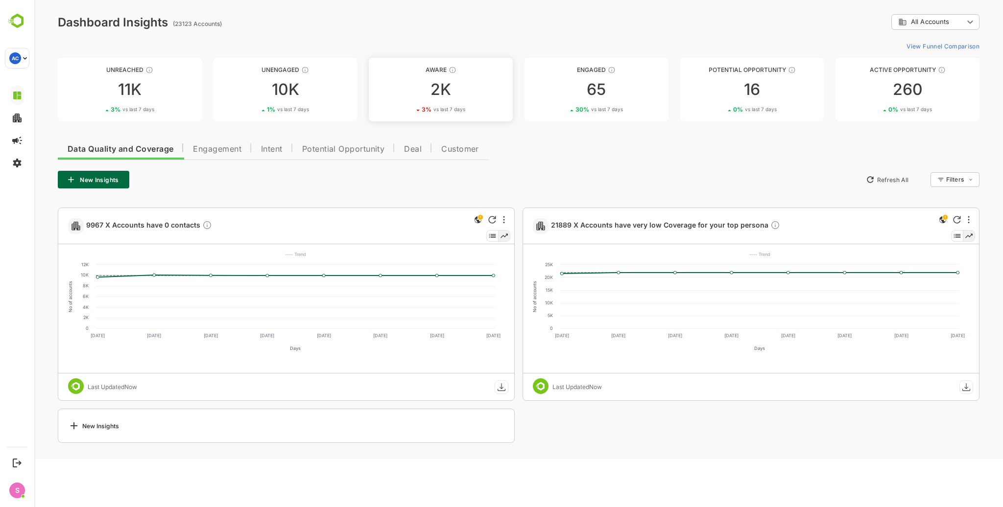
click at [434, 93] on div "2K" at bounding box center [441, 90] width 144 height 16
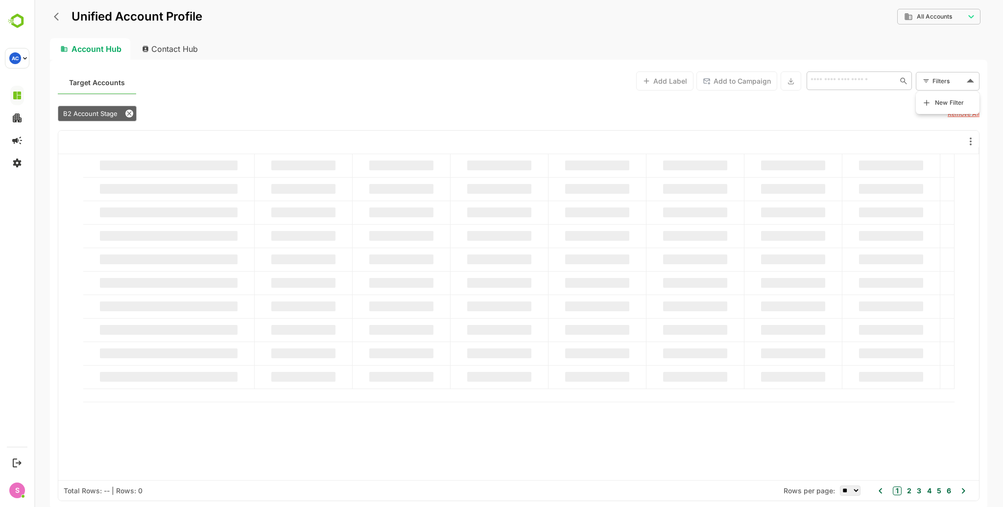
click at [944, 74] on body "**********" at bounding box center [518, 253] width 968 height 507
click at [946, 102] on span "New Filter" at bounding box center [949, 103] width 29 height 12
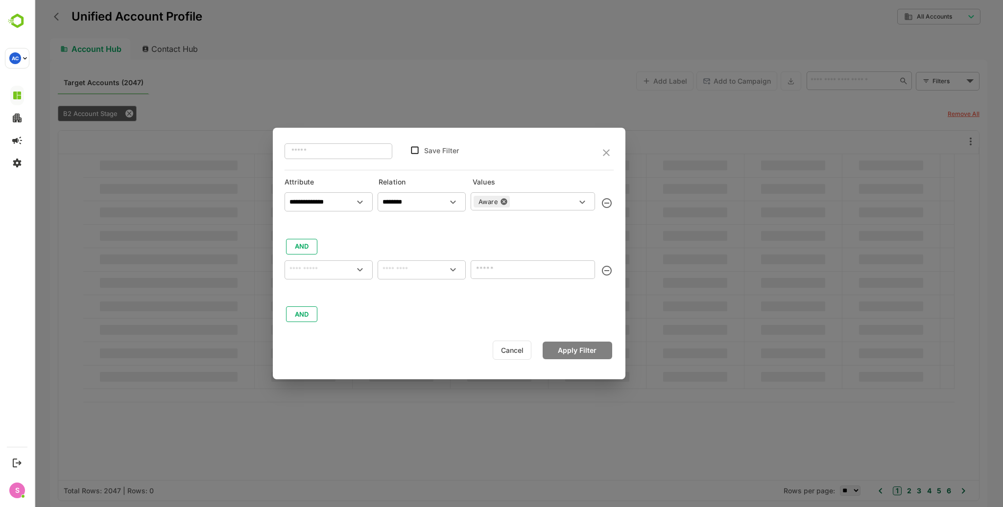
type input "**********"
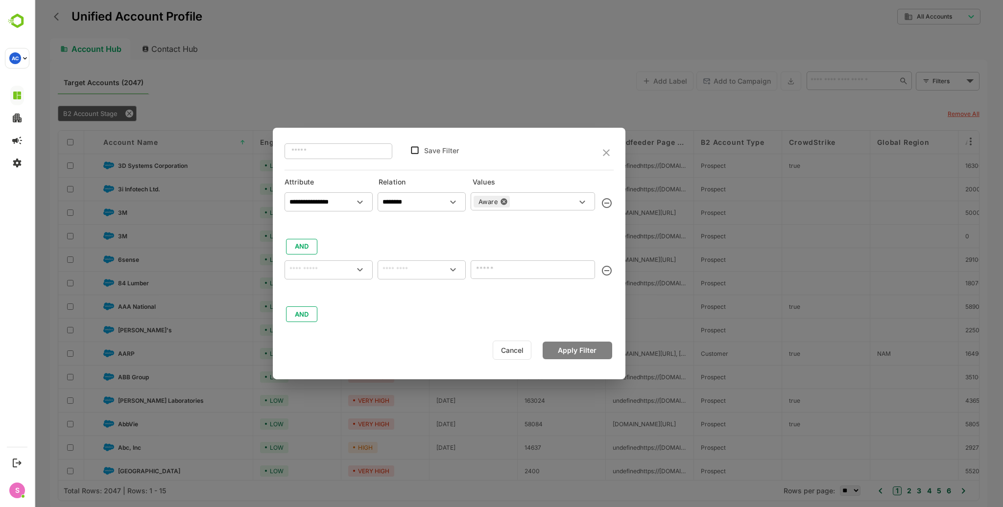
click at [318, 262] on div "​" at bounding box center [328, 269] width 88 height 19
click at [311, 313] on p "Labels" at bounding box center [307, 313] width 19 height 9
click at [439, 261] on div "​" at bounding box center [421, 269] width 88 height 19
type input "******"
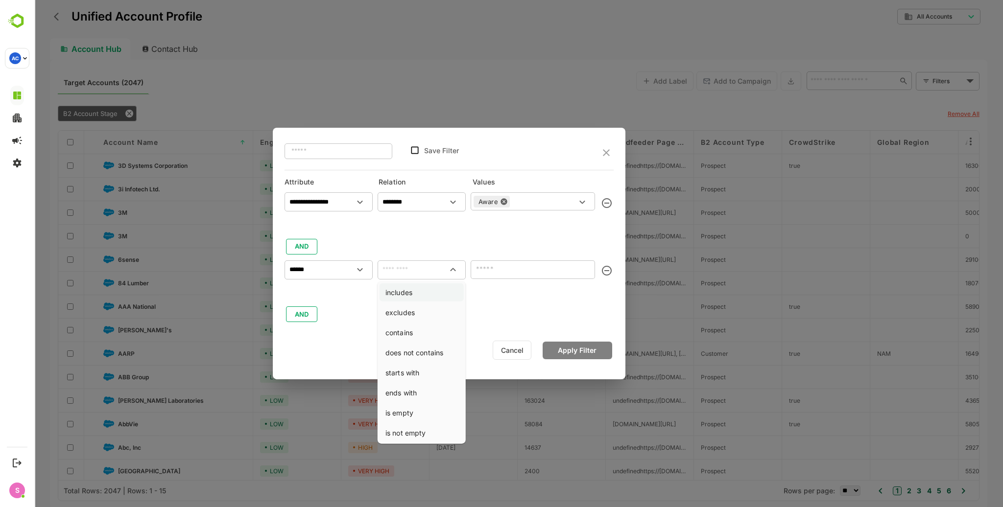
click at [421, 289] on li "includes" at bounding box center [421, 292] width 84 height 18
type input "********"
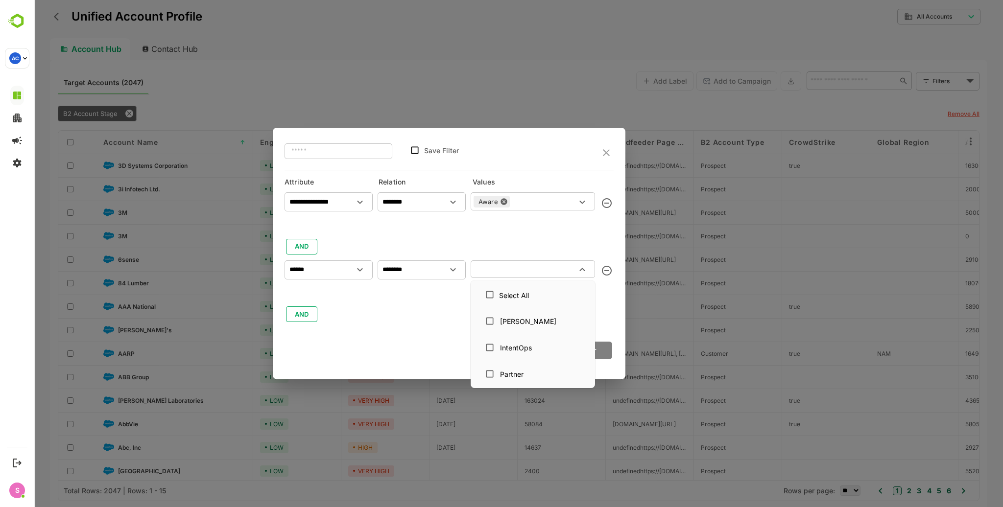
click at [526, 272] on input "text" at bounding box center [524, 269] width 102 height 12
click at [508, 318] on div "[PERSON_NAME]" at bounding box center [528, 321] width 56 height 10
click at [428, 315] on div "**********" at bounding box center [448, 256] width 329 height 136
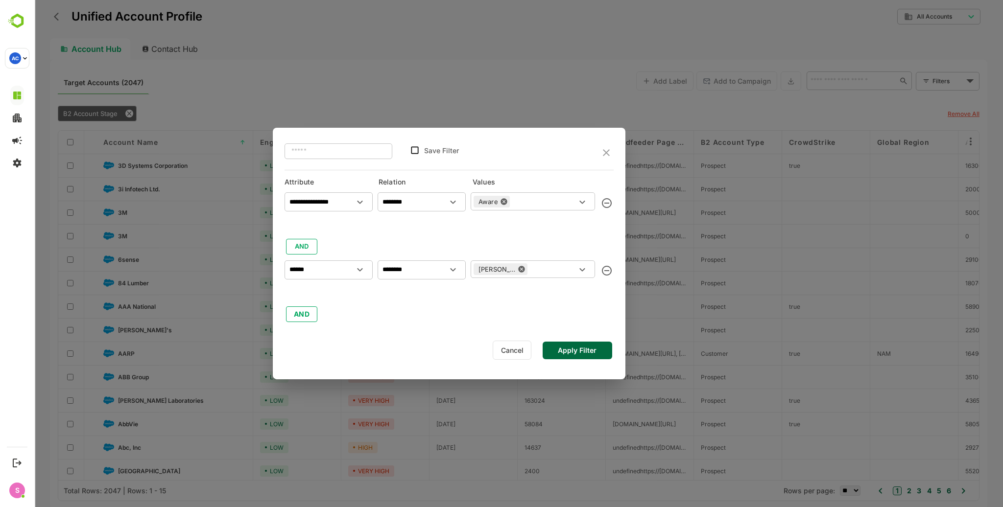
click at [570, 341] on div "Cancel Apply Filter" at bounding box center [448, 350] width 329 height 22
click at [579, 350] on button "Apply Filter" at bounding box center [577, 351] width 70 height 18
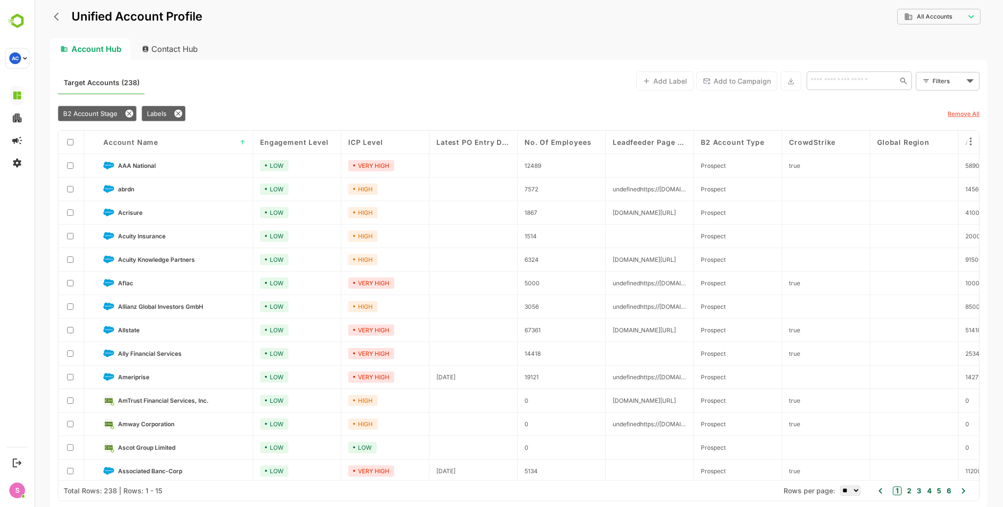
click at [369, 142] on span "ICP Level" at bounding box center [365, 142] width 35 height 8
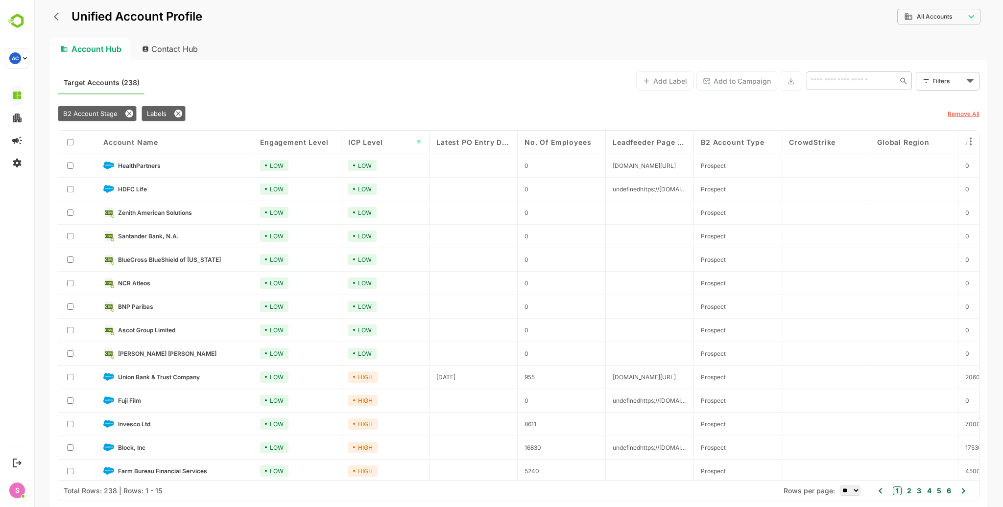
click at [369, 142] on span "ICP Level" at bounding box center [365, 142] width 35 height 8
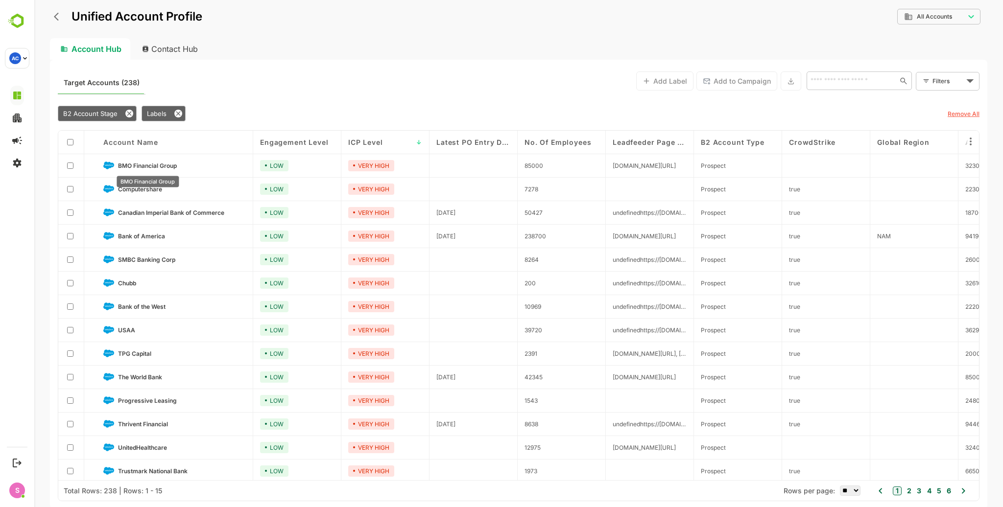
click at [150, 164] on span "BMO Financial Group" at bounding box center [147, 165] width 59 height 7
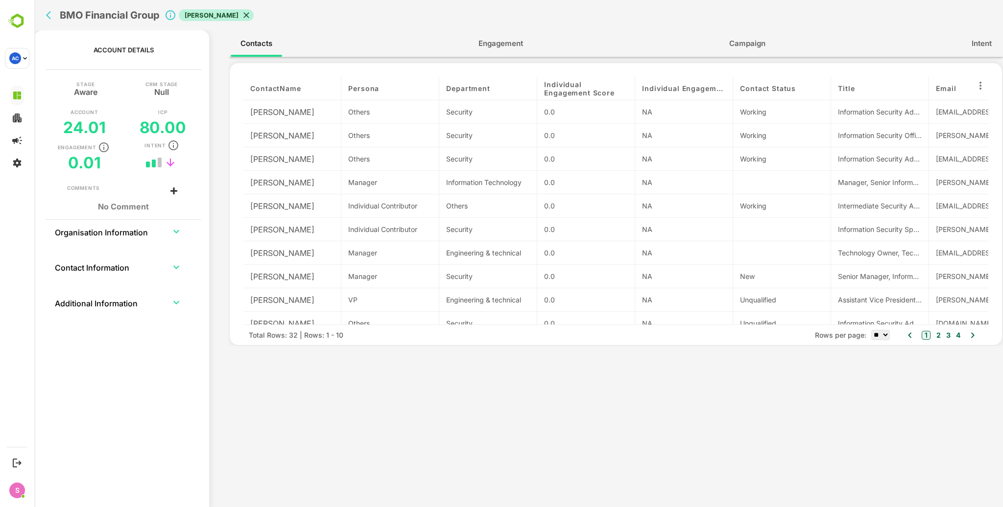
click at [512, 43] on span "Engagement" at bounding box center [500, 43] width 45 height 13
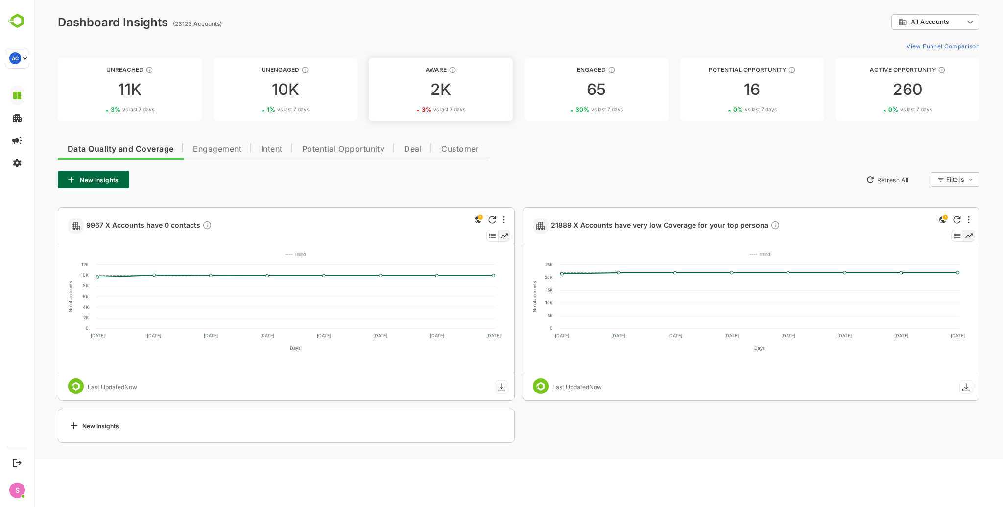
click at [439, 91] on div "2K" at bounding box center [441, 90] width 144 height 16
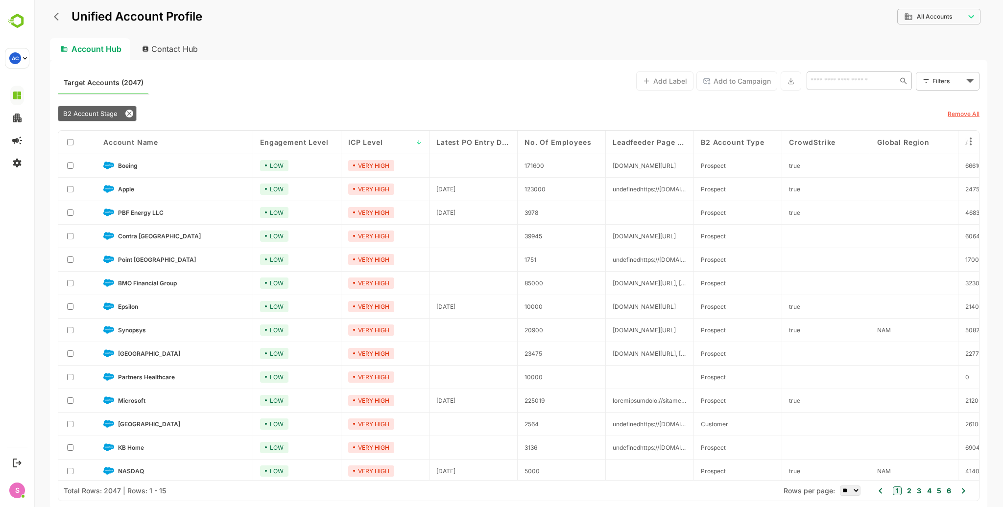
scroll to position [27, 0]
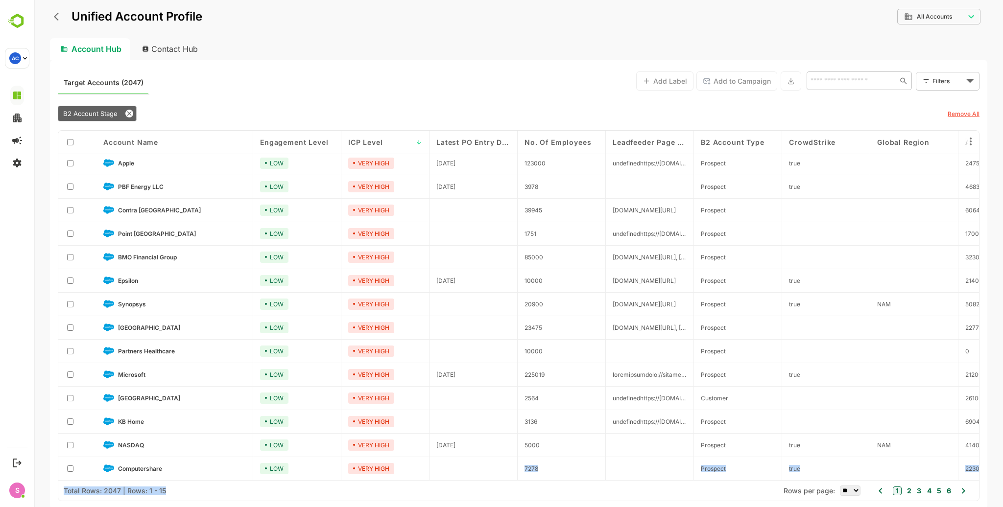
drag, startPoint x: 170, startPoint y: 480, endPoint x: 410, endPoint y: 474, distance: 240.0
click at [410, 474] on div "Account Name Engagement Level ICP Level ↓ Latest PO Entry Date No. of Employees…" at bounding box center [518, 316] width 920 height 371
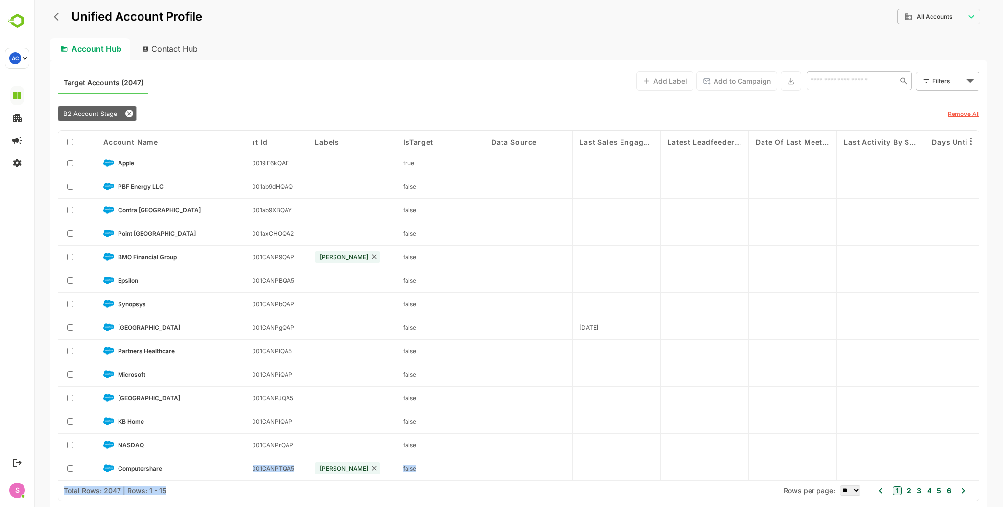
scroll to position [27, 1796]
click at [331, 143] on span "Labels" at bounding box center [326, 142] width 24 height 8
click at [332, 142] on span "Labels" at bounding box center [326, 142] width 24 height 8
click at [930, 79] on div "Filters ​" at bounding box center [948, 81] width 64 height 19
click at [951, 82] on body "**********" at bounding box center [518, 253] width 968 height 507
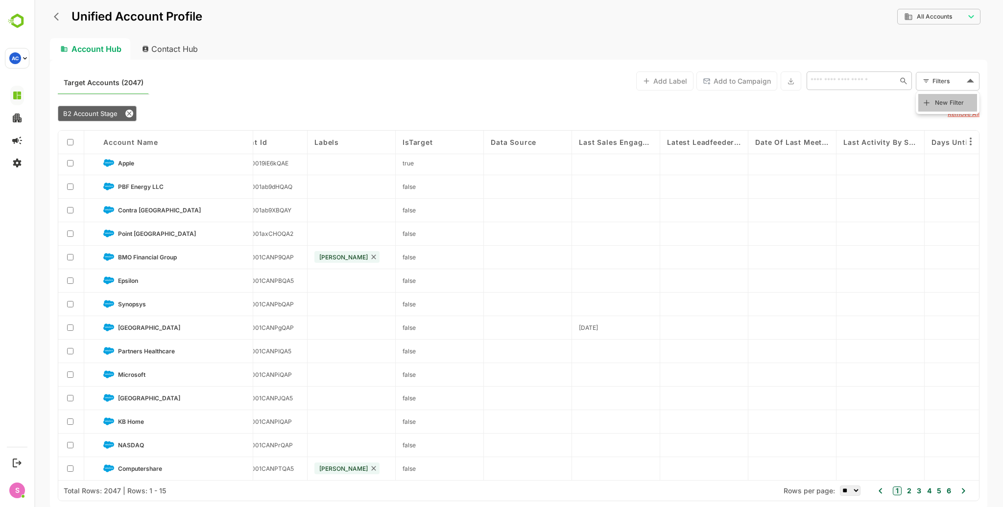
click at [943, 104] on span "New Filter" at bounding box center [949, 103] width 29 height 12
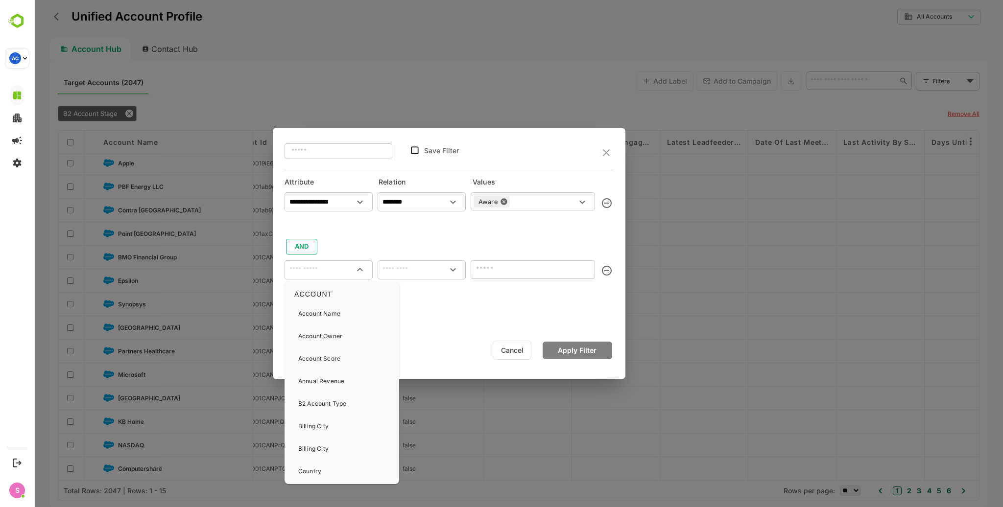
click at [316, 271] on input "text" at bounding box center [328, 270] width 84 height 12
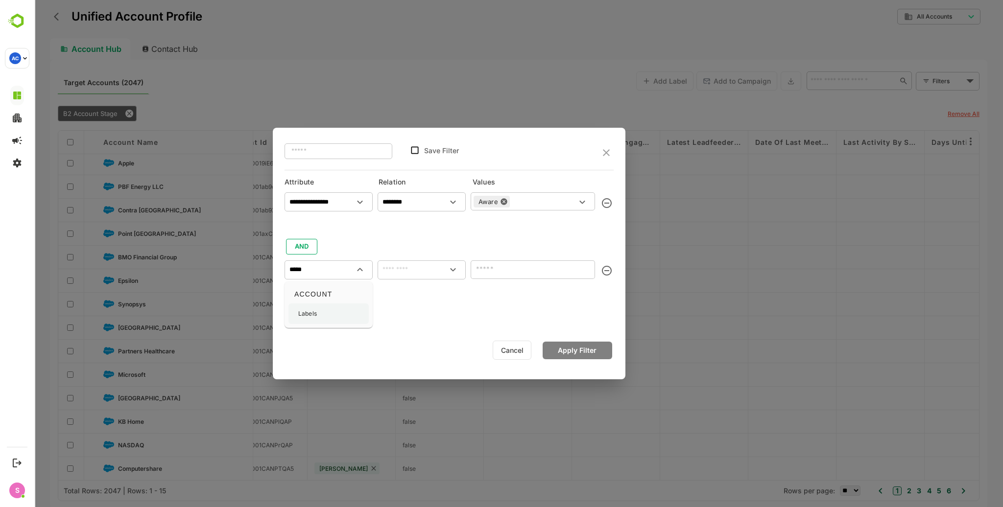
click at [309, 318] on p "Labels" at bounding box center [307, 313] width 19 height 9
type input "******"
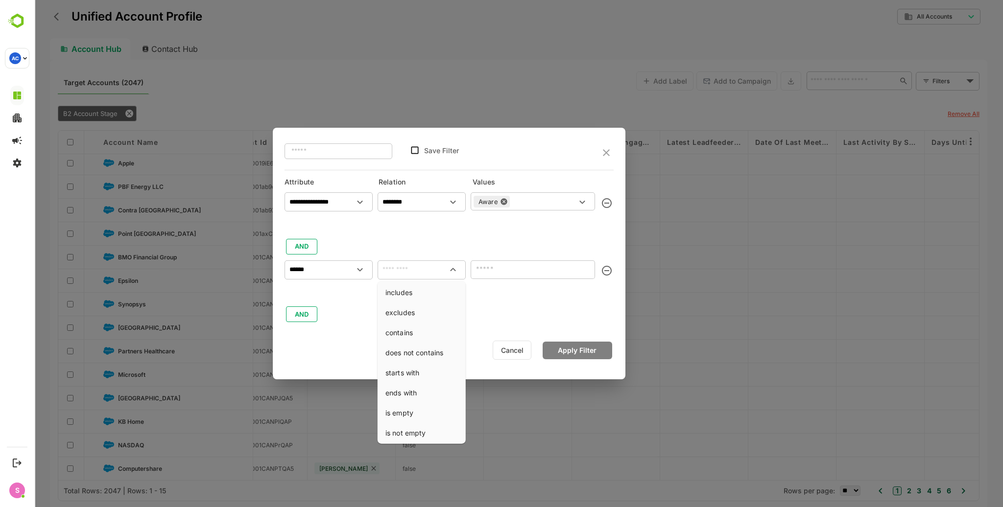
click at [422, 267] on input "text" at bounding box center [421, 270] width 84 height 12
click at [413, 294] on li "includes" at bounding box center [421, 292] width 84 height 18
type input "********"
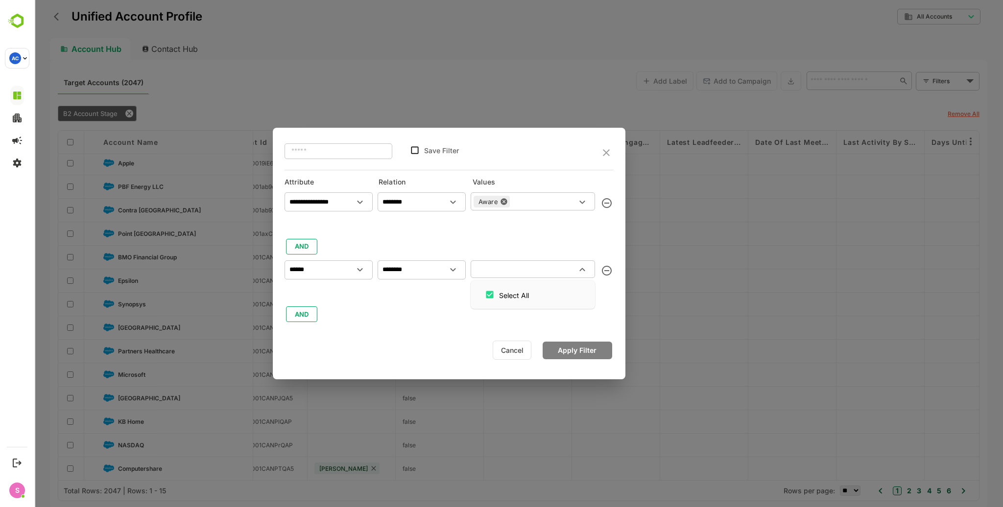
click at [496, 273] on input "text" at bounding box center [524, 269] width 102 height 12
click at [431, 336] on div "**********" at bounding box center [449, 253] width 353 height 251
click at [570, 348] on button "Apply Filter" at bounding box center [577, 351] width 70 height 18
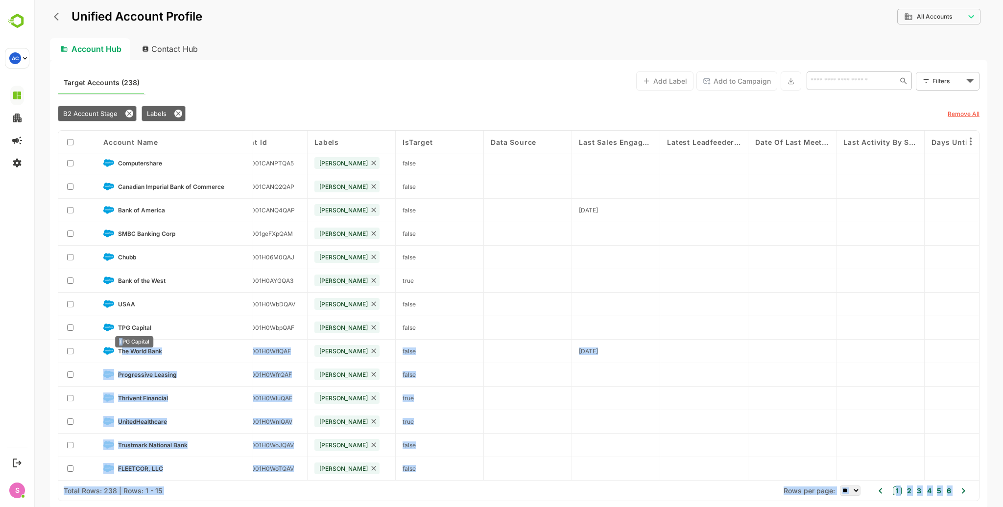
drag, startPoint x: 143, startPoint y: 326, endPoint x: 123, endPoint y: 349, distance: 30.9
click at [123, 349] on body "**********" at bounding box center [518, 253] width 968 height 507
click at [123, 349] on span "The World Bank" at bounding box center [140, 351] width 44 height 7
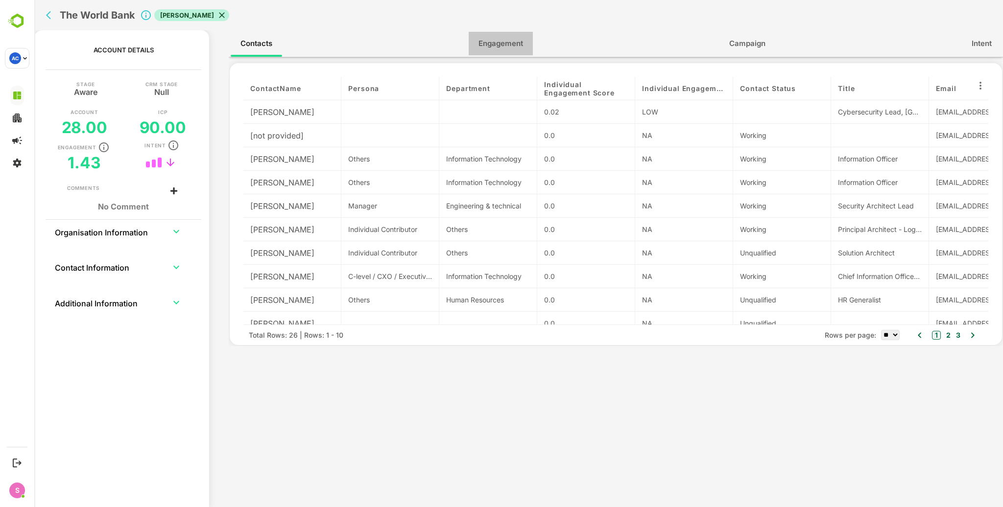
click at [491, 48] on span "Engagement" at bounding box center [500, 43] width 45 height 13
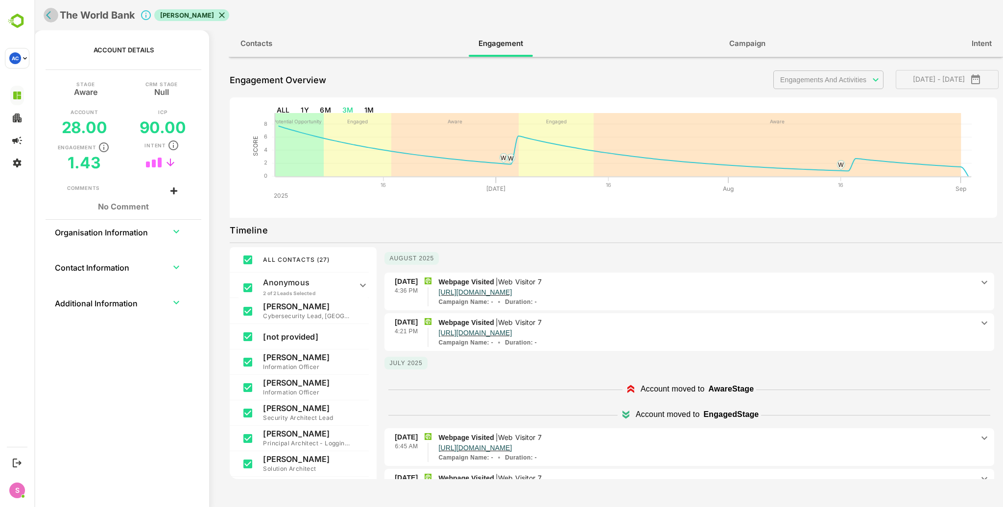
click at [50, 11] on icon "back" at bounding box center [51, 15] width 10 height 10
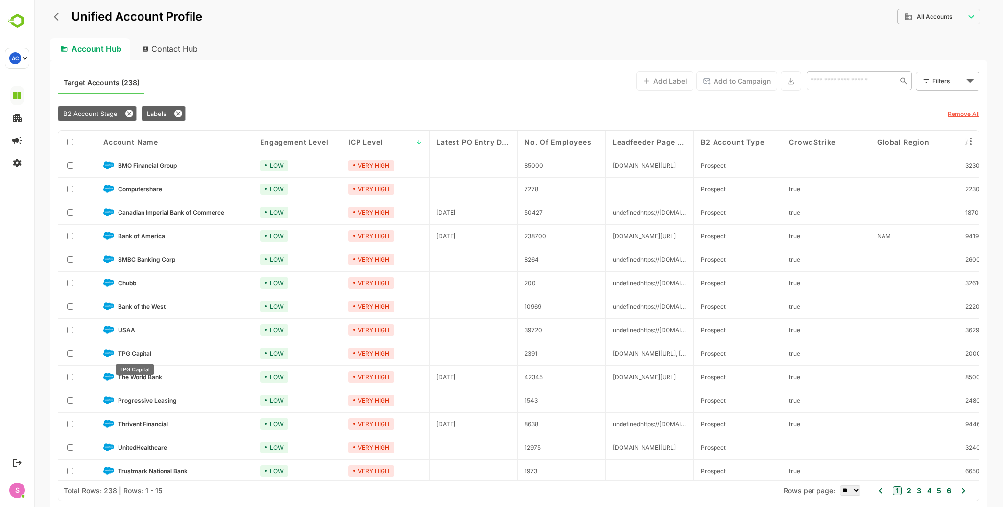
click at [137, 353] on span "TPG Capital" at bounding box center [134, 353] width 33 height 7
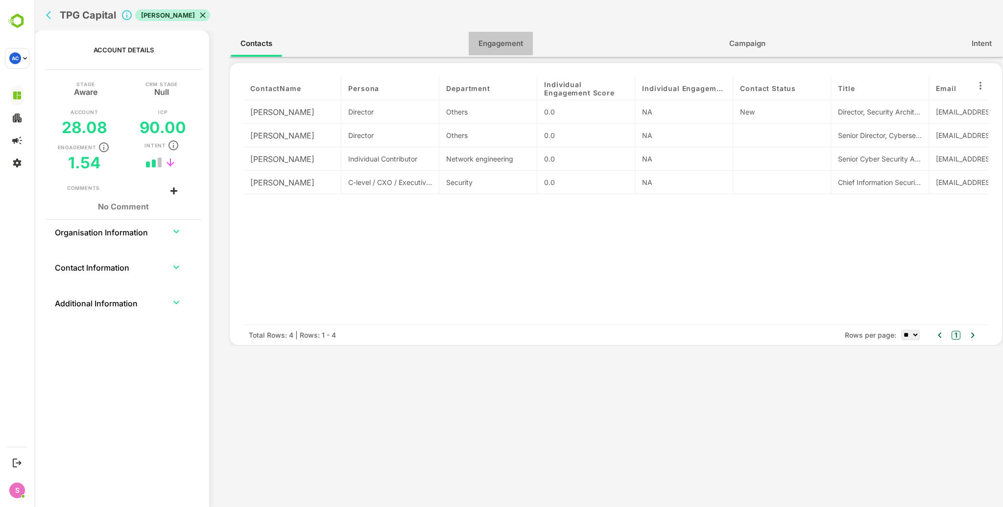
click at [503, 45] on span "Engagement" at bounding box center [500, 43] width 45 height 13
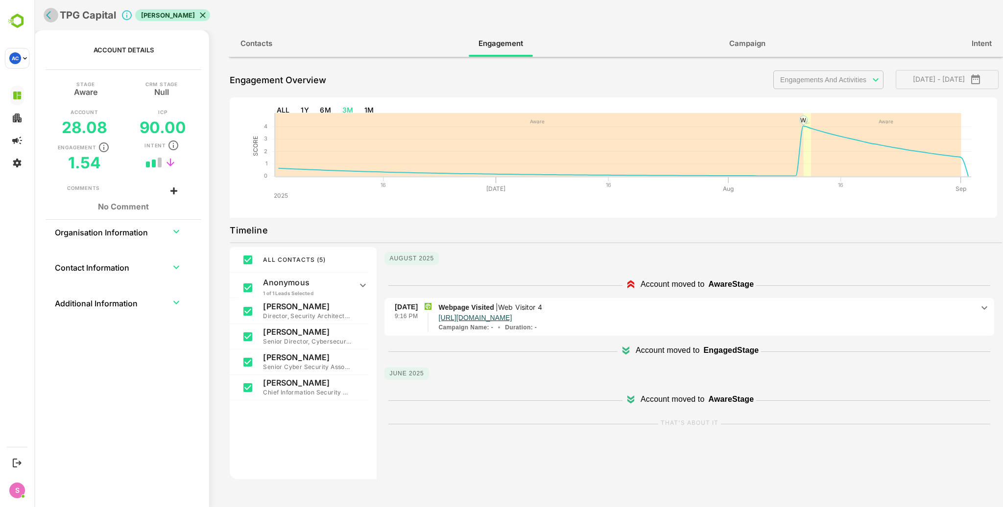
click at [45, 18] on button "back" at bounding box center [51, 15] width 15 height 15
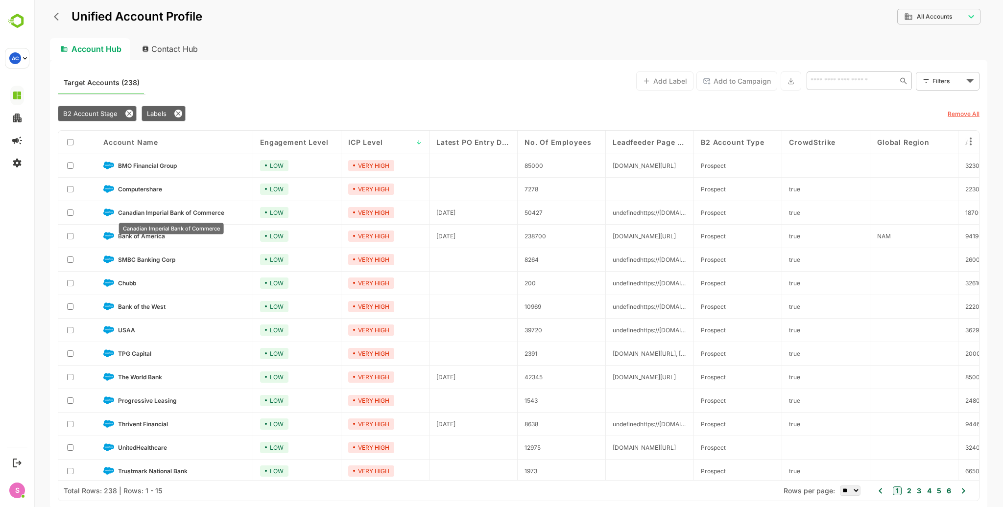
click at [150, 213] on span "Canadian Imperial Bank of Commerce" at bounding box center [171, 212] width 106 height 7
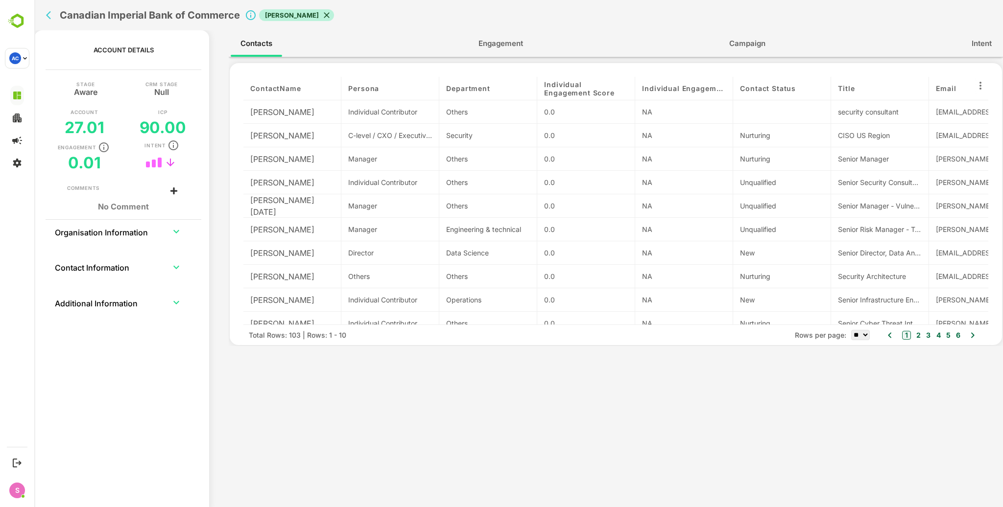
click at [502, 49] on span "Engagement" at bounding box center [500, 43] width 45 height 13
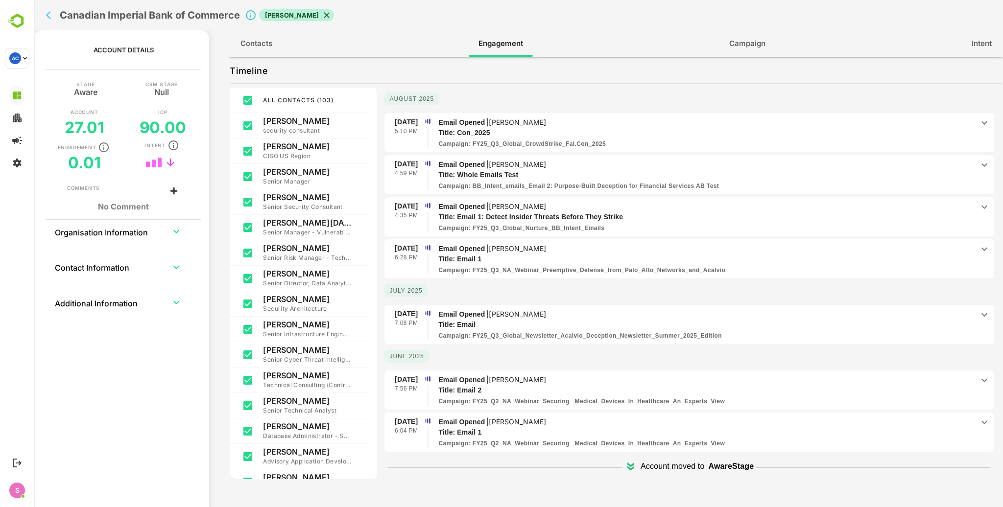
scroll to position [16, 0]
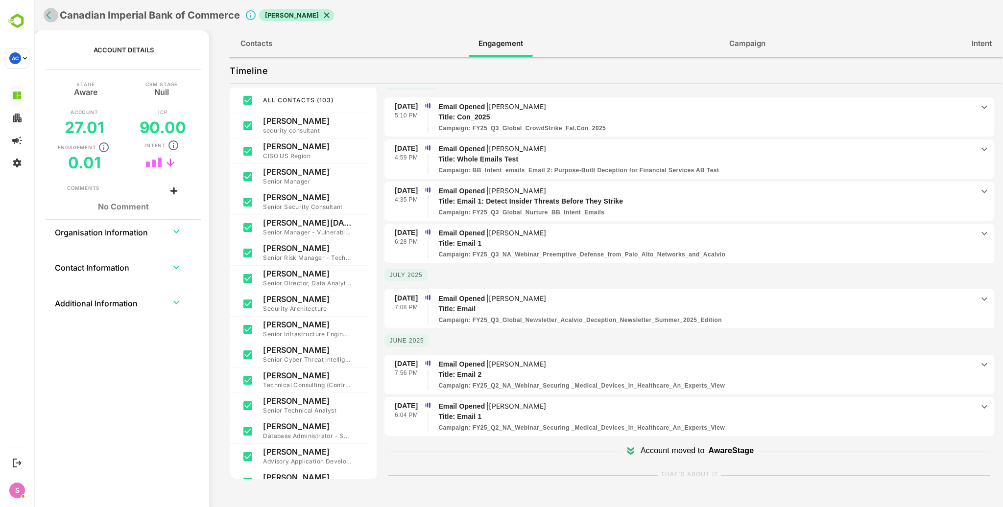
click at [50, 18] on icon "back" at bounding box center [51, 15] width 10 height 10
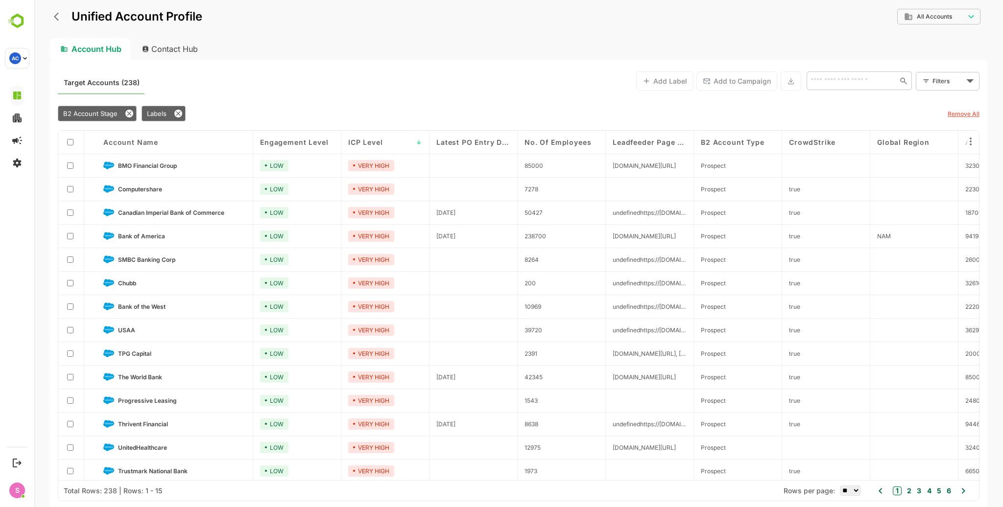
scroll to position [27, 0]
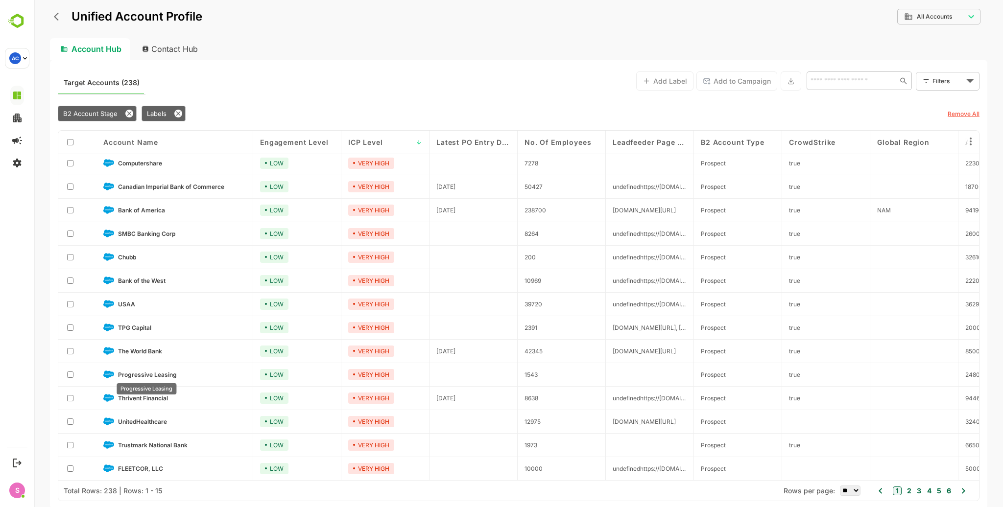
click at [143, 371] on span "Progressive Leasing" at bounding box center [147, 374] width 59 height 7
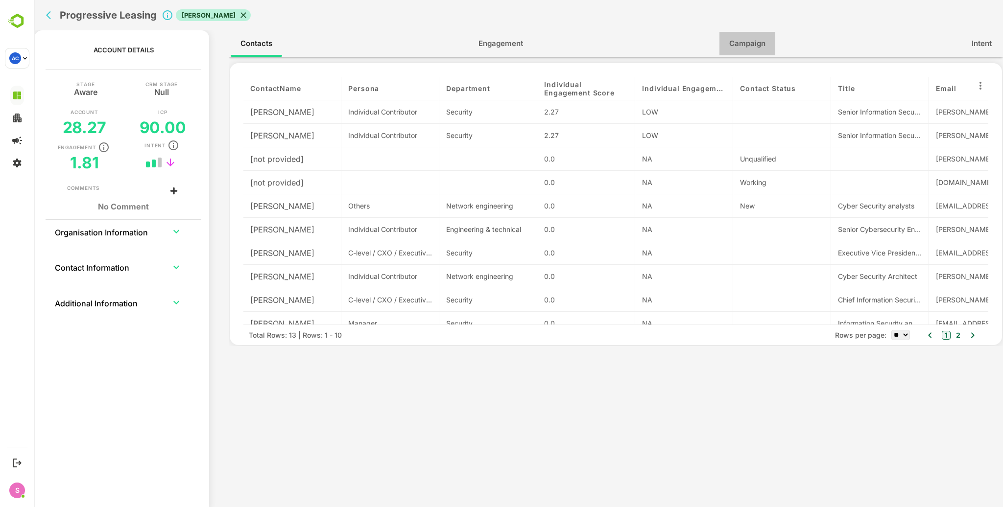
click at [750, 42] on span "Campaign" at bounding box center [747, 43] width 36 height 13
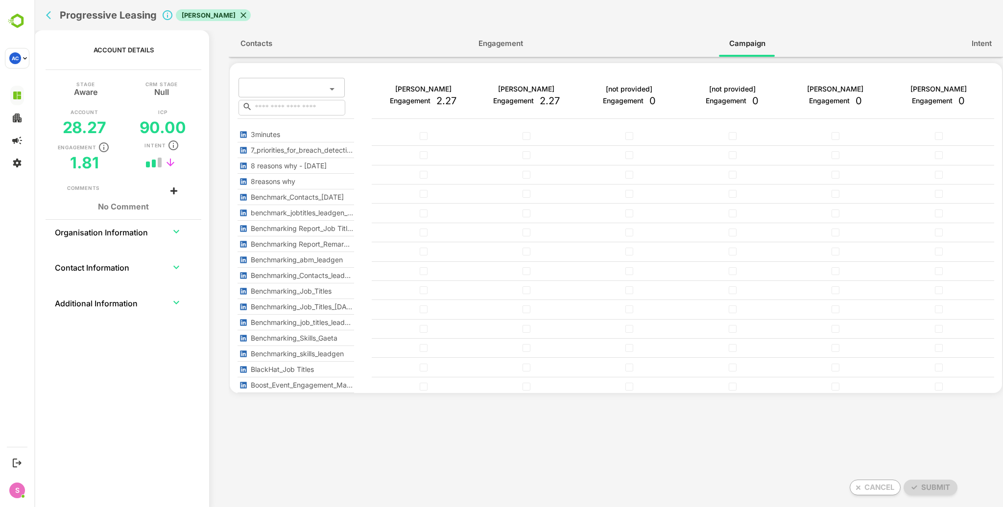
type input "**********"
click at [507, 45] on span "Engagement" at bounding box center [500, 43] width 45 height 13
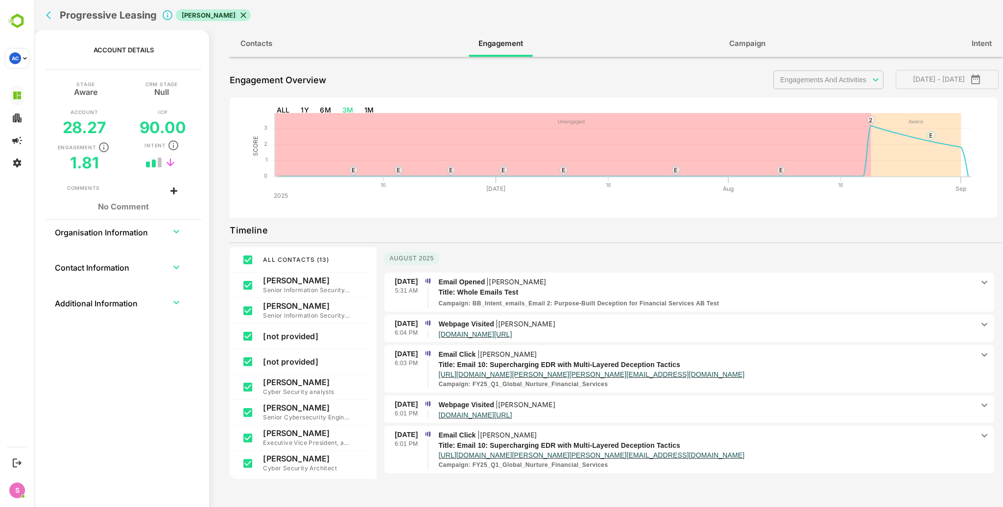
drag, startPoint x: 563, startPoint y: 278, endPoint x: 490, endPoint y: 282, distance: 73.5
click at [490, 282] on p "Email Opened | [PERSON_NAME]" at bounding box center [705, 282] width 535 height 11
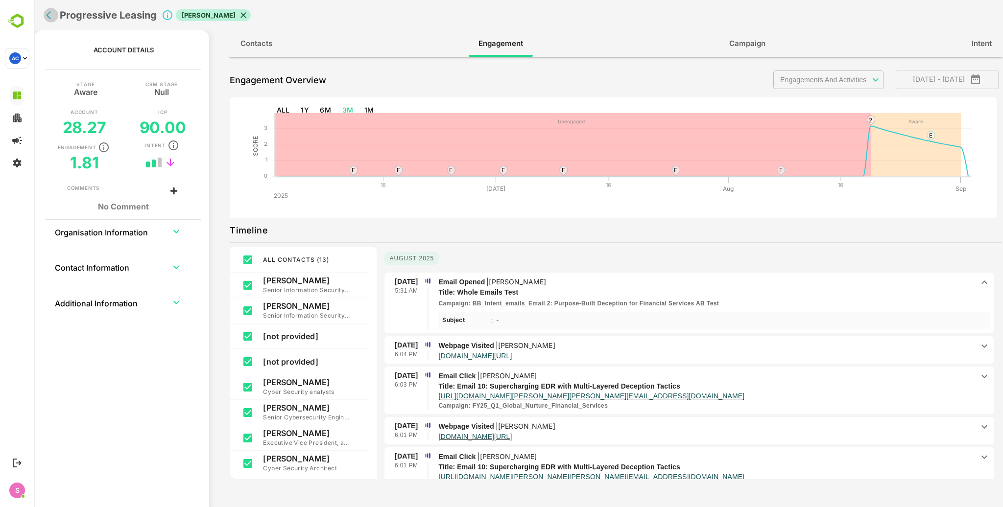
click at [48, 16] on icon "back" at bounding box center [51, 15] width 10 height 10
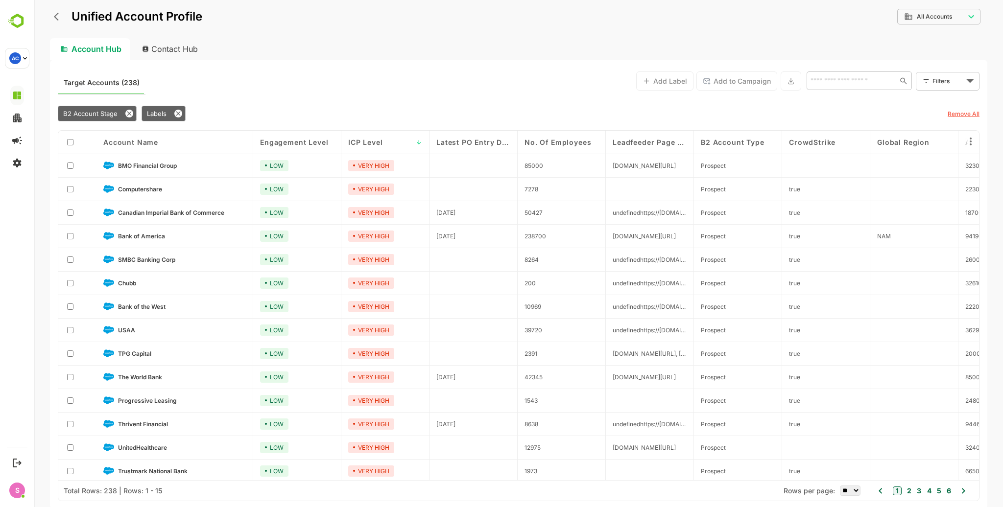
click at [290, 141] on span "Engagement Level" at bounding box center [294, 142] width 68 height 8
click at [290, 141] on span "Engagement Level" at bounding box center [292, 142] width 65 height 8
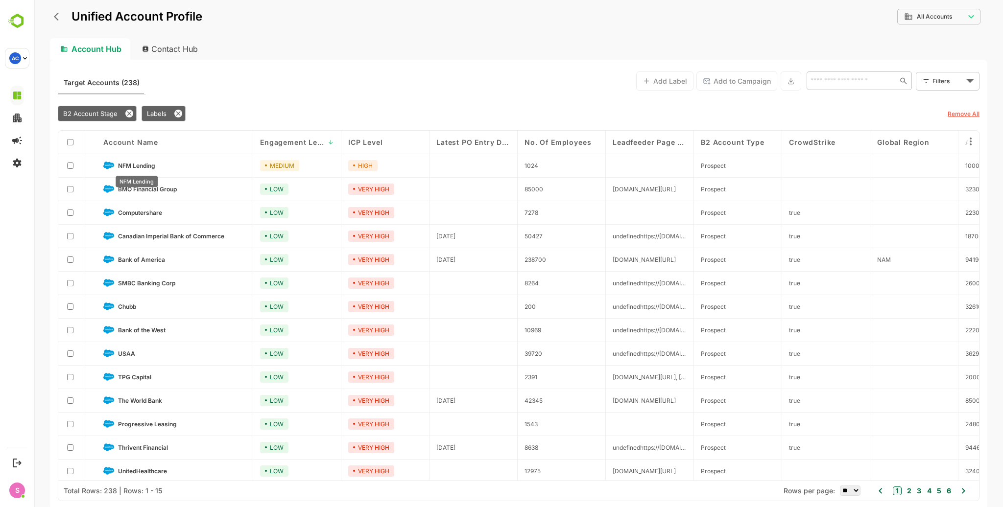
click at [138, 163] on span "NFM Lending" at bounding box center [136, 165] width 37 height 7
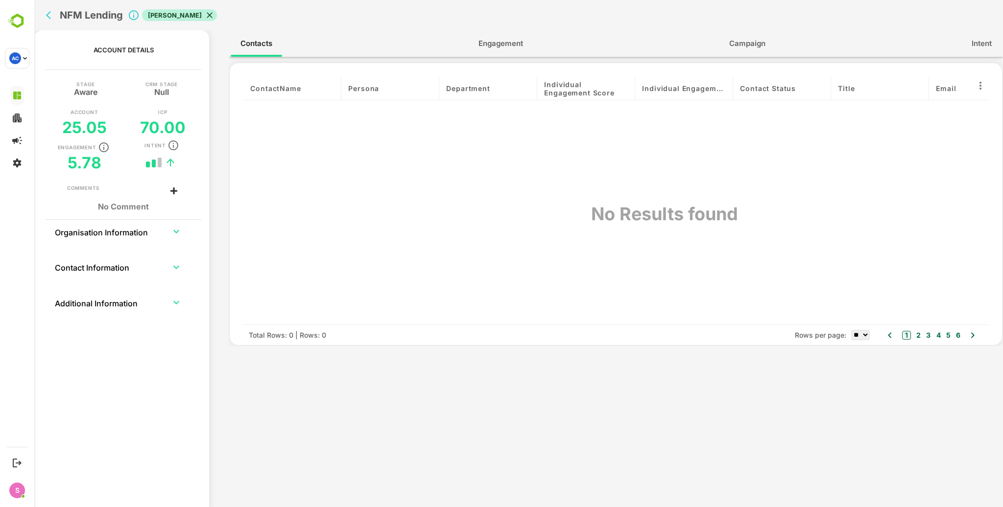
click at [496, 39] on span "Engagement" at bounding box center [500, 43] width 45 height 13
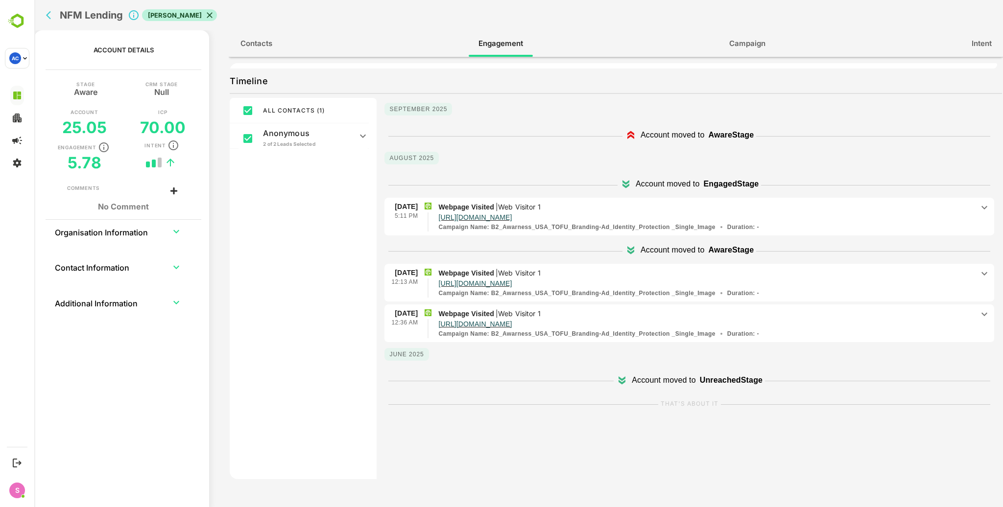
scroll to position [160, 0]
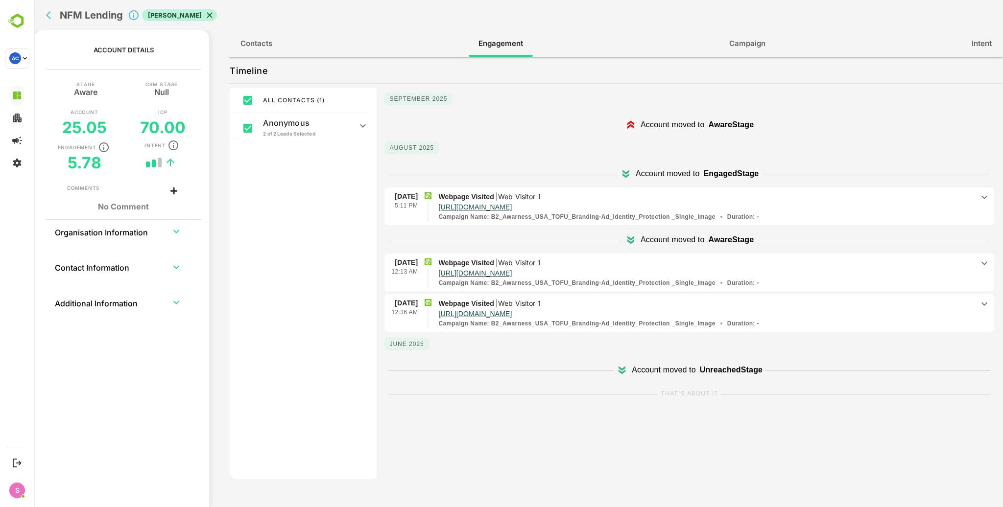
click at [620, 367] on icon at bounding box center [622, 370] width 12 height 12
click at [618, 367] on icon at bounding box center [621, 368] width 7 height 5
click at [358, 127] on icon at bounding box center [363, 126] width 12 height 12
click at [50, 13] on icon "back" at bounding box center [51, 15] width 10 height 10
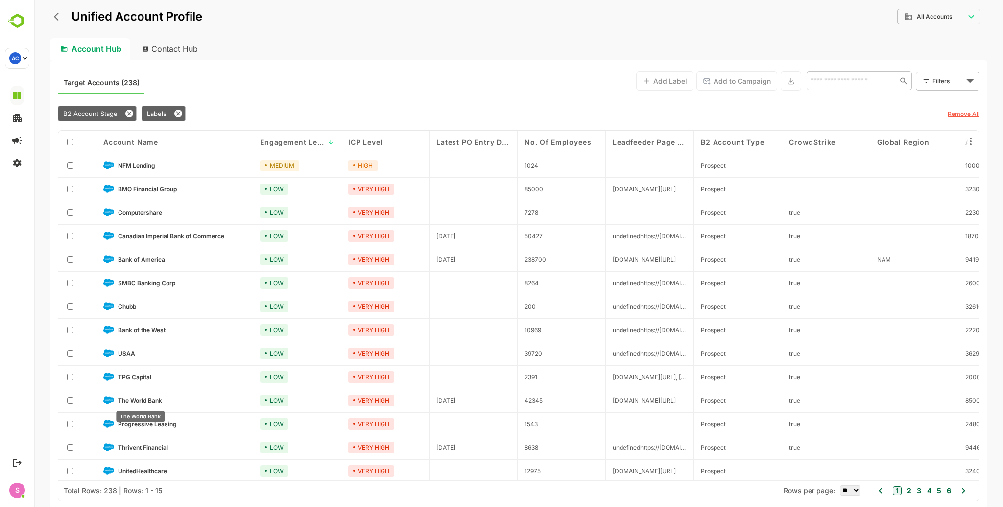
click at [134, 402] on span "The World Bank" at bounding box center [140, 400] width 44 height 7
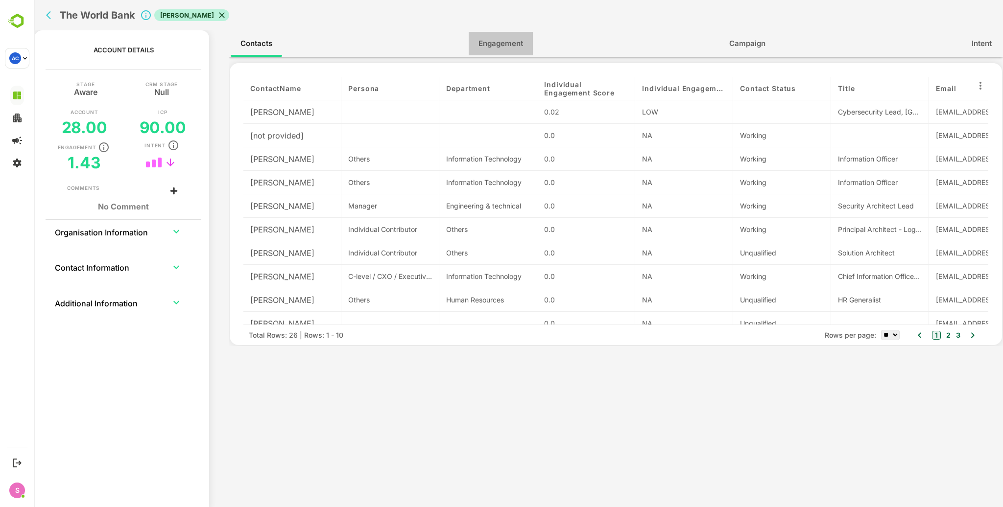
click at [495, 43] on span "Engagement" at bounding box center [500, 43] width 45 height 13
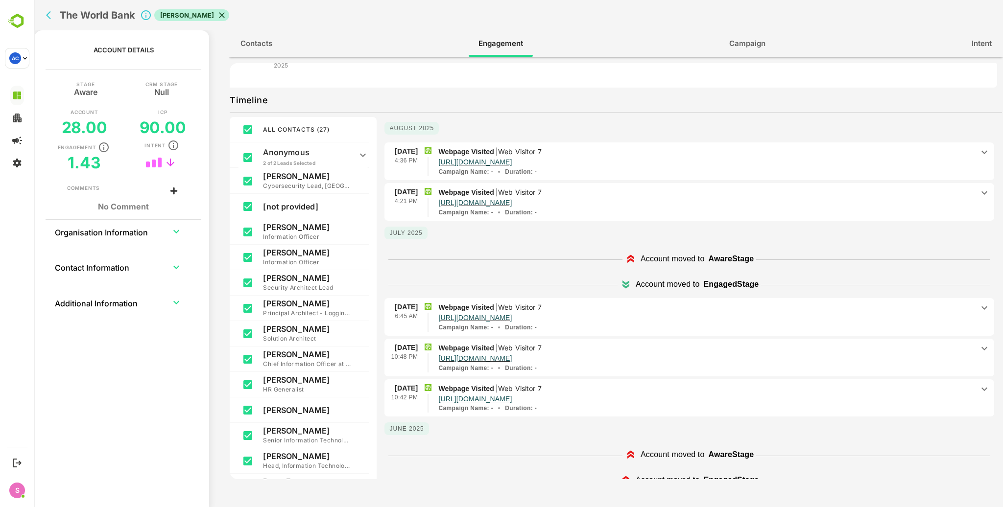
scroll to position [27, 0]
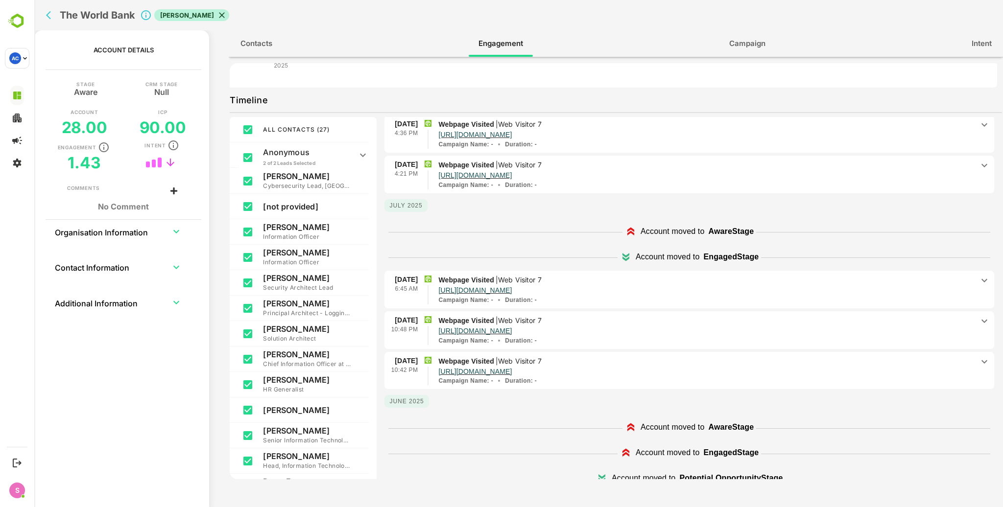
click at [640, 422] on p "Account moved to" at bounding box center [672, 428] width 64 height 12
click at [627, 227] on icon at bounding box center [630, 229] width 7 height 5
click at [622, 253] on icon at bounding box center [625, 255] width 7 height 5
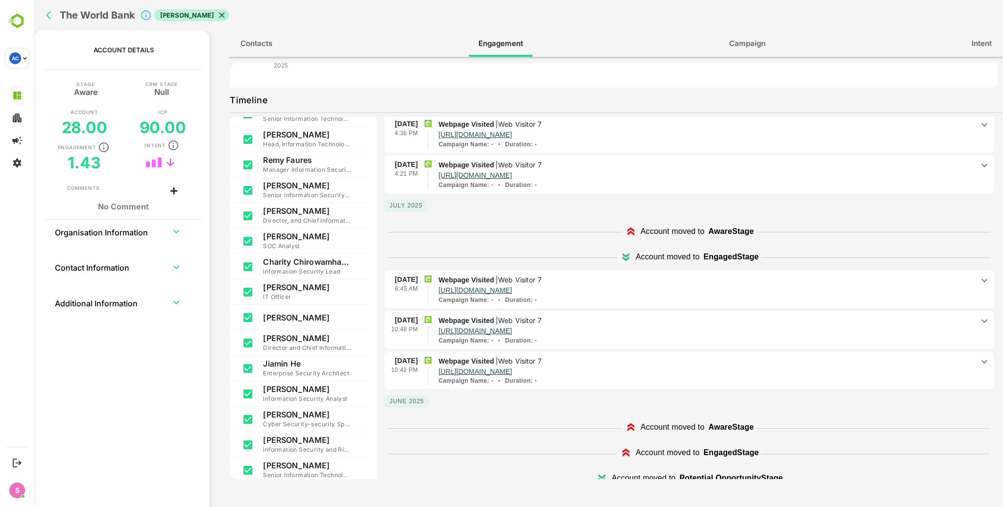
scroll to position [0, 0]
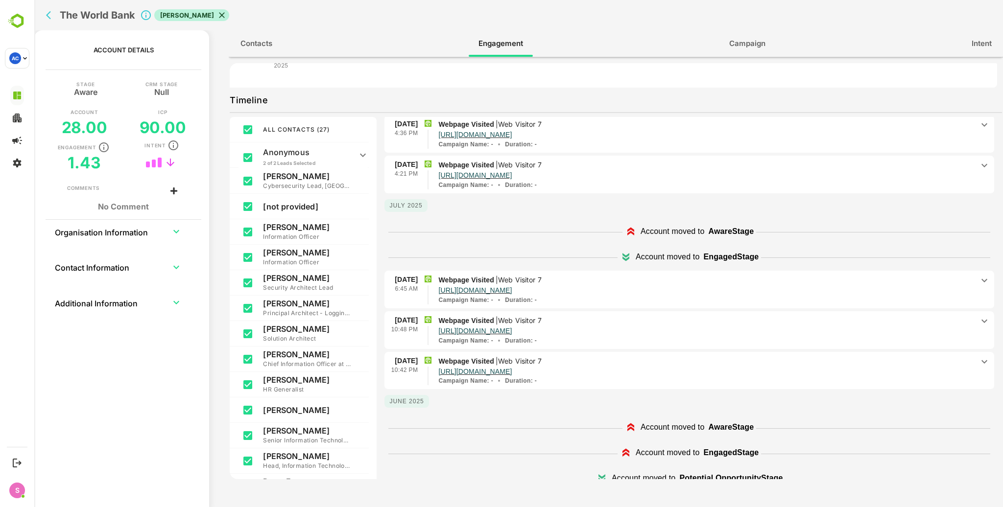
click at [271, 44] on span "Contacts" at bounding box center [256, 43] width 32 height 13
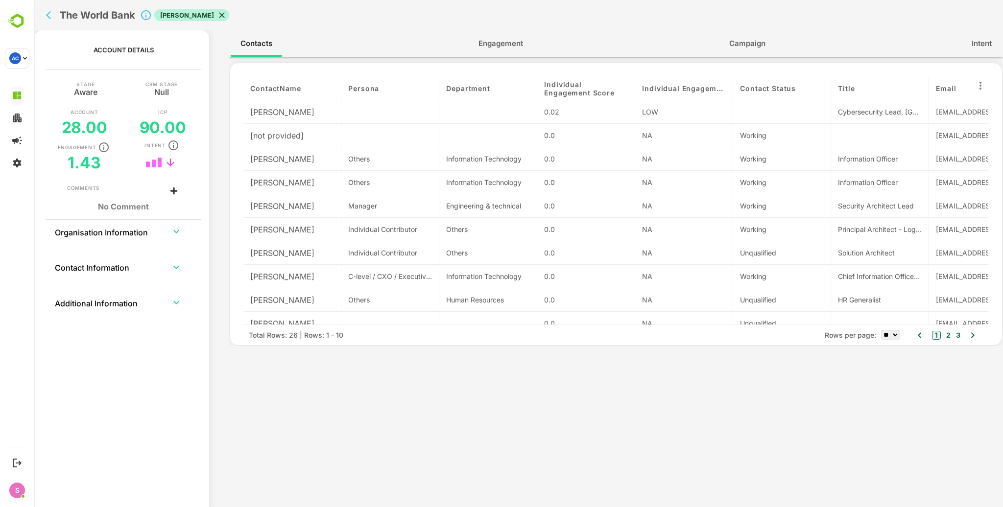
click at [679, 83] on div "Individual Engagement Level" at bounding box center [684, 89] width 98 height 24
click at [675, 87] on span "Individual Engagement Level" at bounding box center [684, 88] width 84 height 8
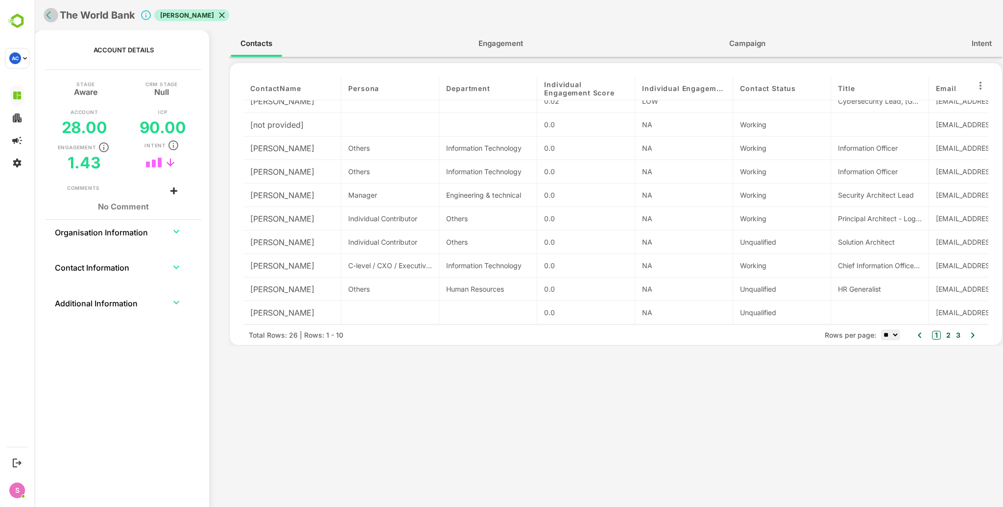
click at [50, 17] on icon "back" at bounding box center [51, 15] width 10 height 10
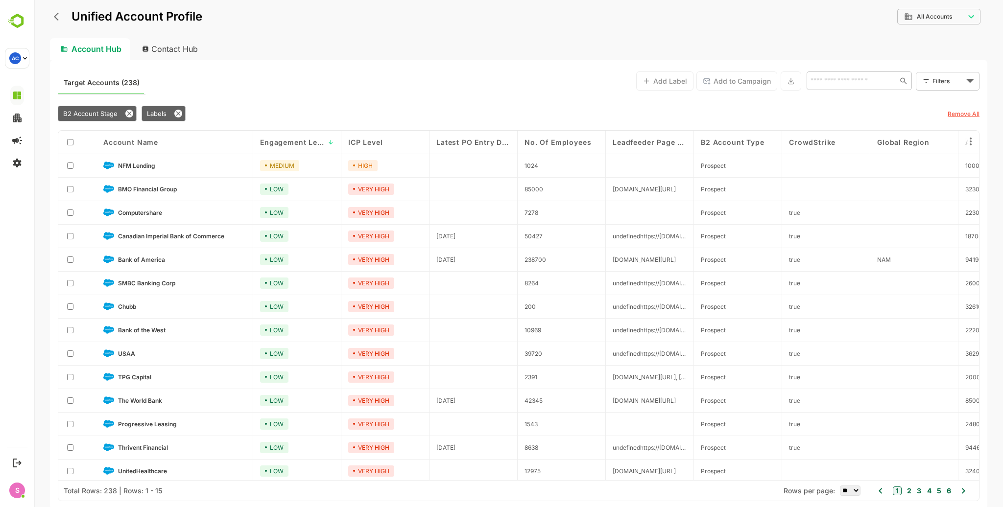
scroll to position [27, 0]
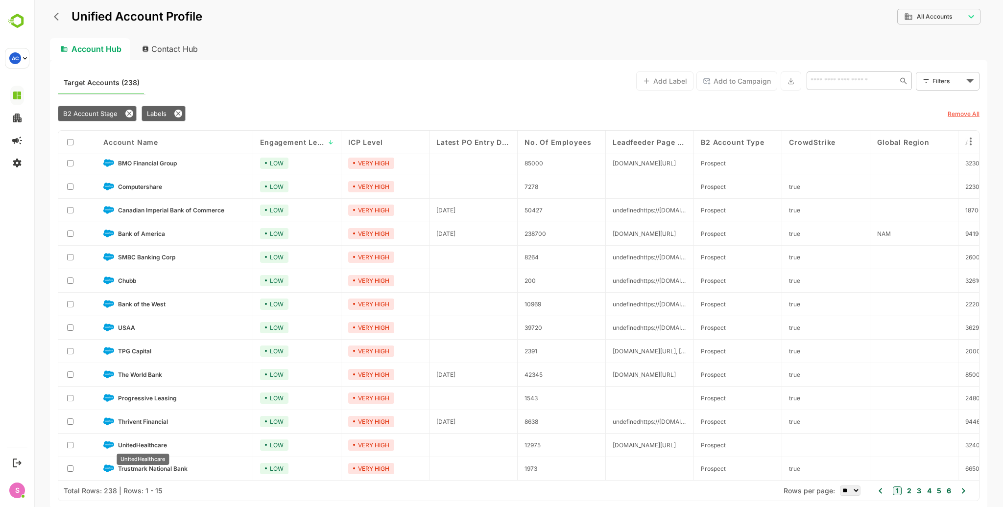
click at [152, 445] on span "UnitedHealthcare" at bounding box center [142, 445] width 49 height 7
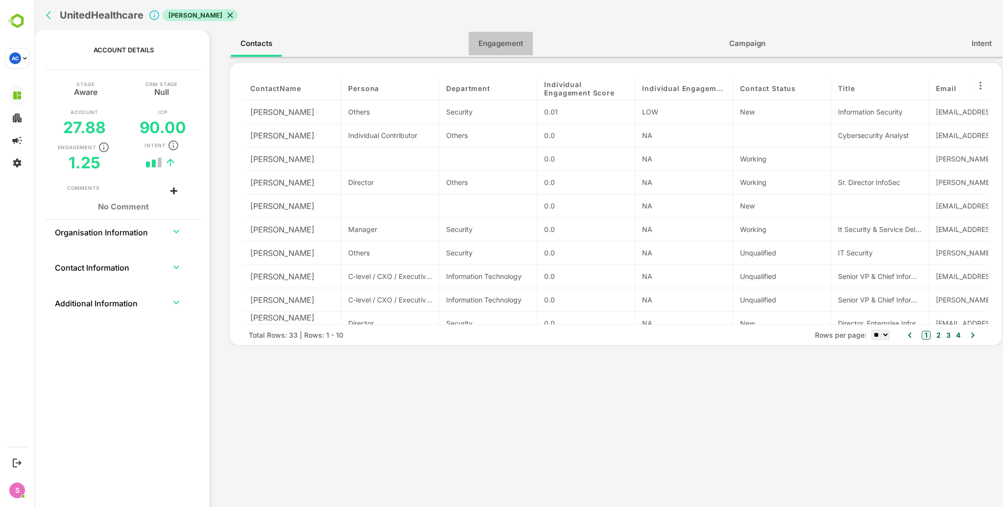
click at [485, 47] on span "Engagement" at bounding box center [500, 43] width 45 height 13
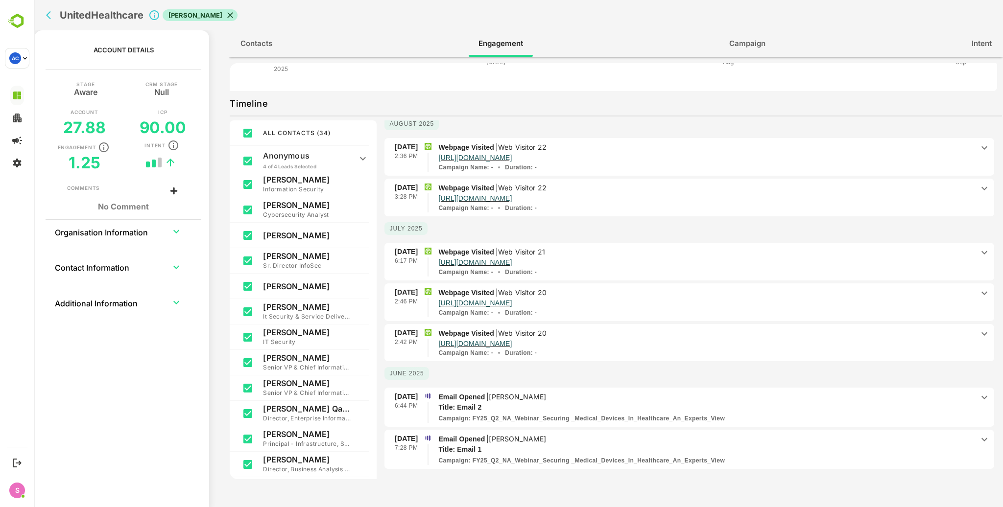
scroll to position [160, 0]
